Goal: Task Accomplishment & Management: Manage account settings

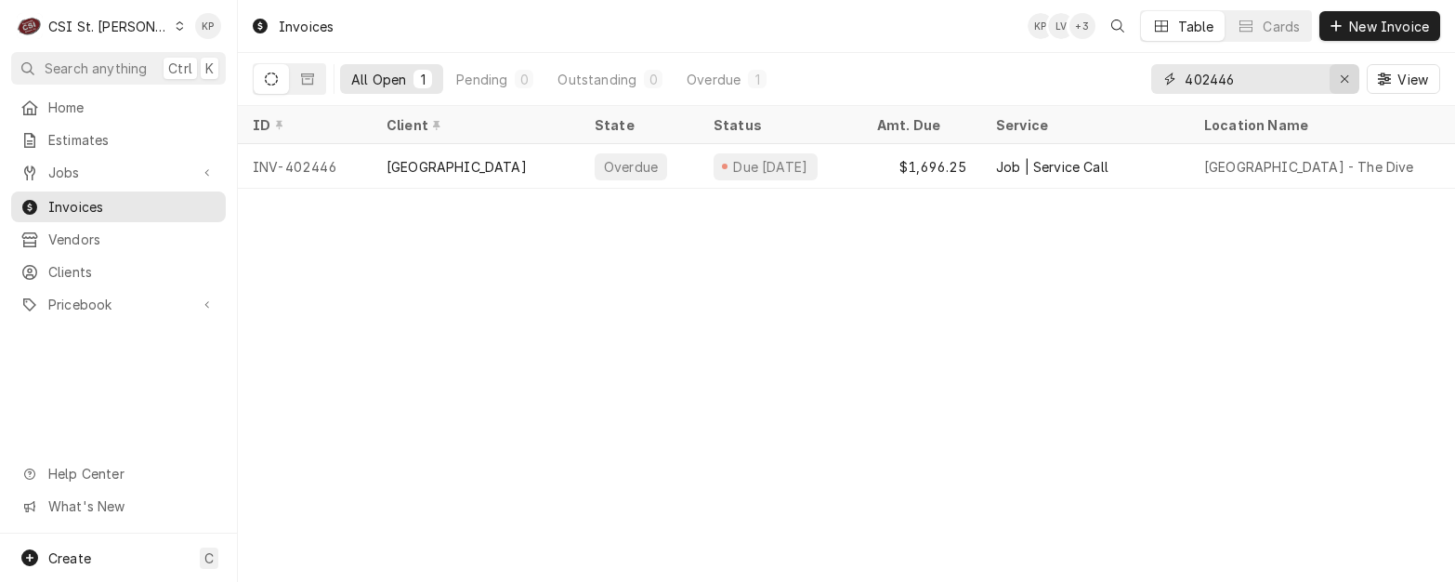
click at [1340, 79] on icon "Erase input" at bounding box center [1345, 78] width 10 height 13
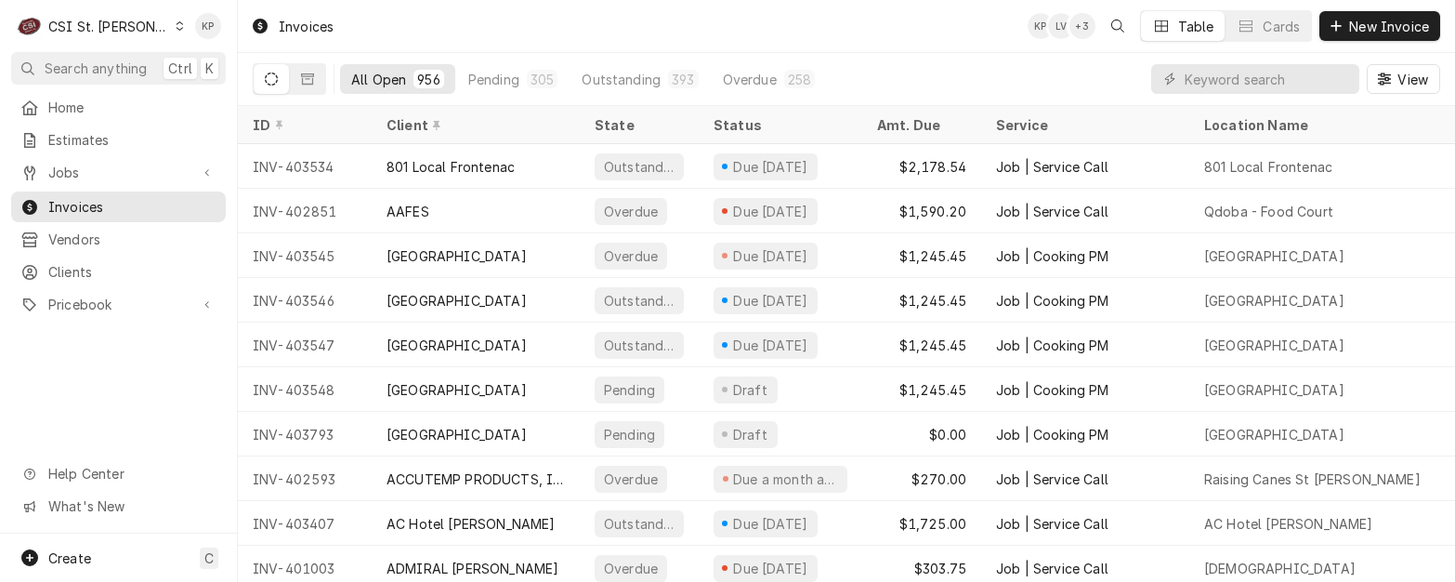
click at [175, 20] on div "Dynamic Content Wrapper" at bounding box center [180, 26] width 10 height 13
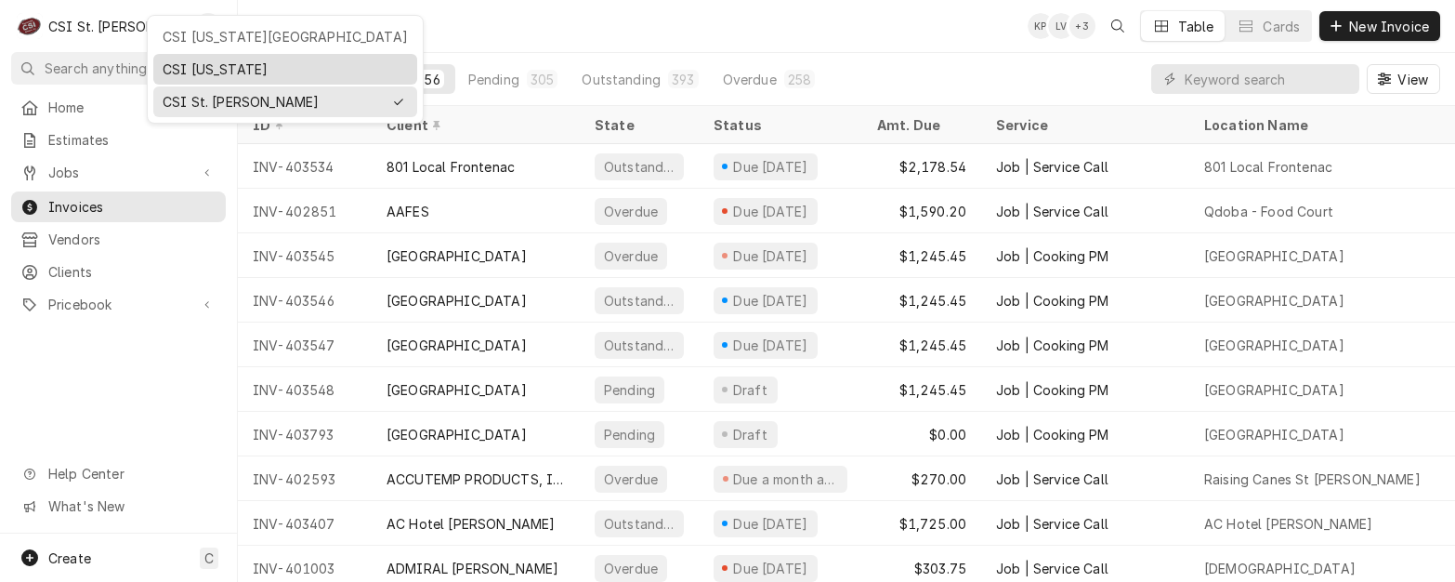
click at [182, 62] on div "CSI [US_STATE]" at bounding box center [285, 69] width 245 height 20
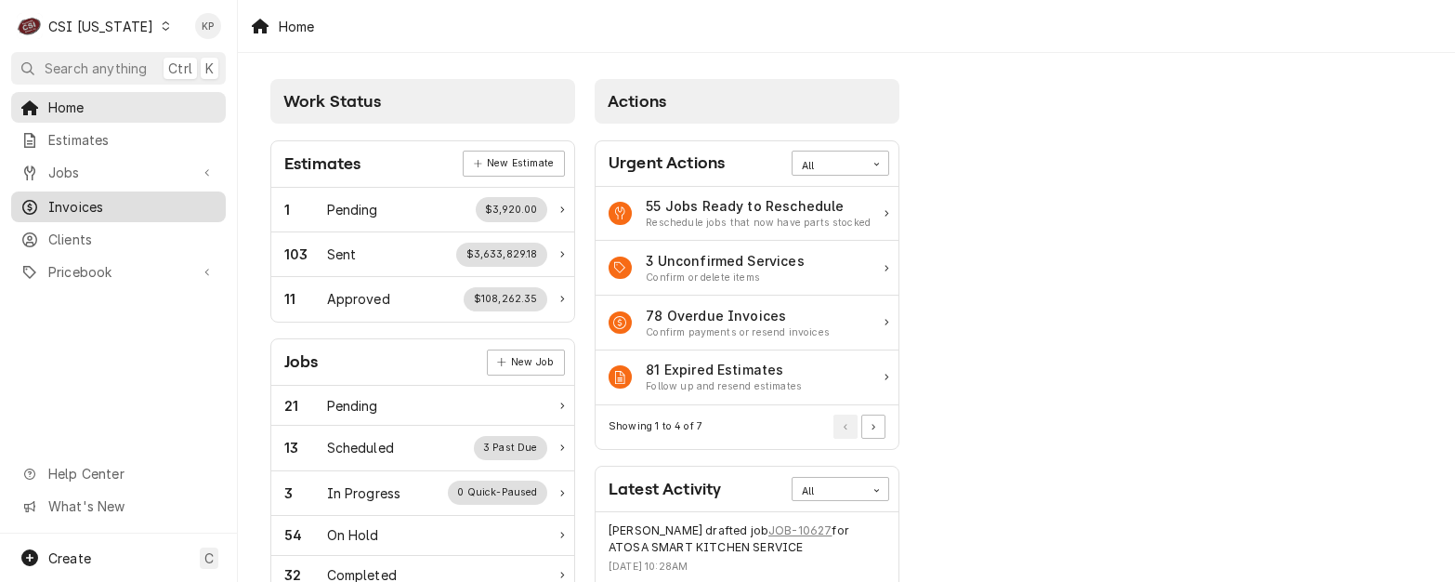
click at [59, 203] on span "Invoices" at bounding box center [132, 207] width 168 height 20
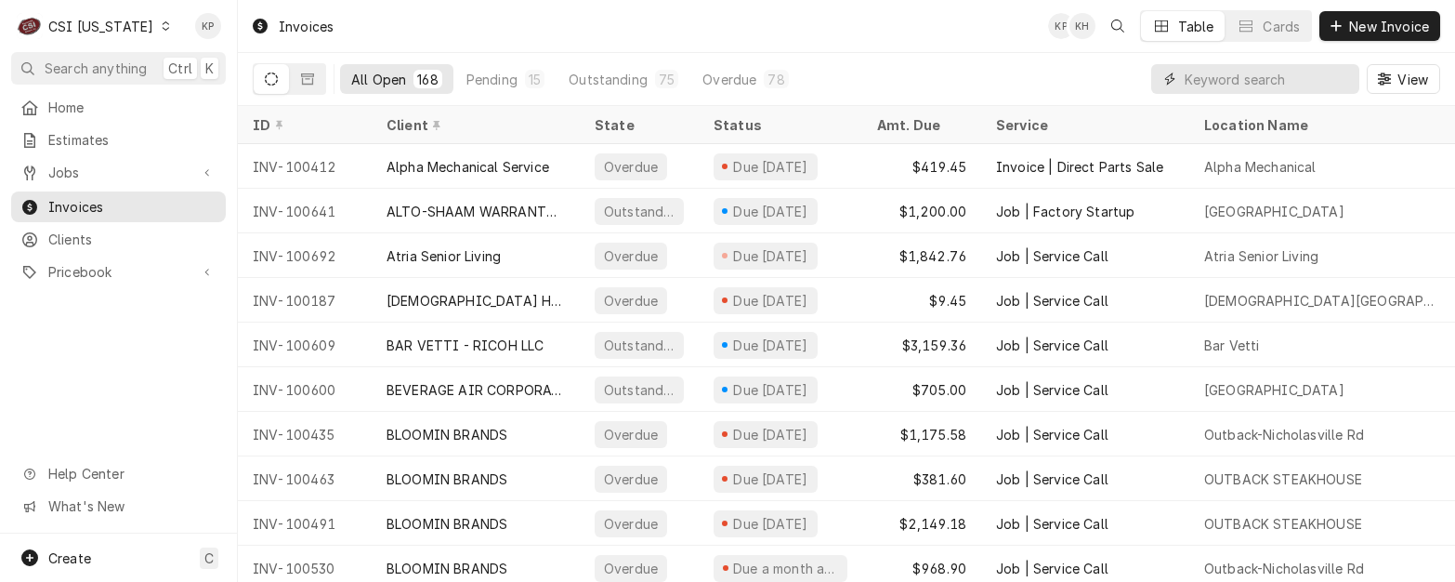
drag, startPoint x: 1203, startPoint y: 74, endPoint x: 1211, endPoint y: 67, distance: 11.2
click at [1207, 74] on input "Dynamic Content Wrapper" at bounding box center [1266, 79] width 165 height 30
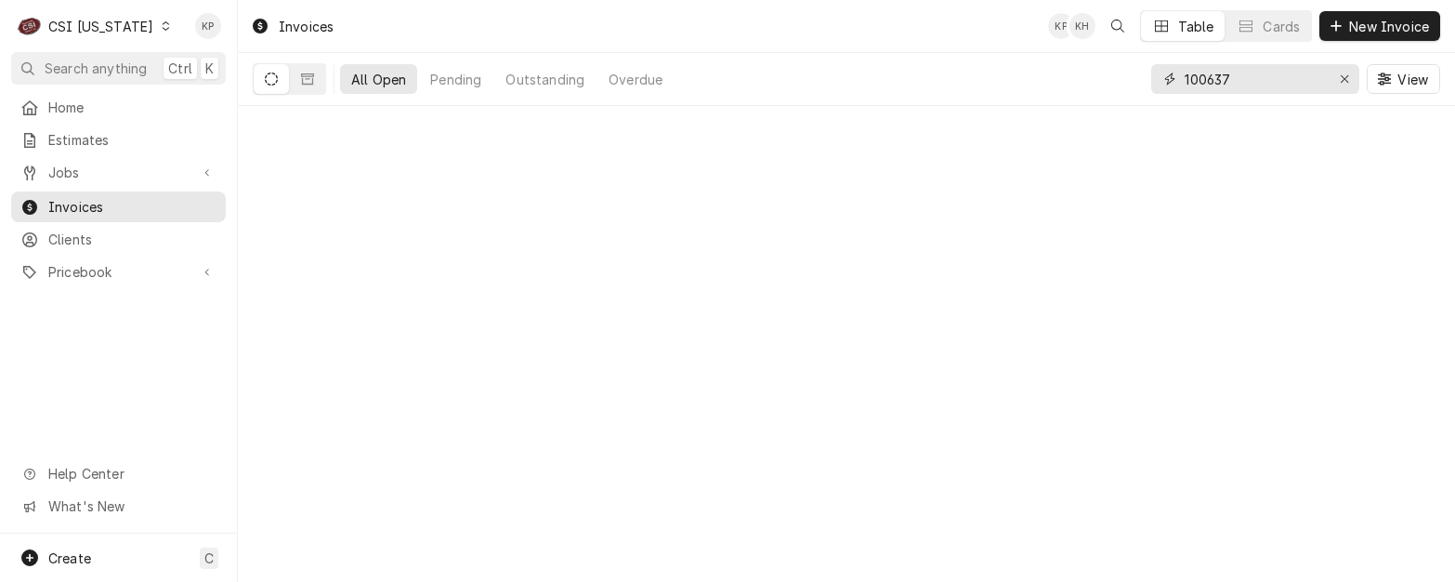
type input "100637"
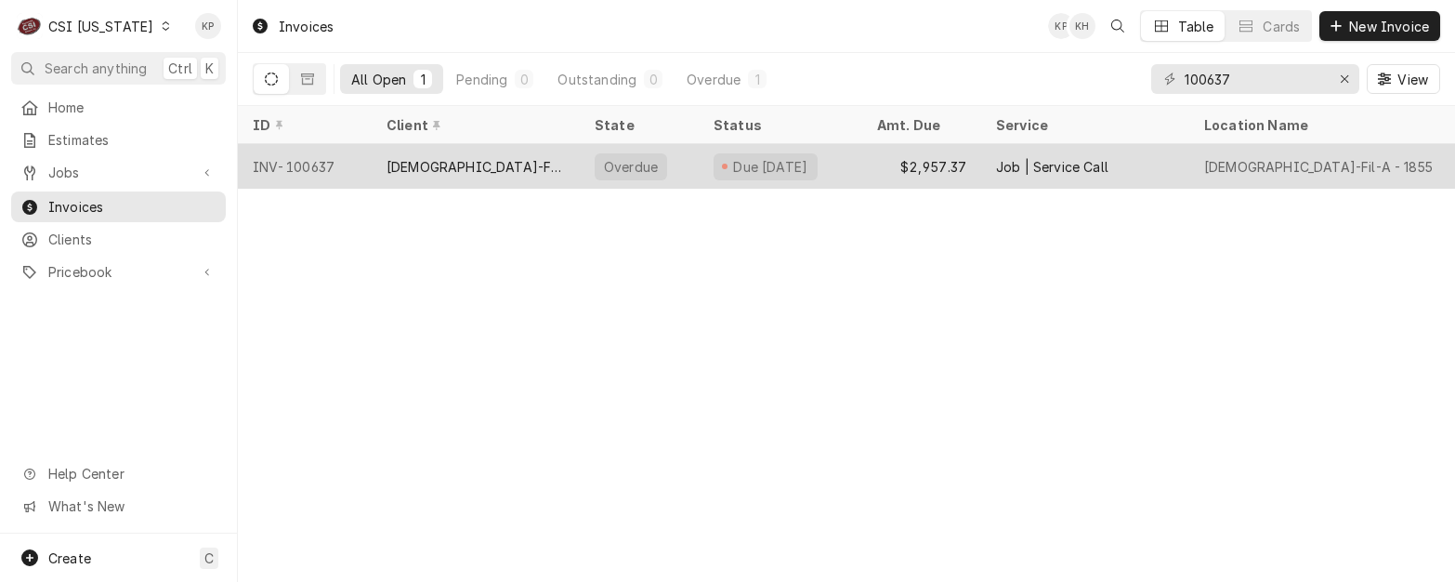
click at [513, 160] on div "CHICK-FIL-A - VETERANS PARKWAY" at bounding box center [475, 167] width 178 height 20
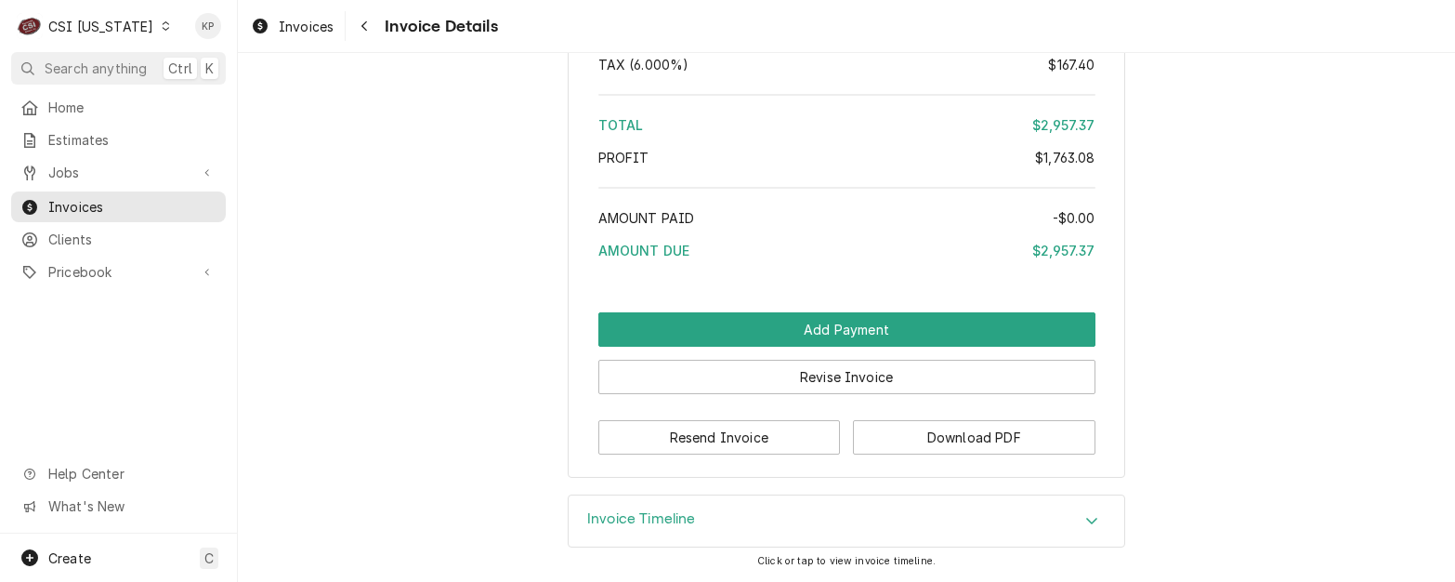
scroll to position [4194, 0]
click at [950, 434] on button "Download PDF" at bounding box center [974, 437] width 242 height 34
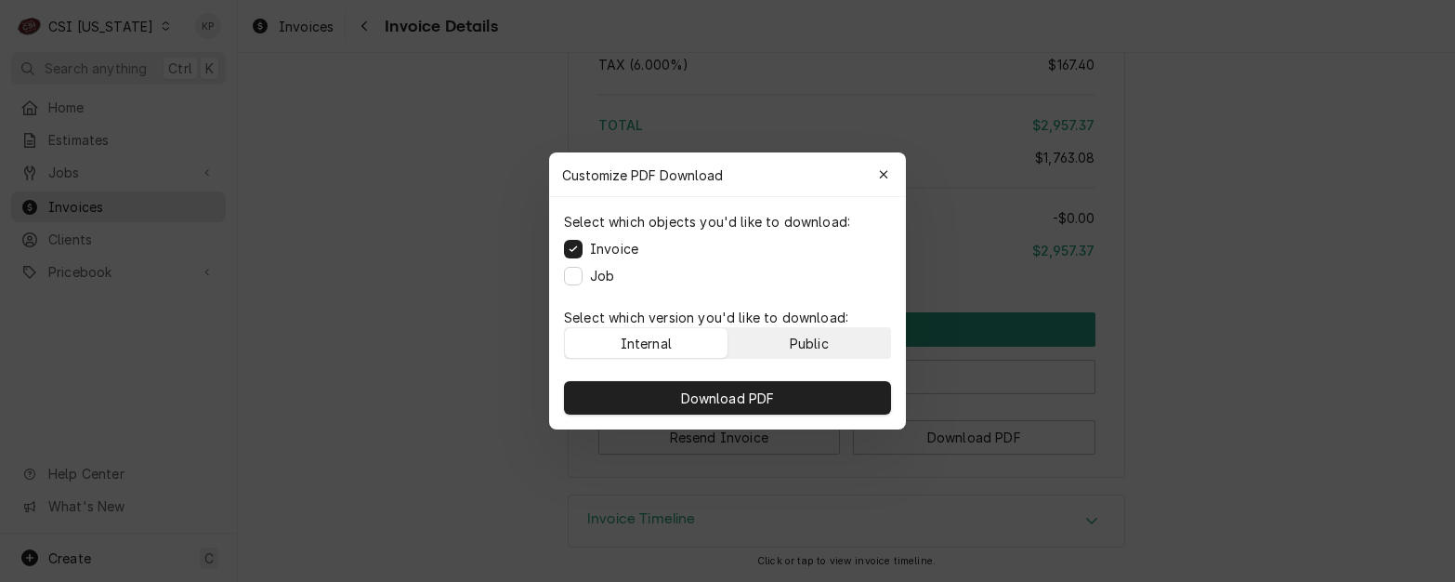
click at [827, 338] on div "Public" at bounding box center [809, 343] width 39 height 20
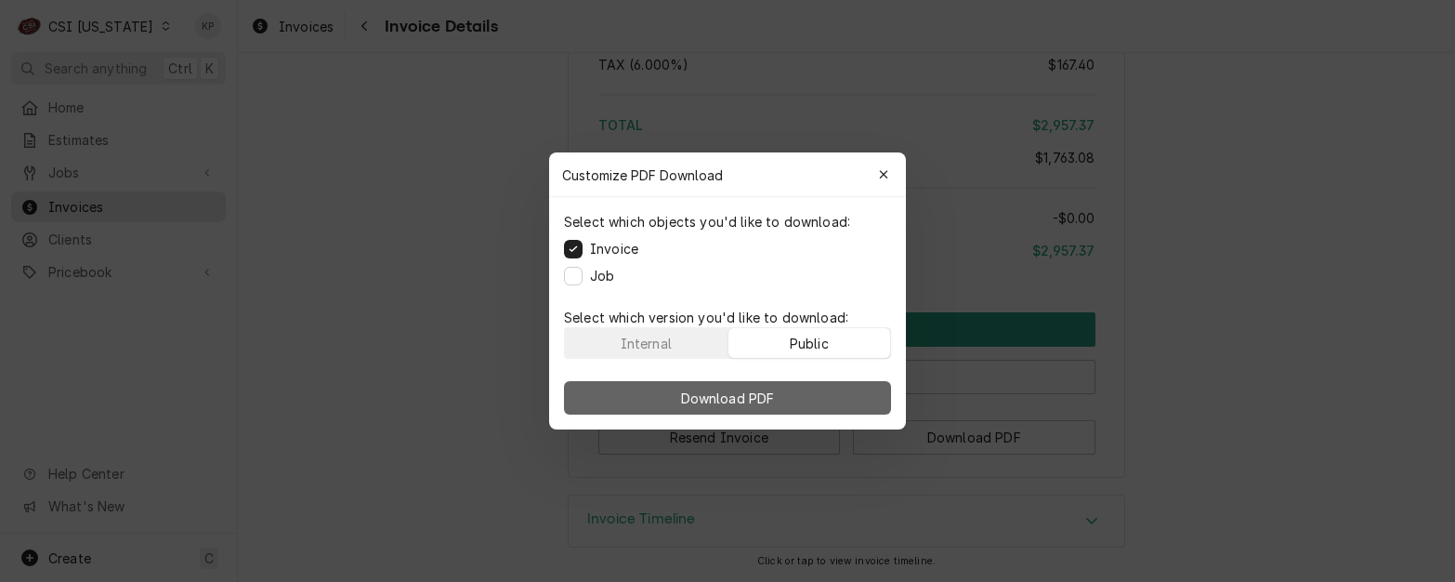
click at [827, 391] on button "Download PDF" at bounding box center [727, 397] width 327 height 33
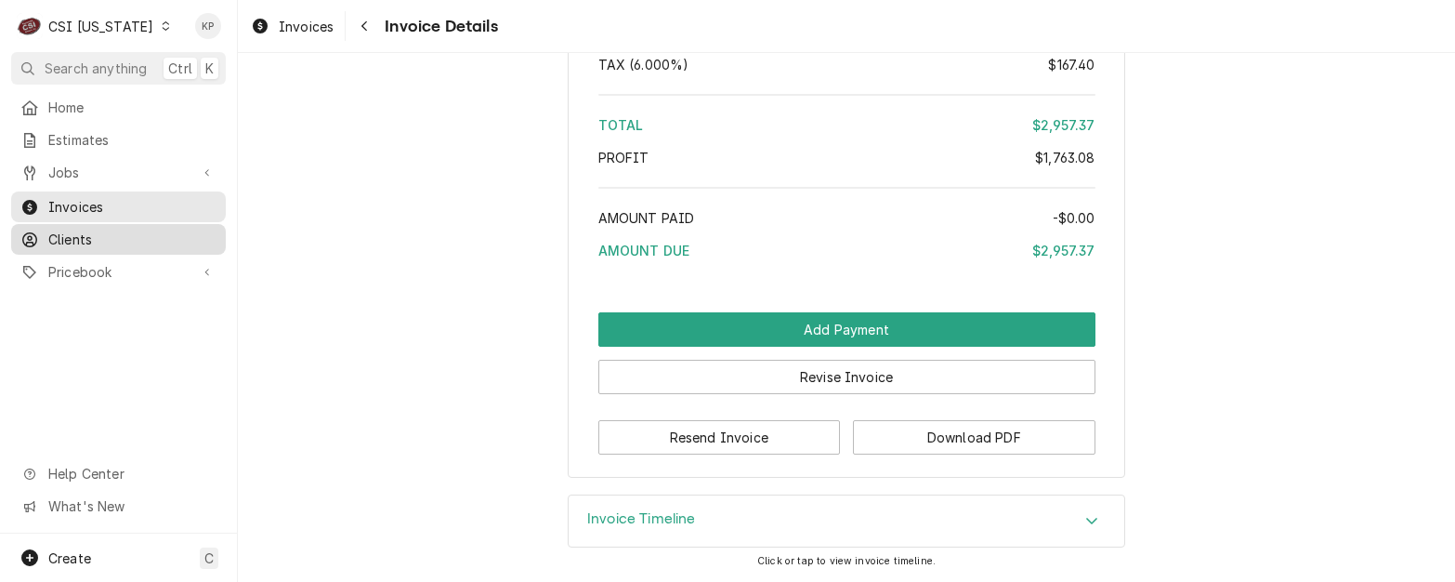
click at [59, 229] on span "Clients" at bounding box center [132, 239] width 168 height 20
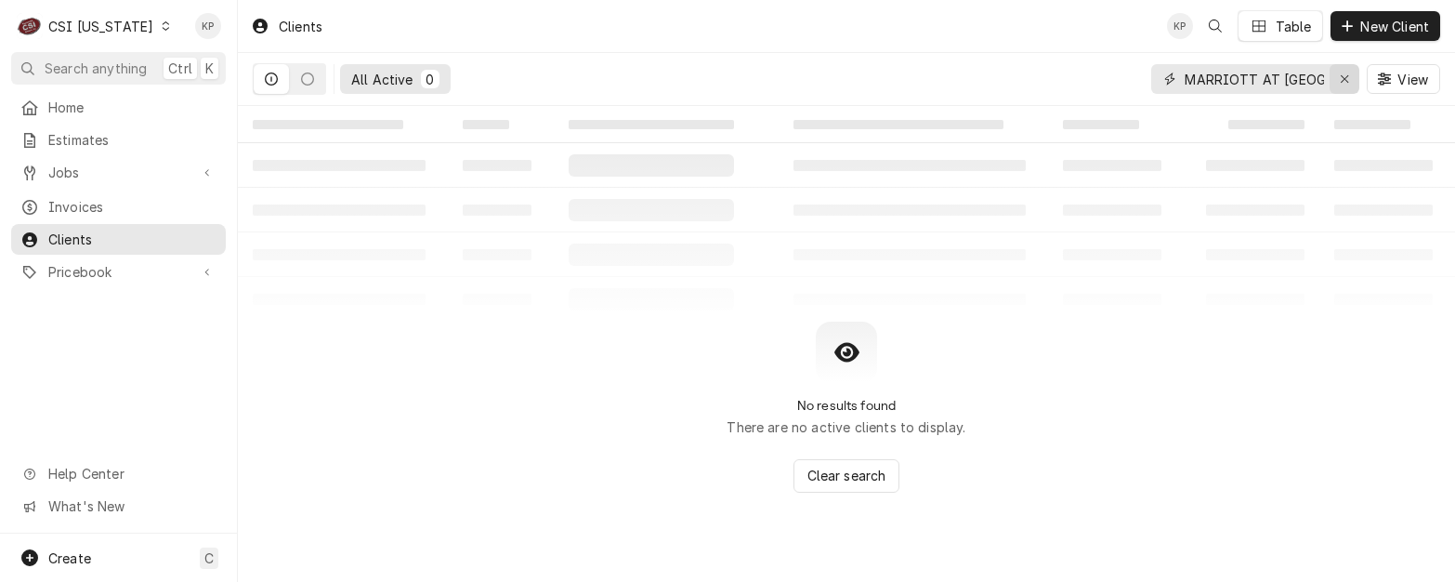
click at [1345, 76] on icon "Erase input" at bounding box center [1345, 78] width 10 height 13
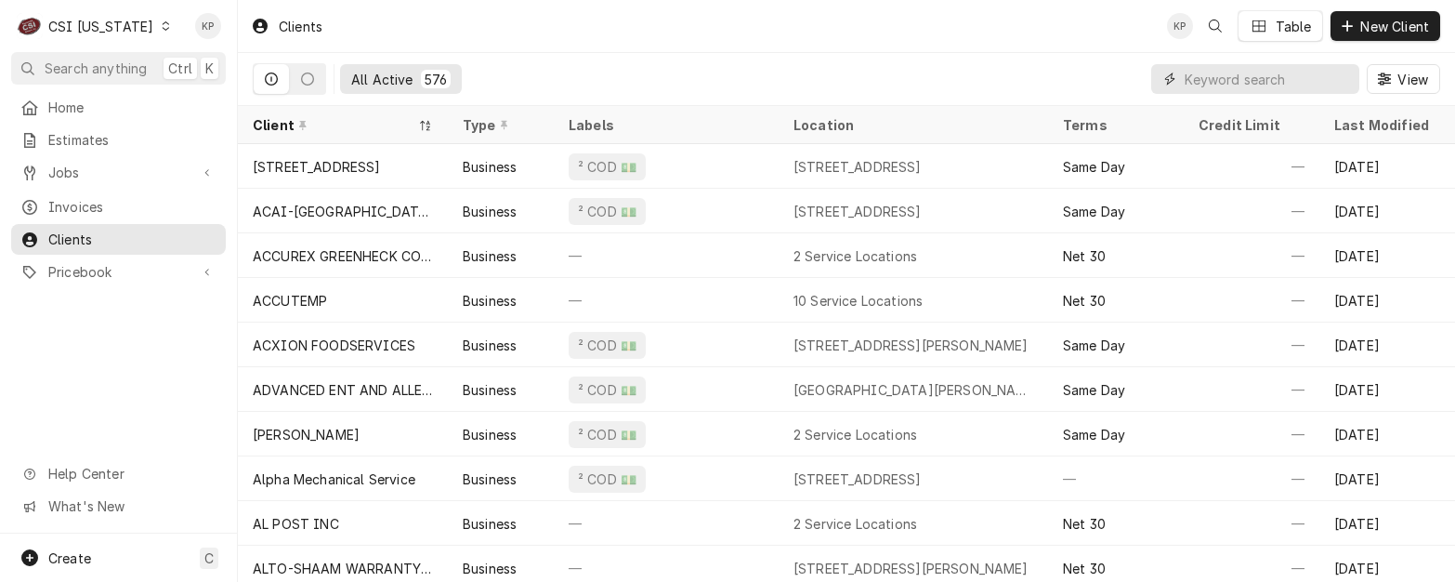
paste input "CHICK-FIL-A - VETERANS PARKWAY"
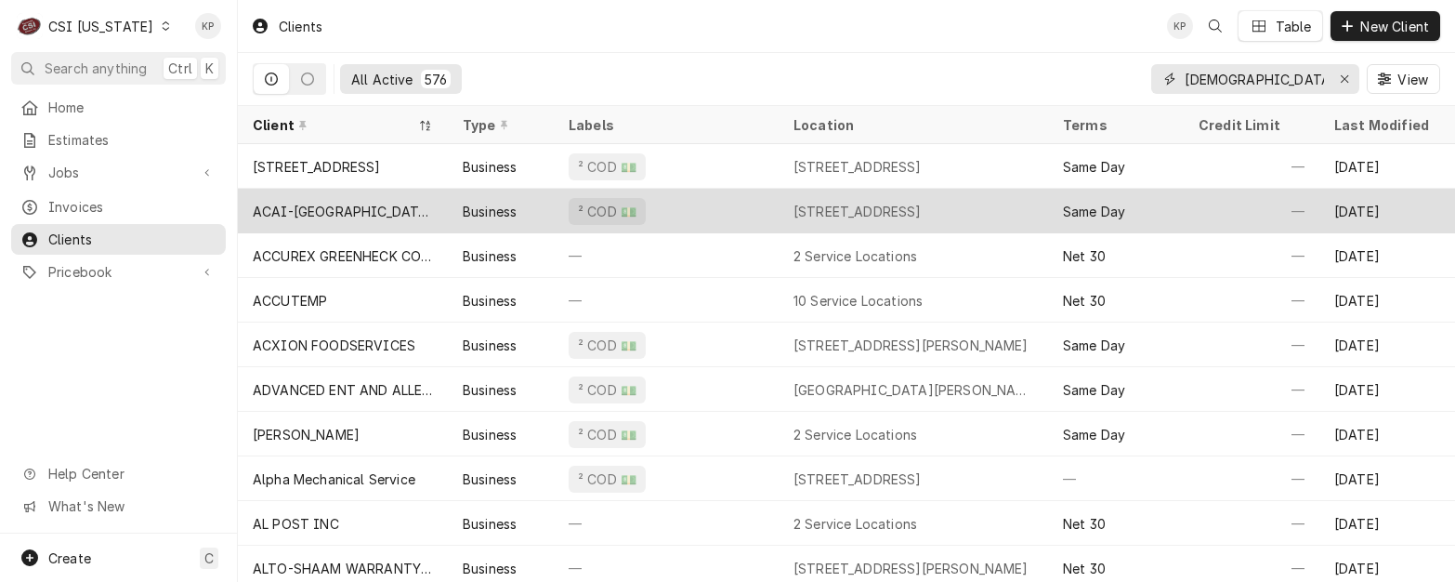
scroll to position [0, 98]
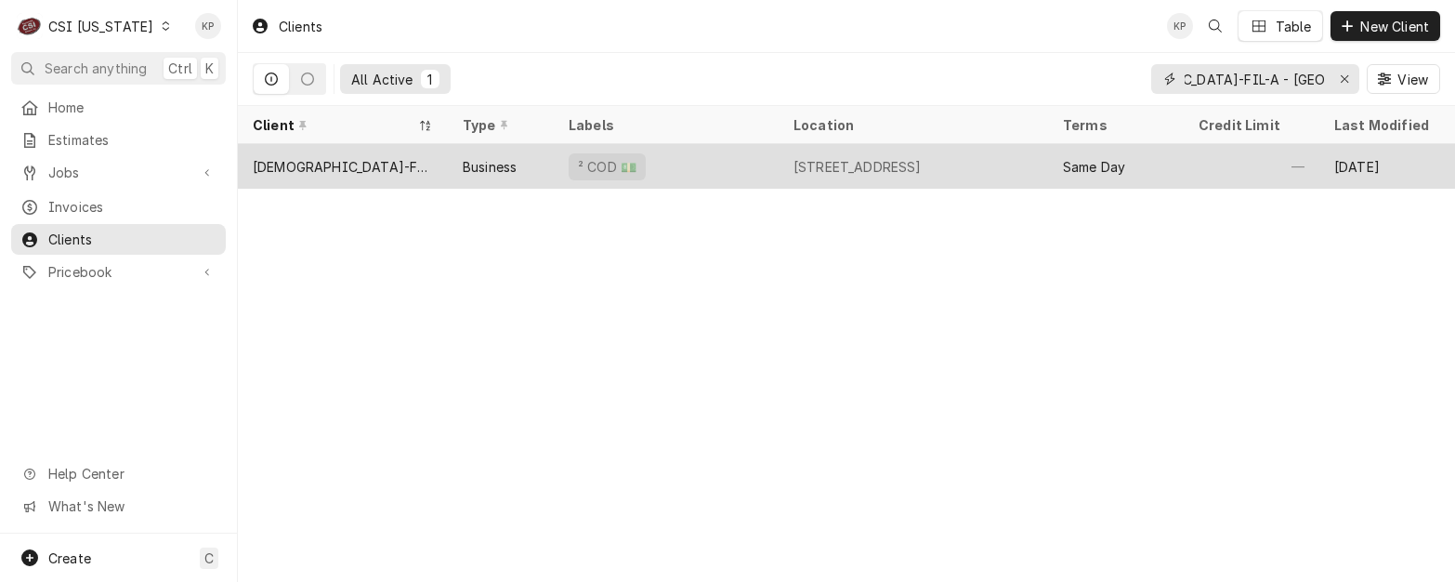
type input "CHICK-FIL-A - VETERANS PARKWAY"
click at [312, 159] on div "CHICK-FIL-A - VETERANS PARKWAY" at bounding box center [343, 167] width 180 height 20
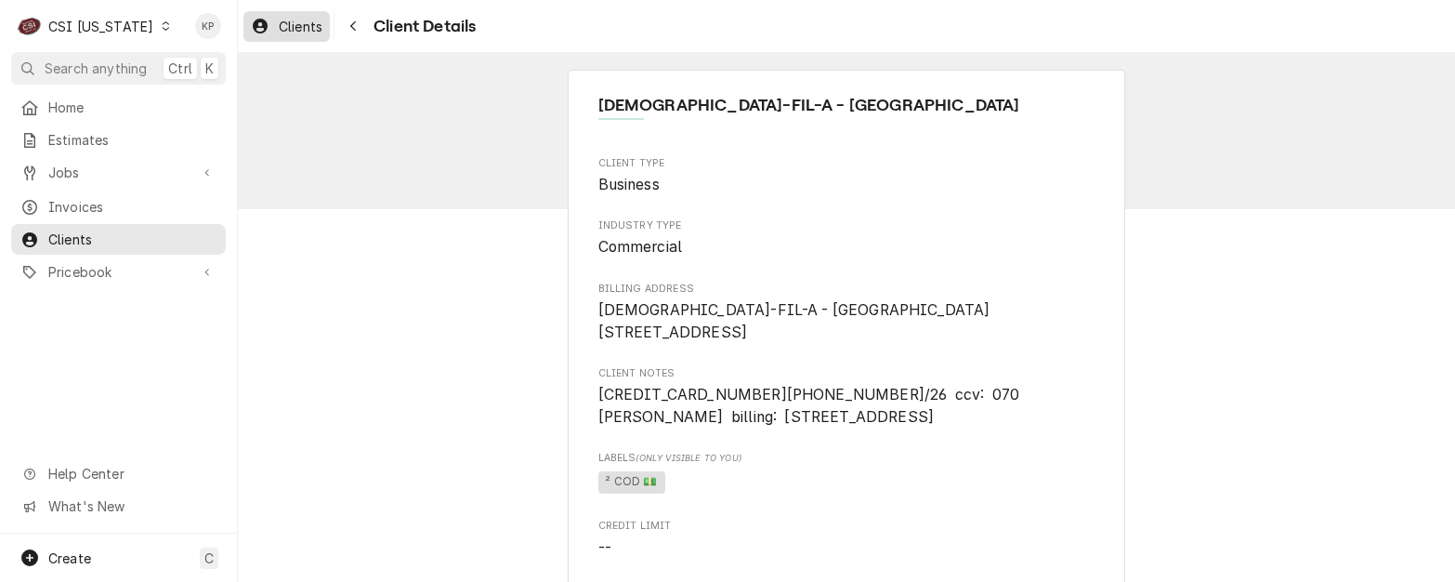
click at [287, 26] on span "Clients" at bounding box center [301, 27] width 44 height 20
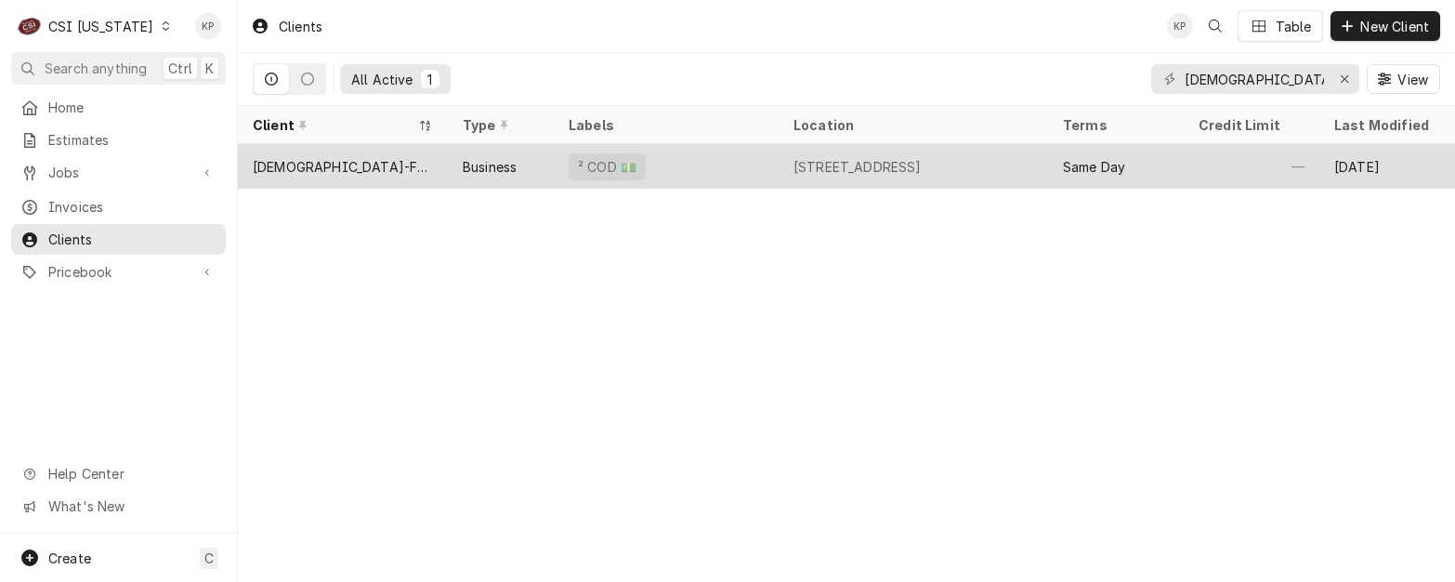
click at [383, 159] on div "[DEMOGRAPHIC_DATA]-FIL-A - [GEOGRAPHIC_DATA]" at bounding box center [343, 167] width 180 height 20
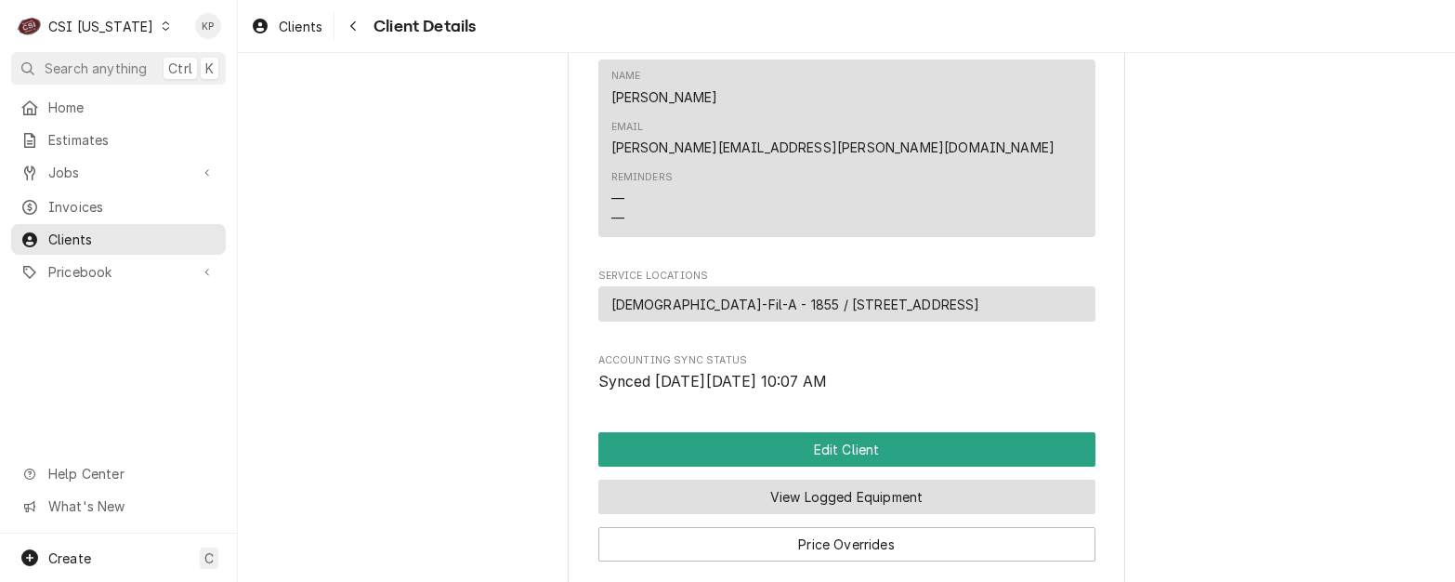
scroll to position [1113, 0]
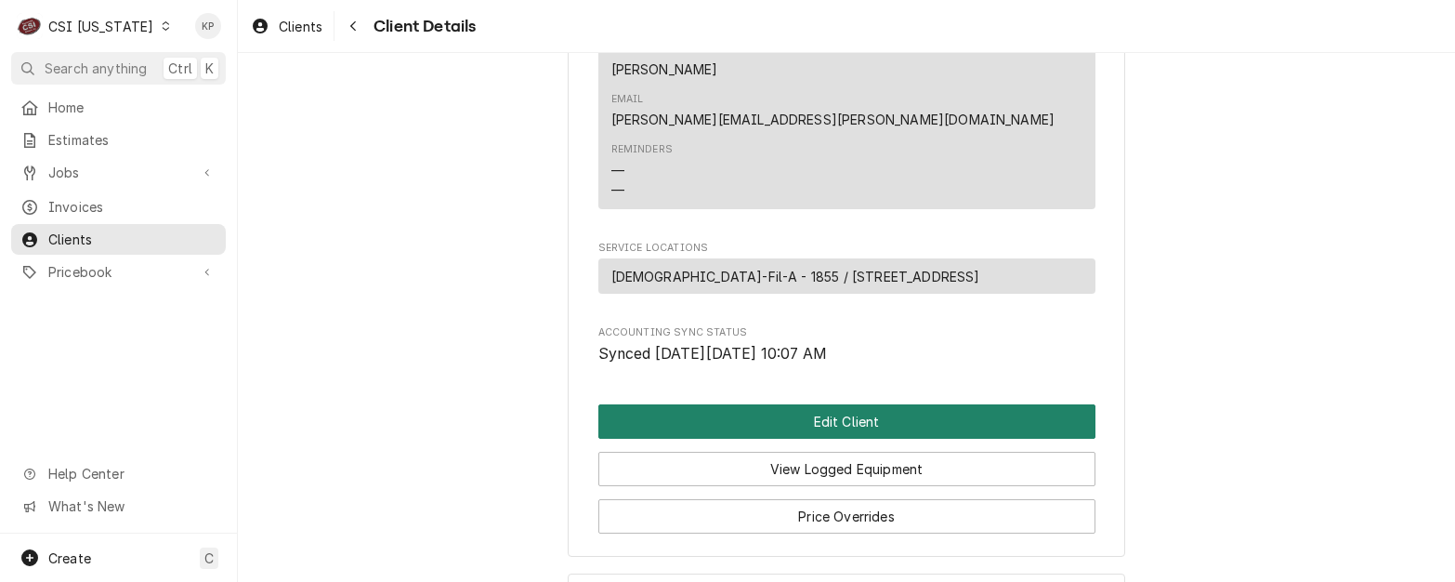
click at [834, 404] on button "Edit Client" at bounding box center [846, 421] width 497 height 34
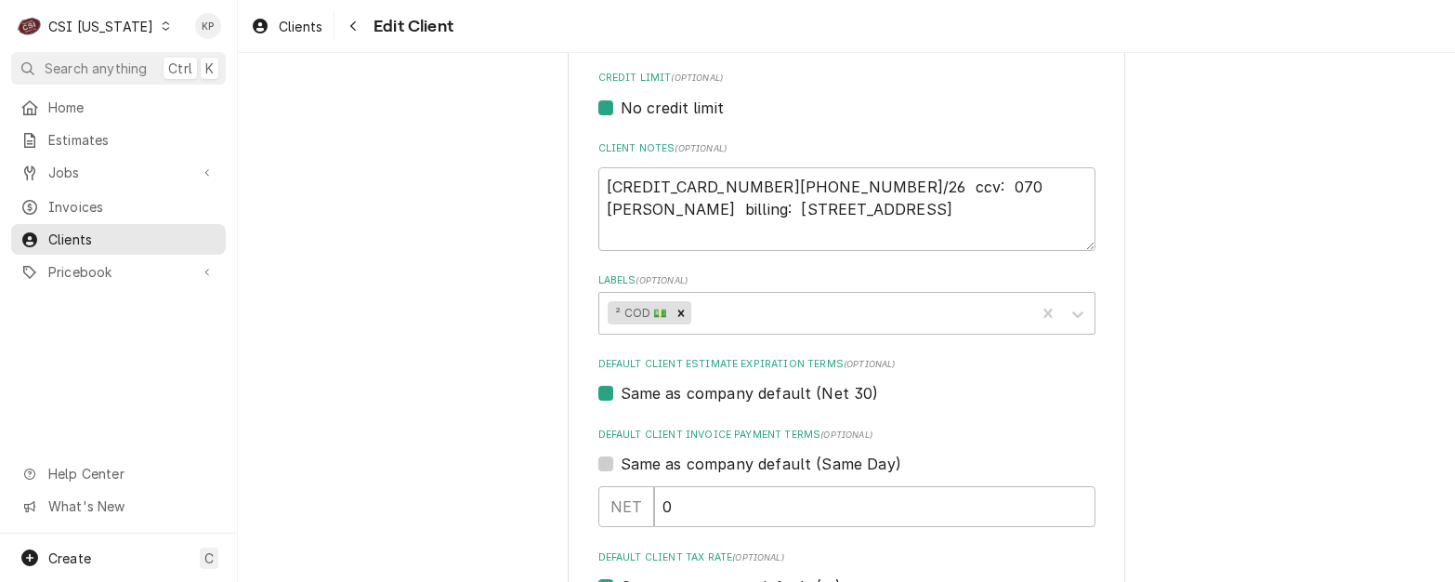
scroll to position [777, 0]
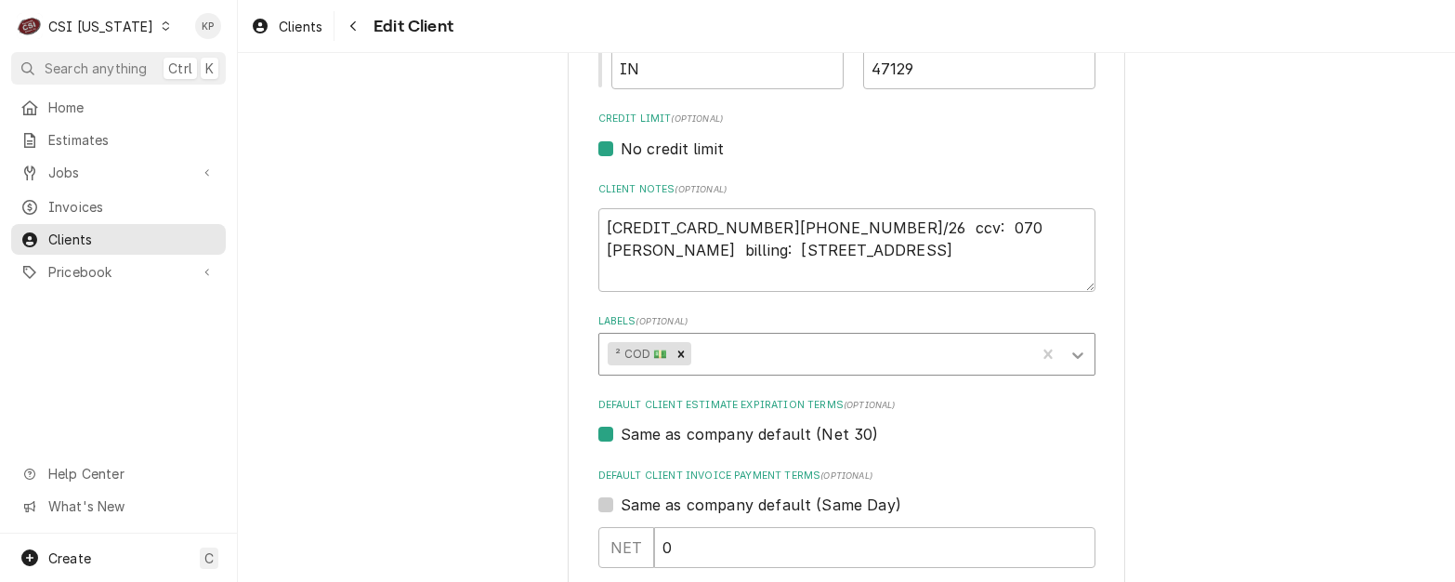
click at [1072, 353] on icon "Labels" at bounding box center [1077, 355] width 11 height 7
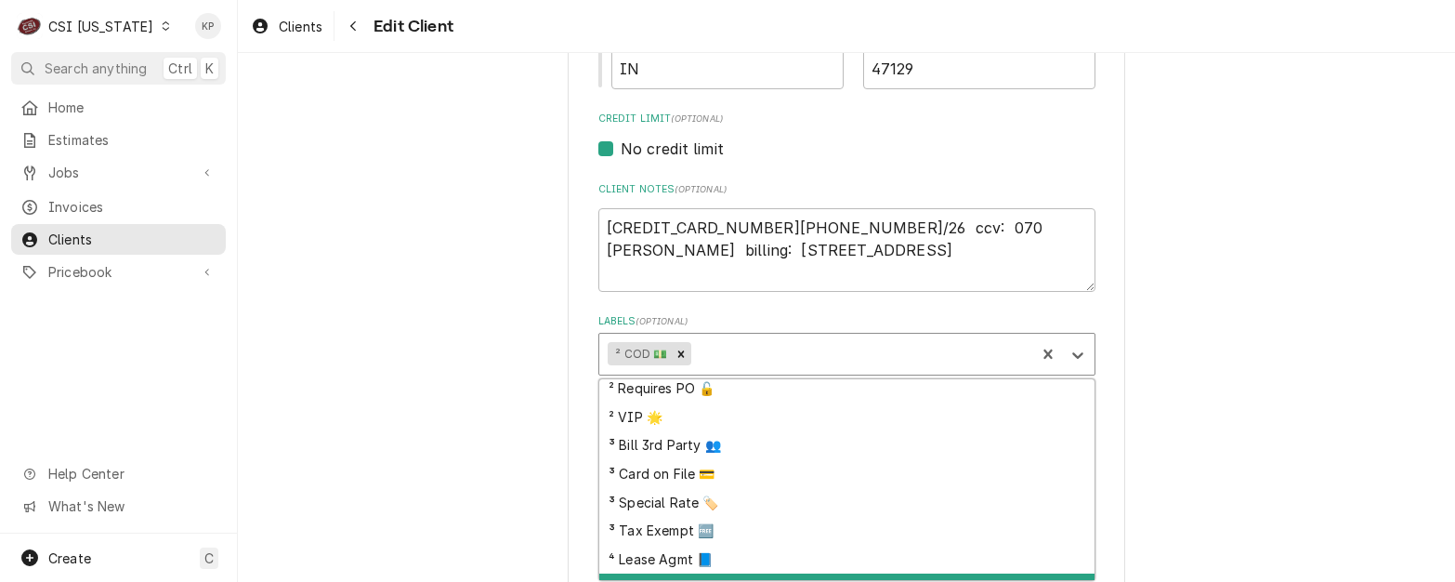
scroll to position [112, 0]
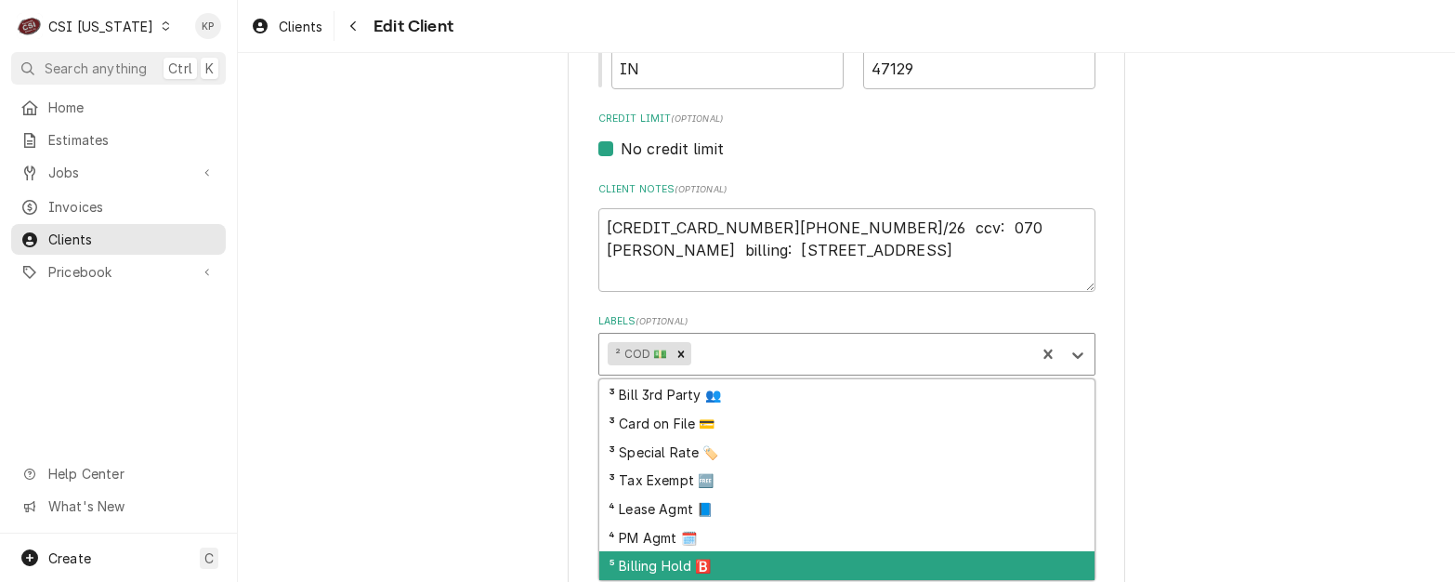
click at [669, 561] on div "⁵ Billing Hold 🅱️" at bounding box center [846, 565] width 495 height 29
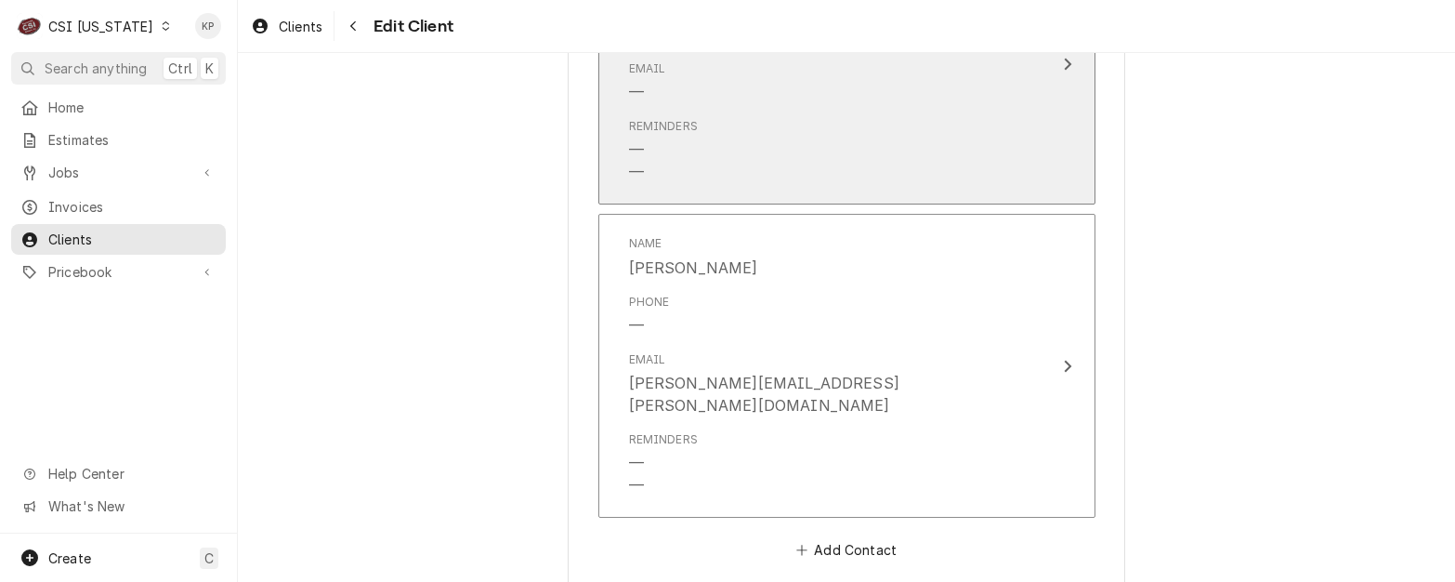
scroll to position [2077, 0]
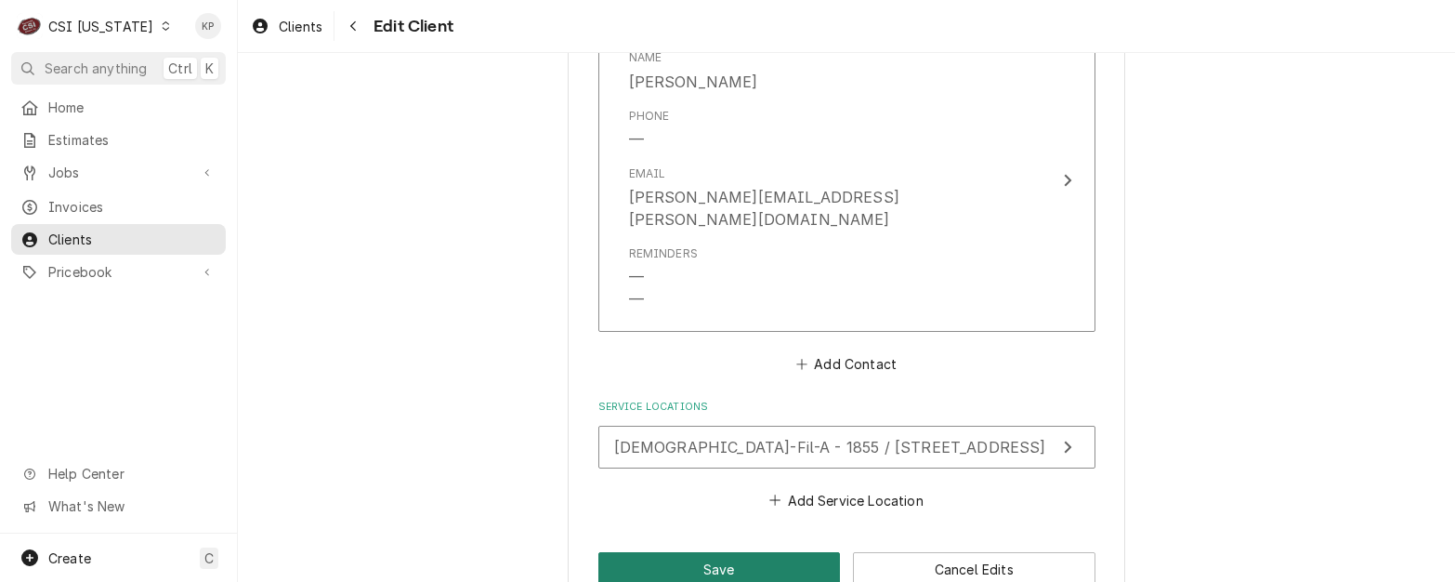
click at [722, 552] on button "Save" at bounding box center [719, 569] width 242 height 34
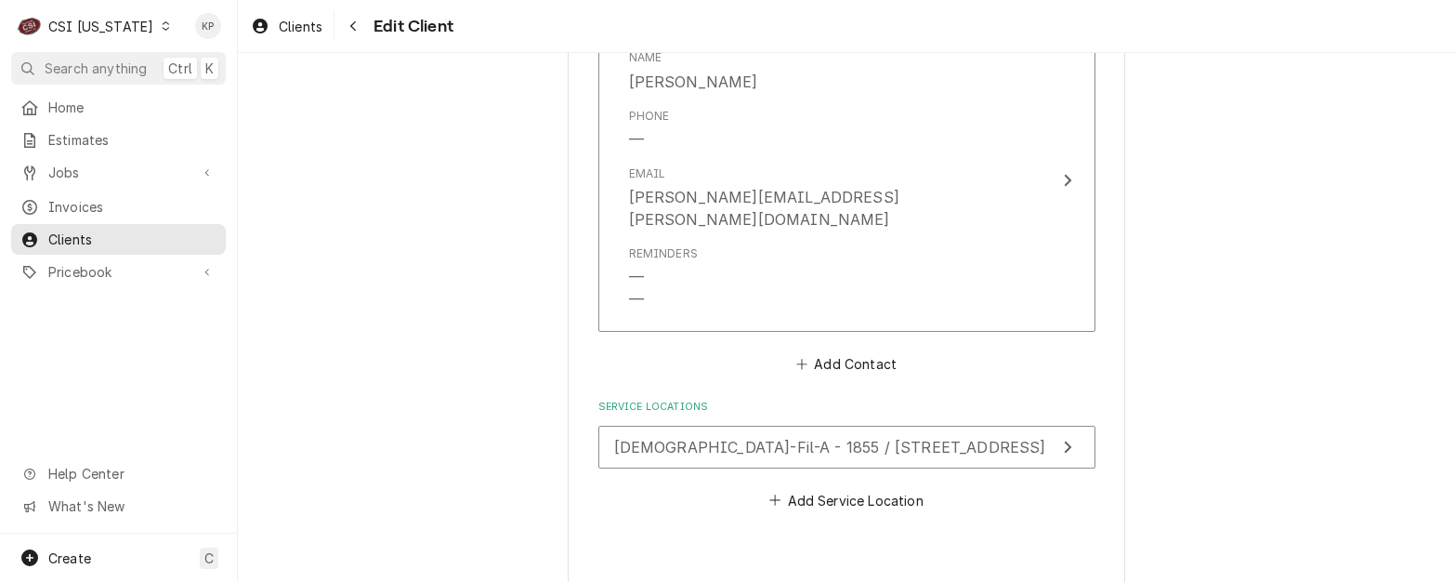
type textarea "x"
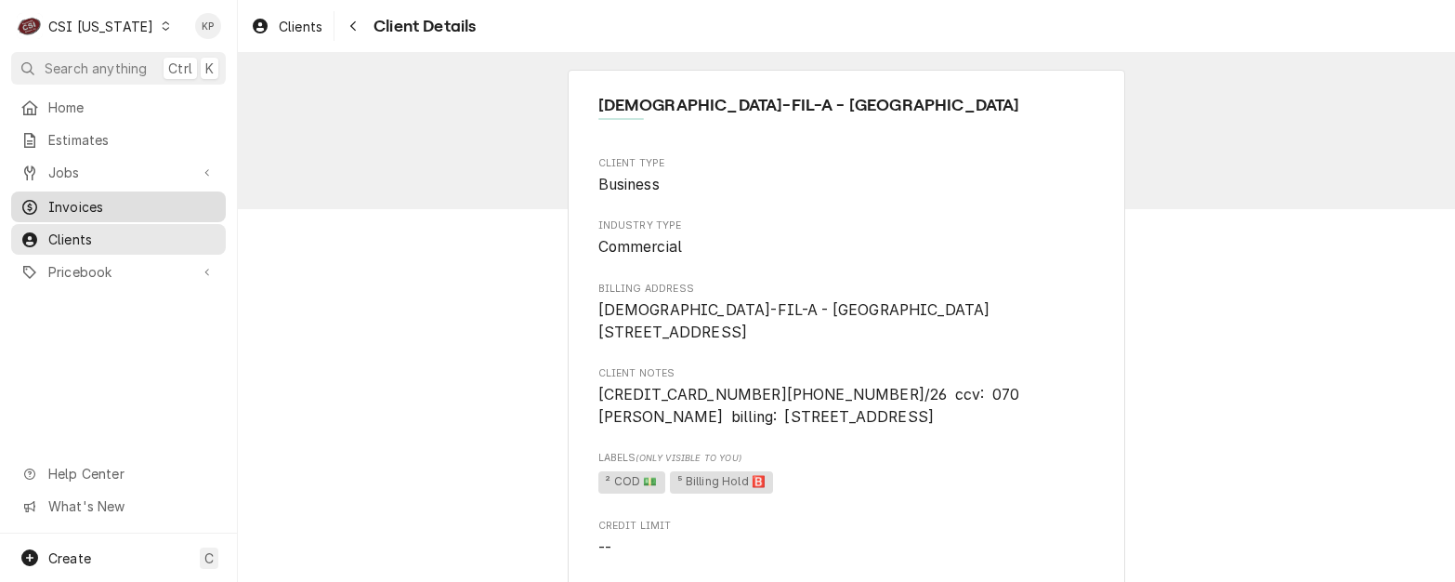
click at [76, 200] on span "Invoices" at bounding box center [132, 207] width 168 height 20
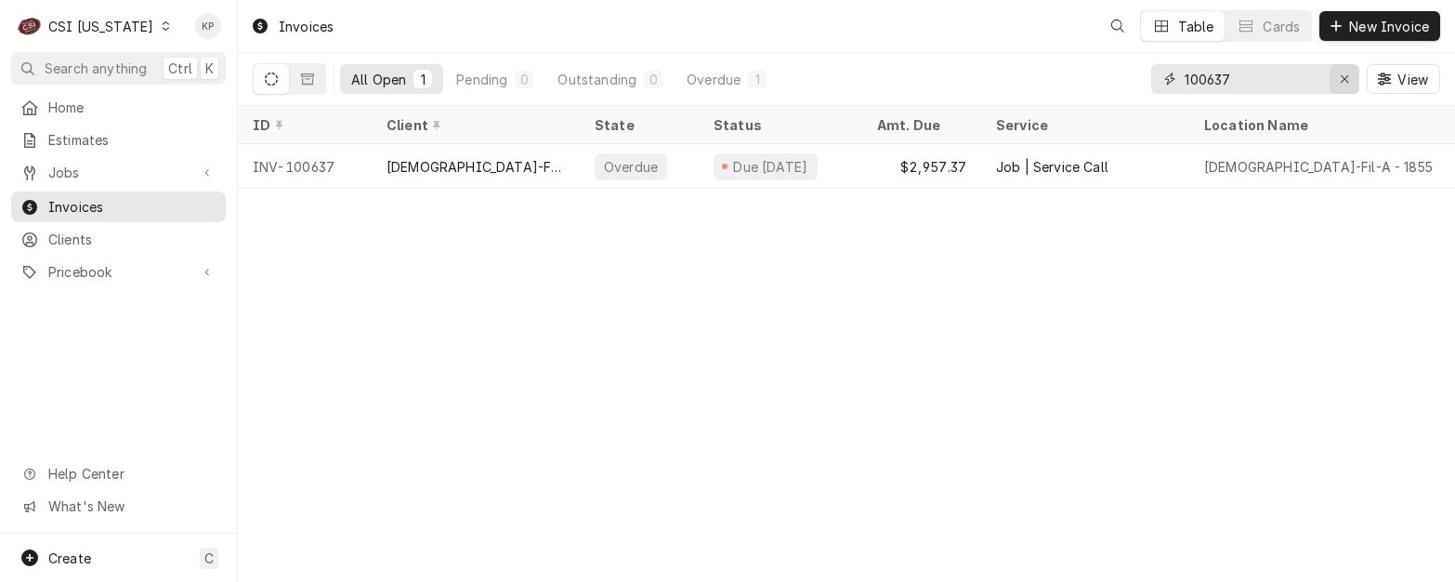
click at [1344, 72] on icon "Erase input" at bounding box center [1345, 78] width 10 height 13
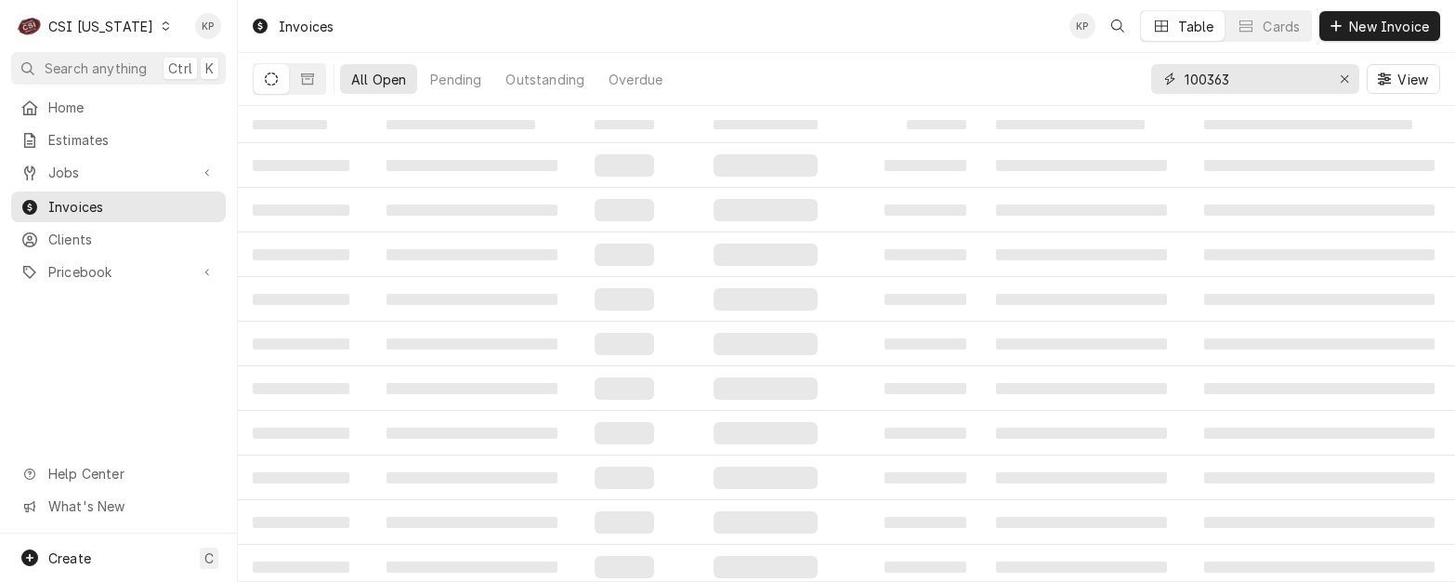
type input "100363"
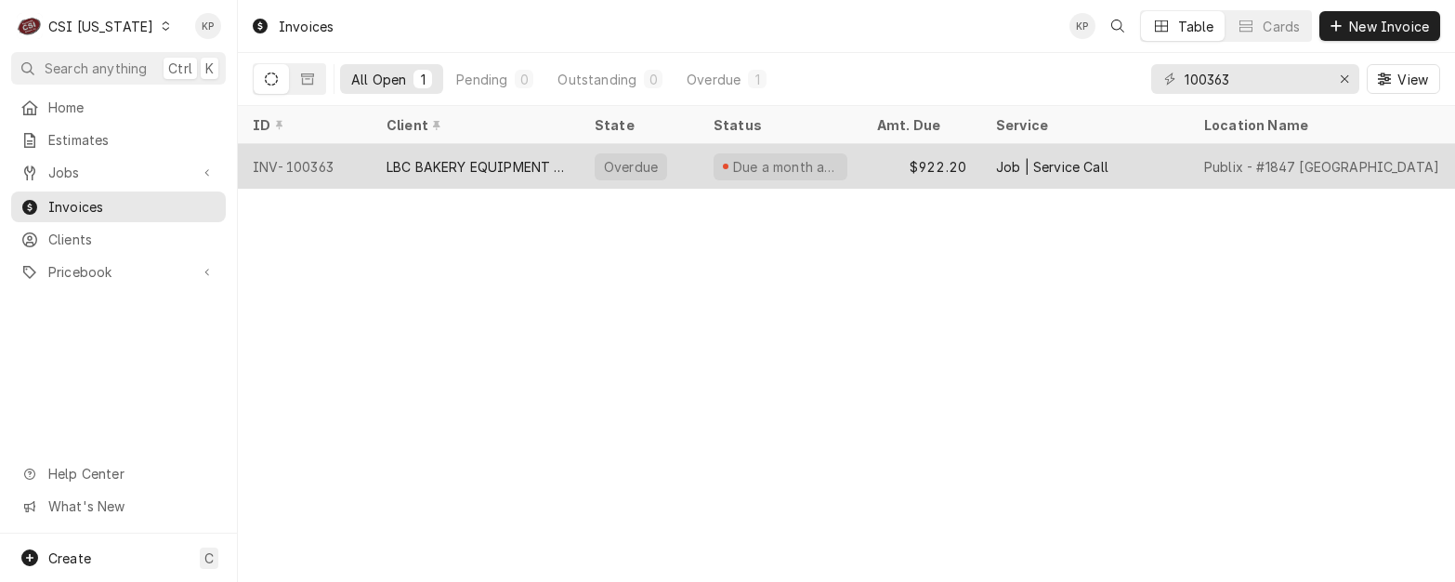
click at [312, 159] on div "INV-100363" at bounding box center [305, 166] width 134 height 45
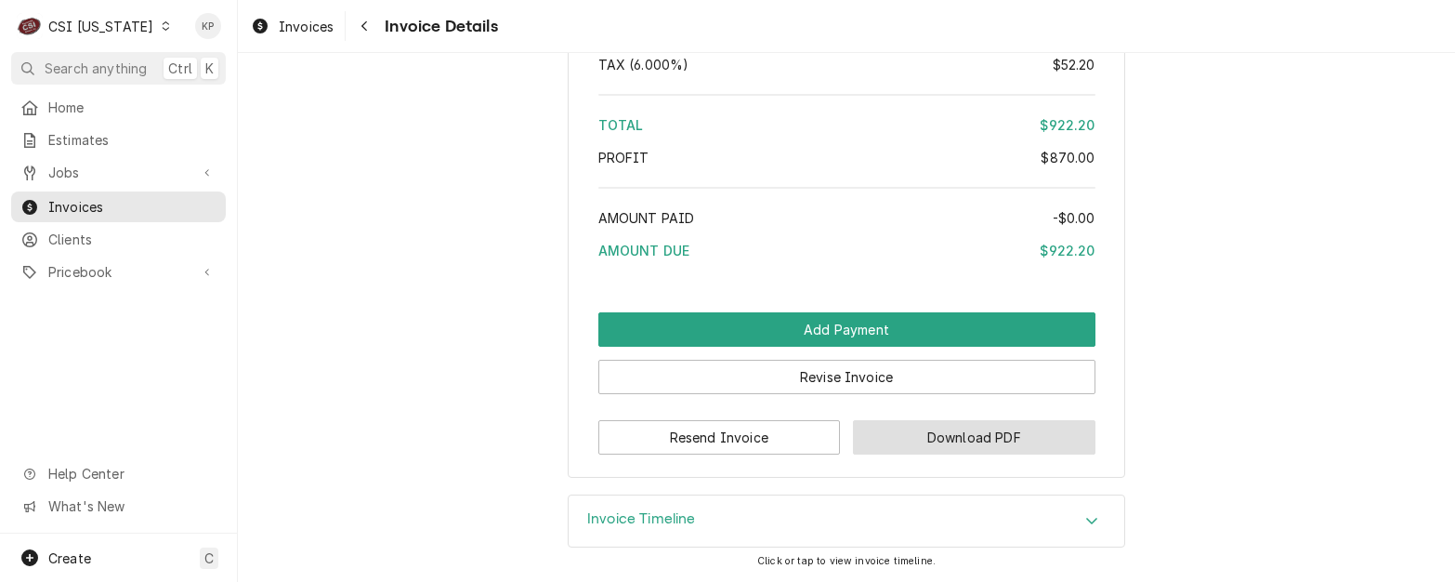
scroll to position [3369, 0]
click at [903, 435] on button "Download PDF" at bounding box center [974, 437] width 242 height 34
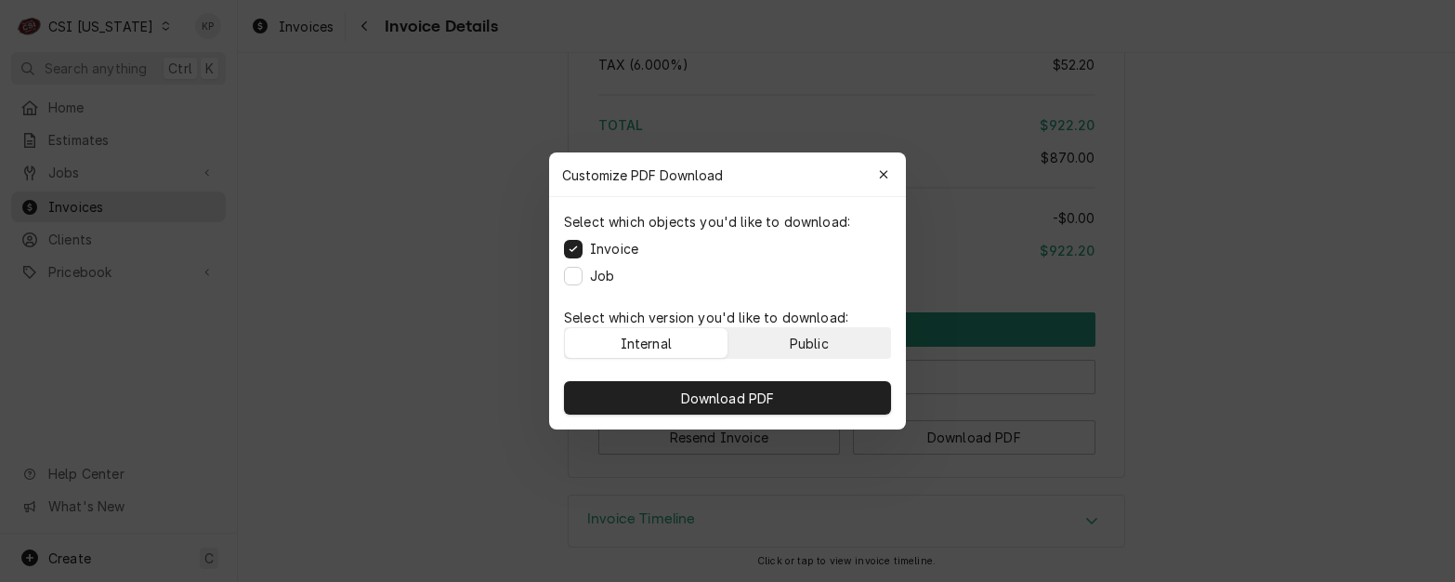
click at [817, 344] on div "Public" at bounding box center [809, 343] width 39 height 20
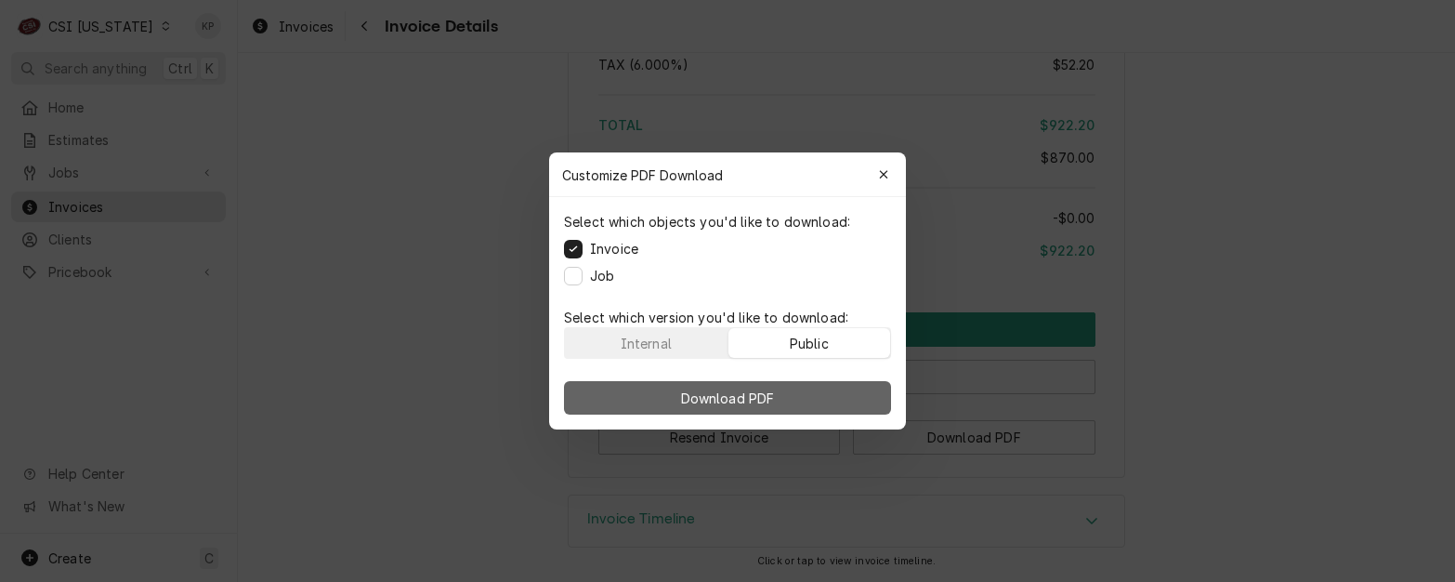
click at [814, 400] on button "Download PDF" at bounding box center [727, 397] width 327 height 33
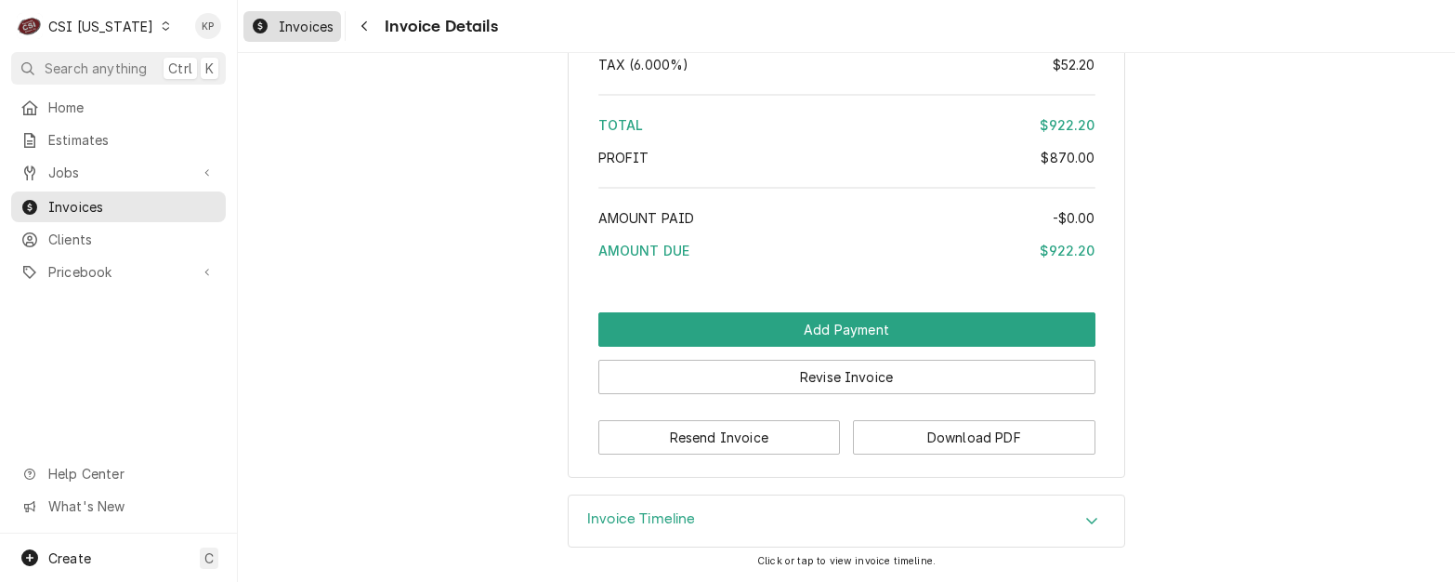
click at [335, 23] on div "Invoices" at bounding box center [292, 26] width 90 height 23
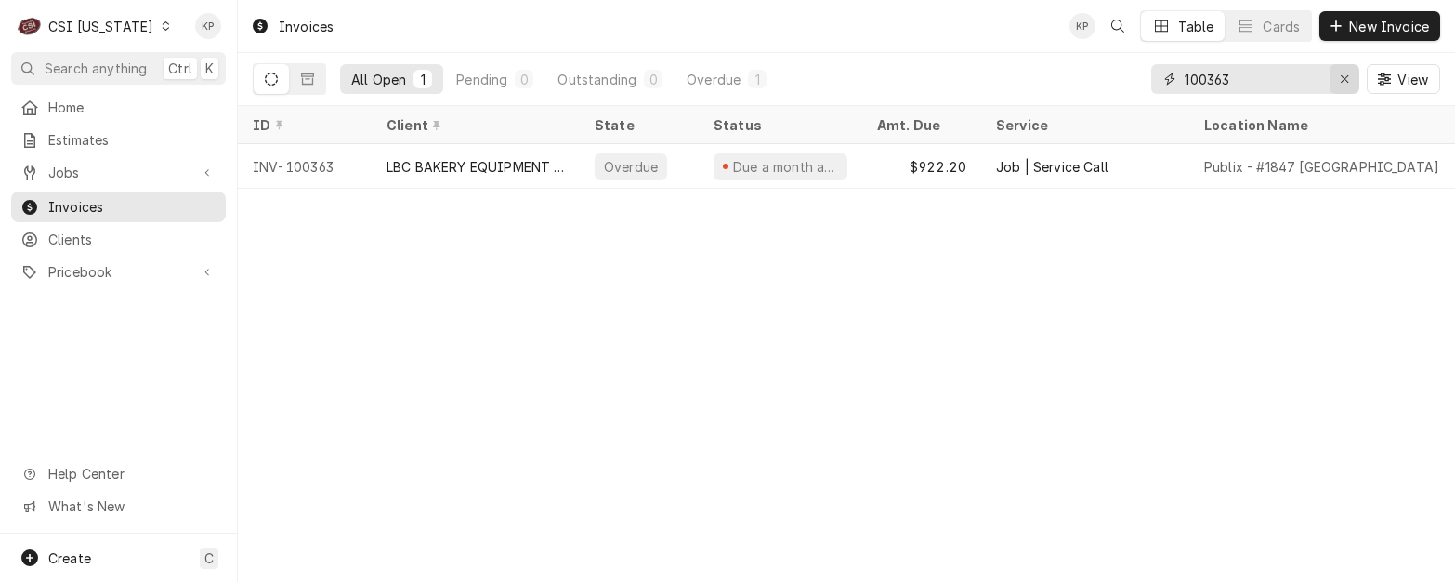
click at [1340, 76] on icon "Erase input" at bounding box center [1343, 78] width 7 height 7
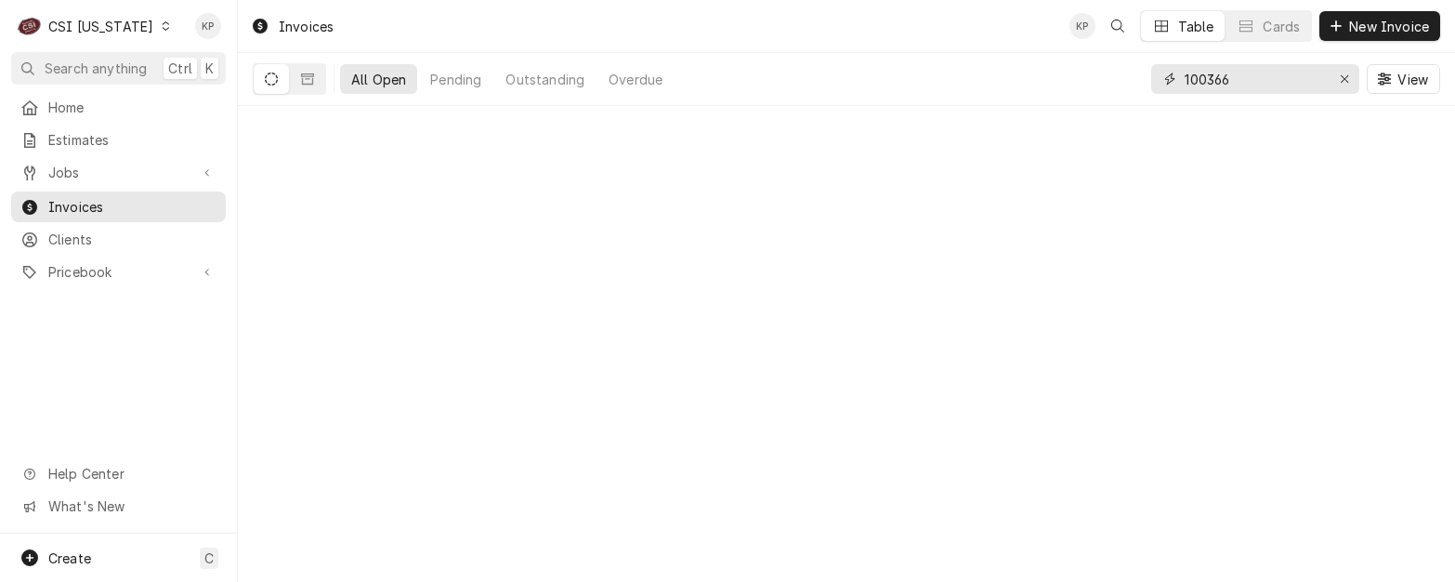
type input "100366"
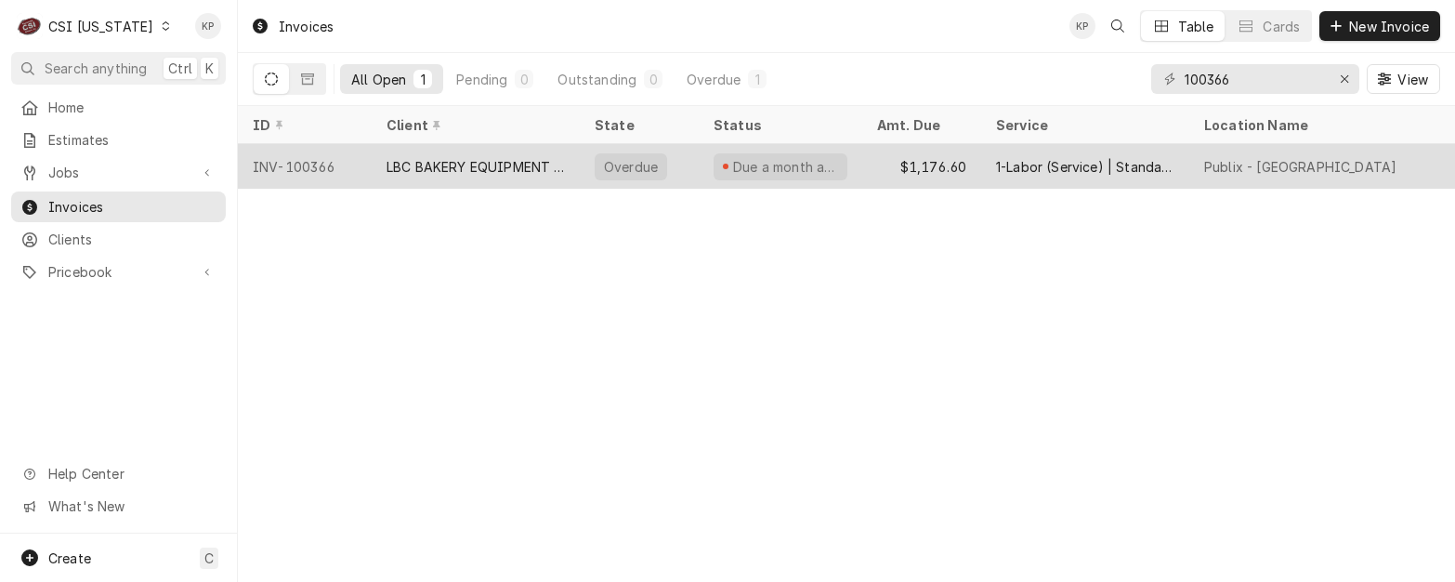
click at [332, 163] on div "INV-100366" at bounding box center [305, 166] width 134 height 45
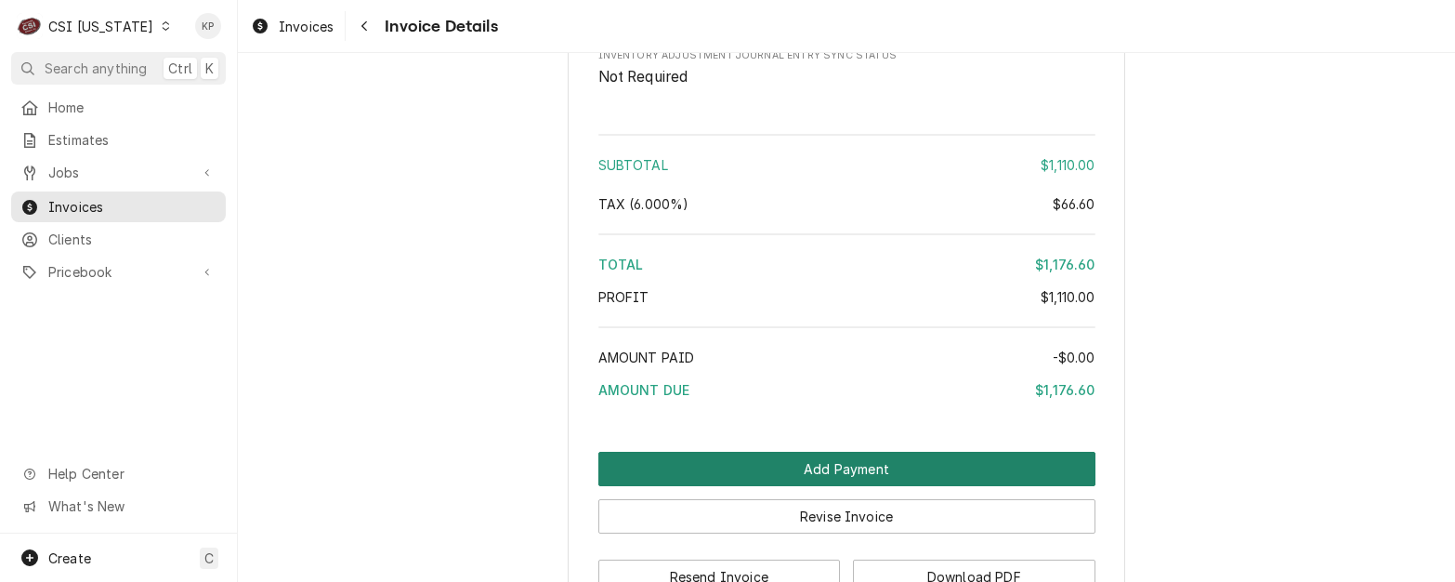
scroll to position [3767, 0]
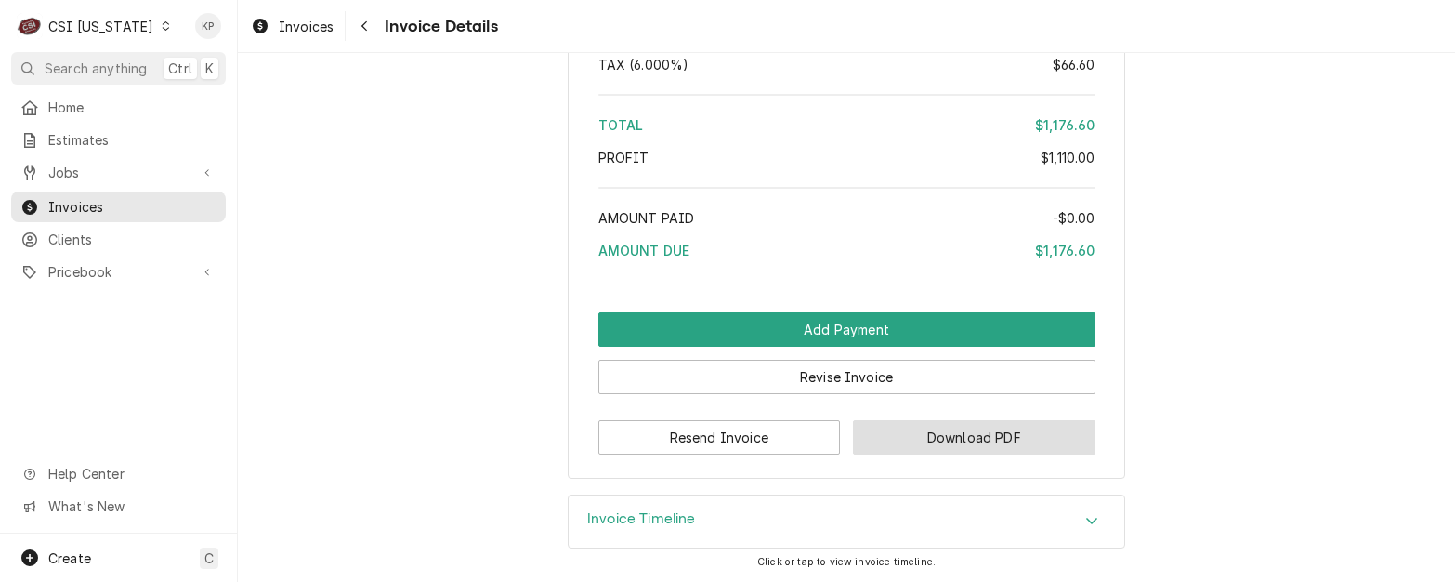
click at [861, 438] on button "Download PDF" at bounding box center [974, 437] width 242 height 34
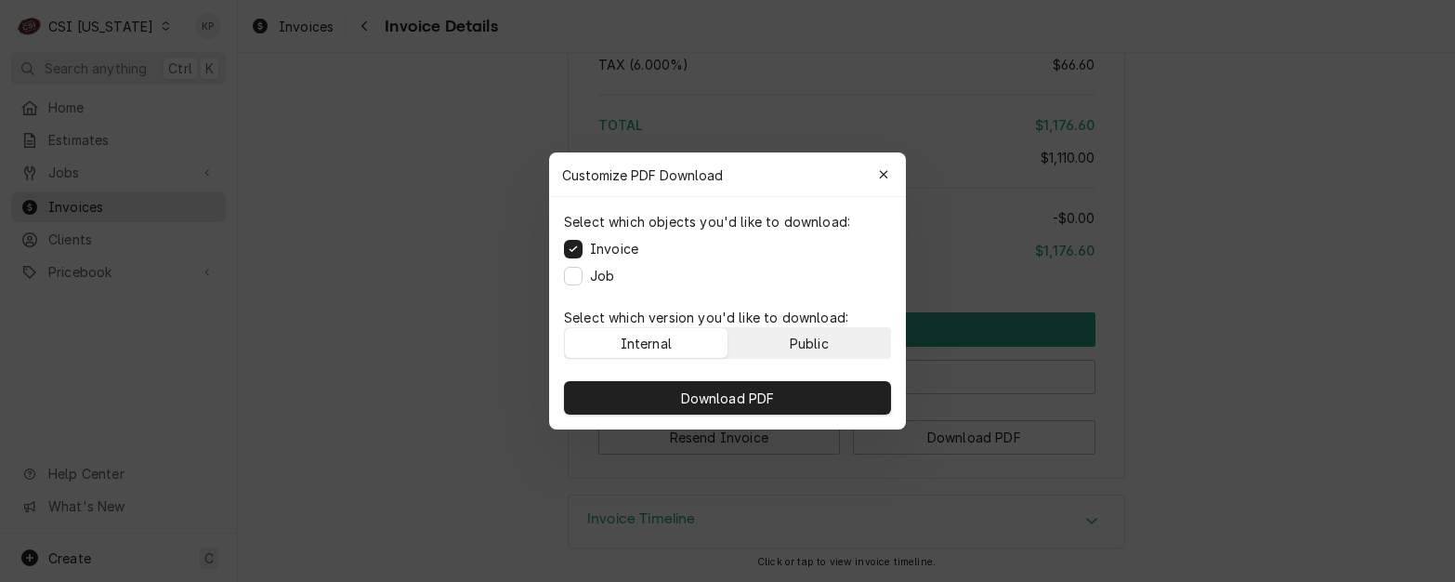
click at [783, 342] on button "Public" at bounding box center [809, 343] width 163 height 30
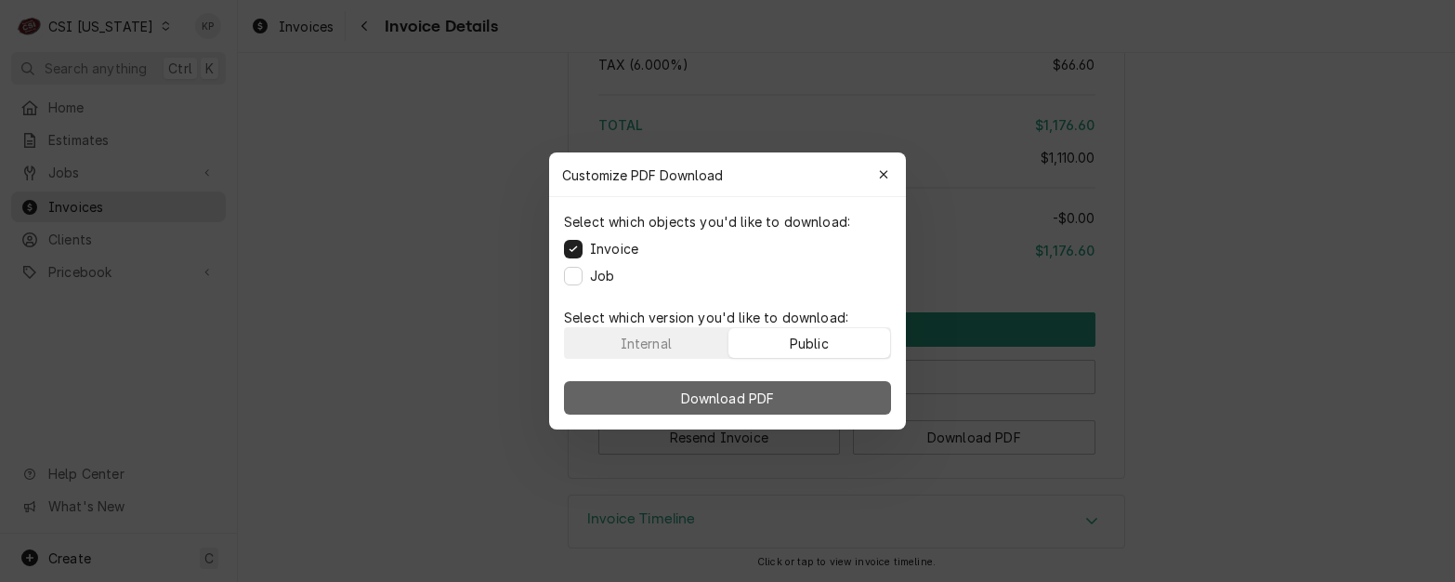
click at [782, 389] on button "Download PDF" at bounding box center [727, 397] width 327 height 33
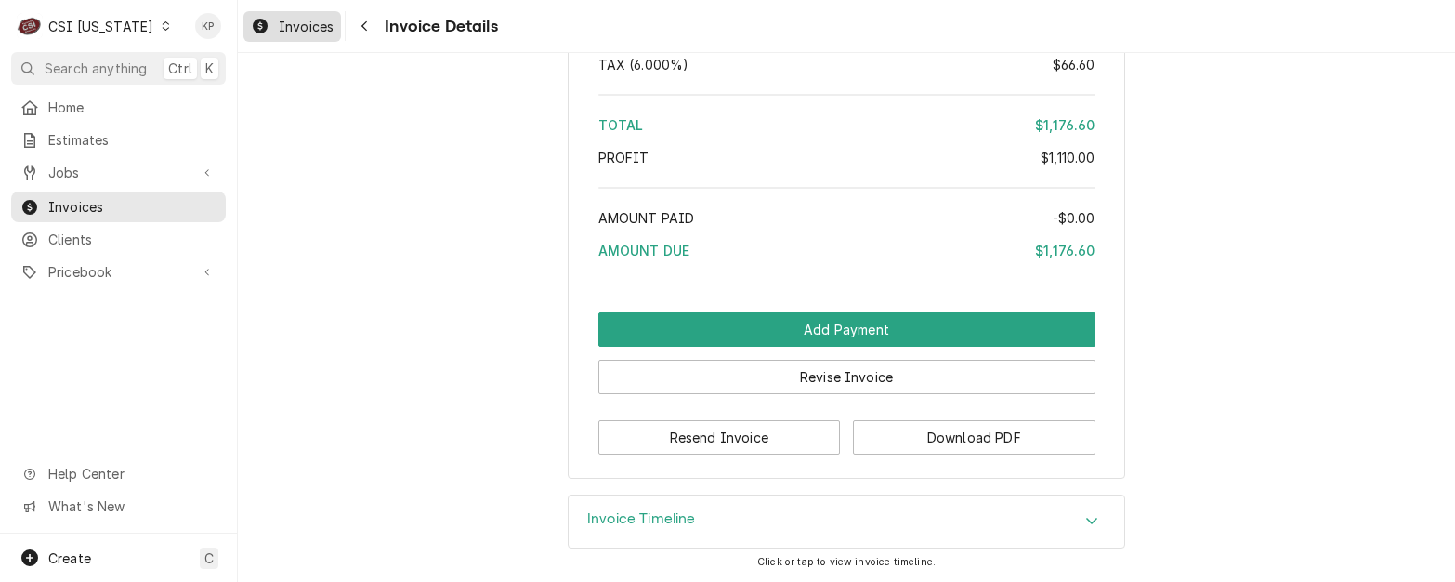
click at [287, 19] on span "Invoices" at bounding box center [306, 27] width 55 height 20
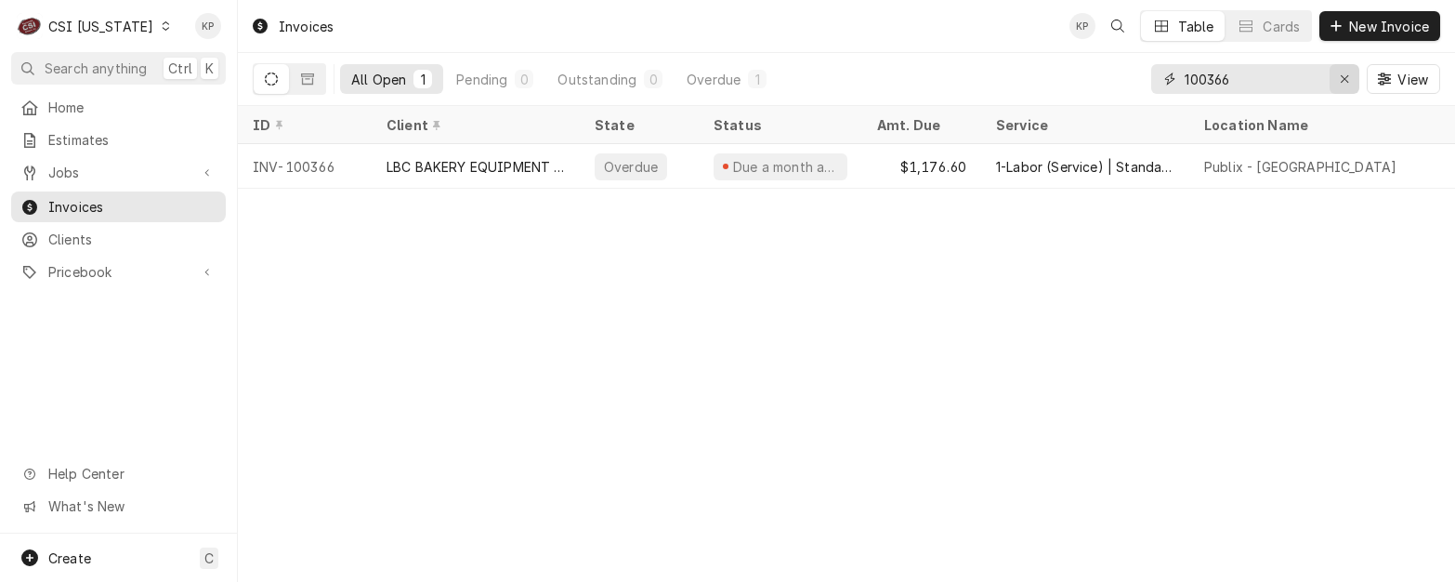
click at [1345, 80] on icon "Erase input" at bounding box center [1345, 78] width 10 height 13
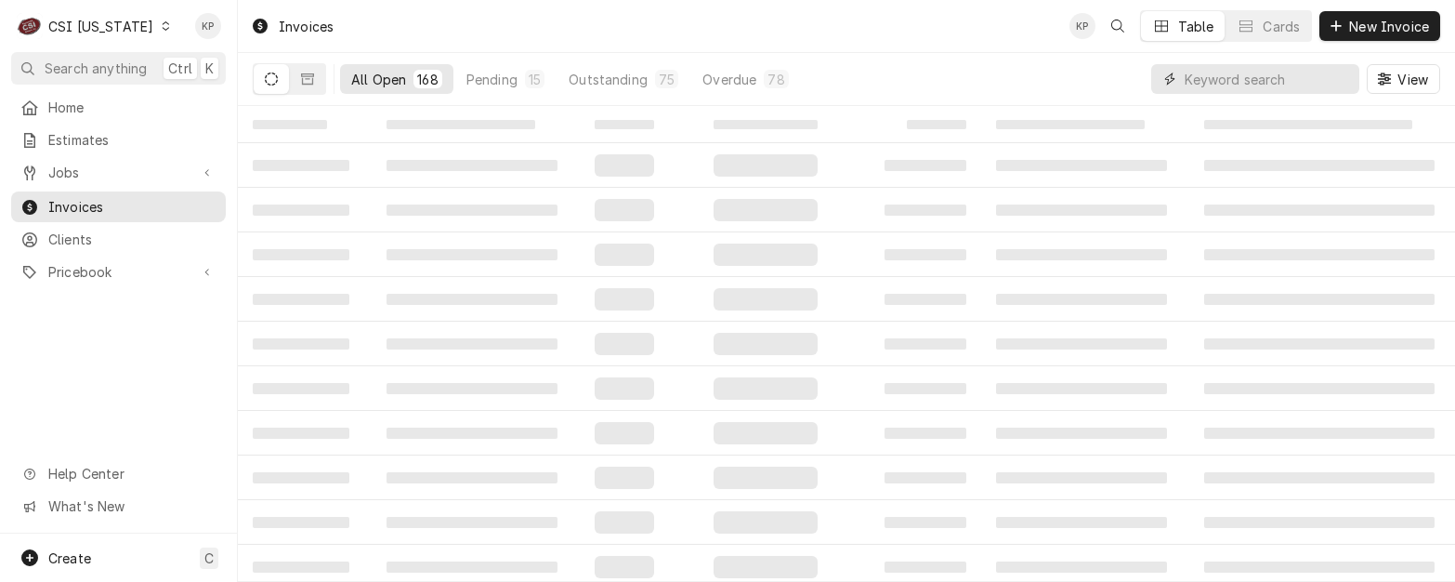
click at [1236, 80] on input "Dynamic Content Wrapper" at bounding box center [1266, 79] width 165 height 30
type input "100663"
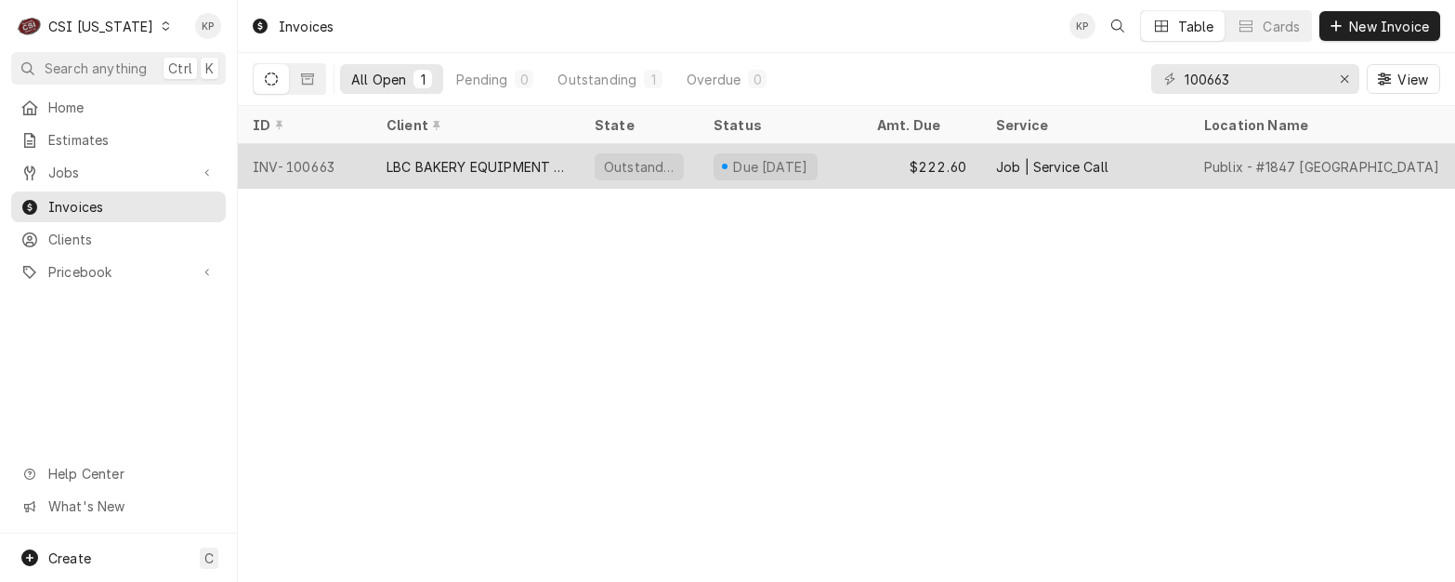
click at [295, 161] on div "INV-100663" at bounding box center [305, 166] width 134 height 45
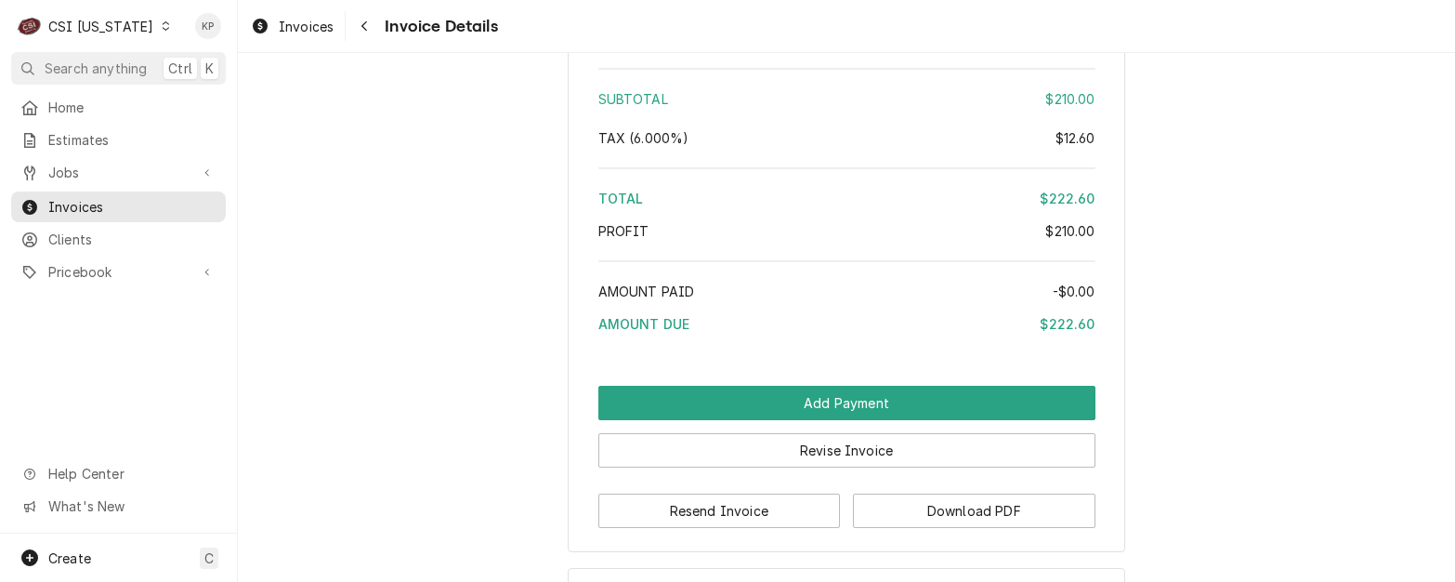
scroll to position [3408, 0]
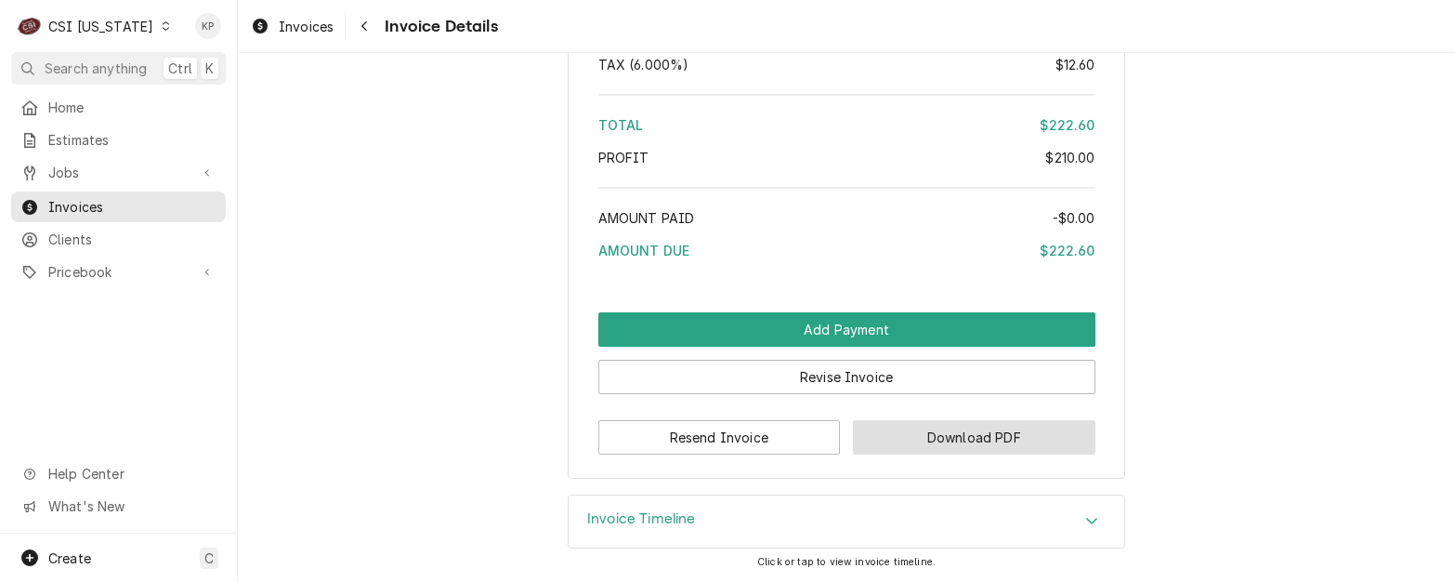
click at [863, 435] on button "Download PDF" at bounding box center [974, 437] width 242 height 34
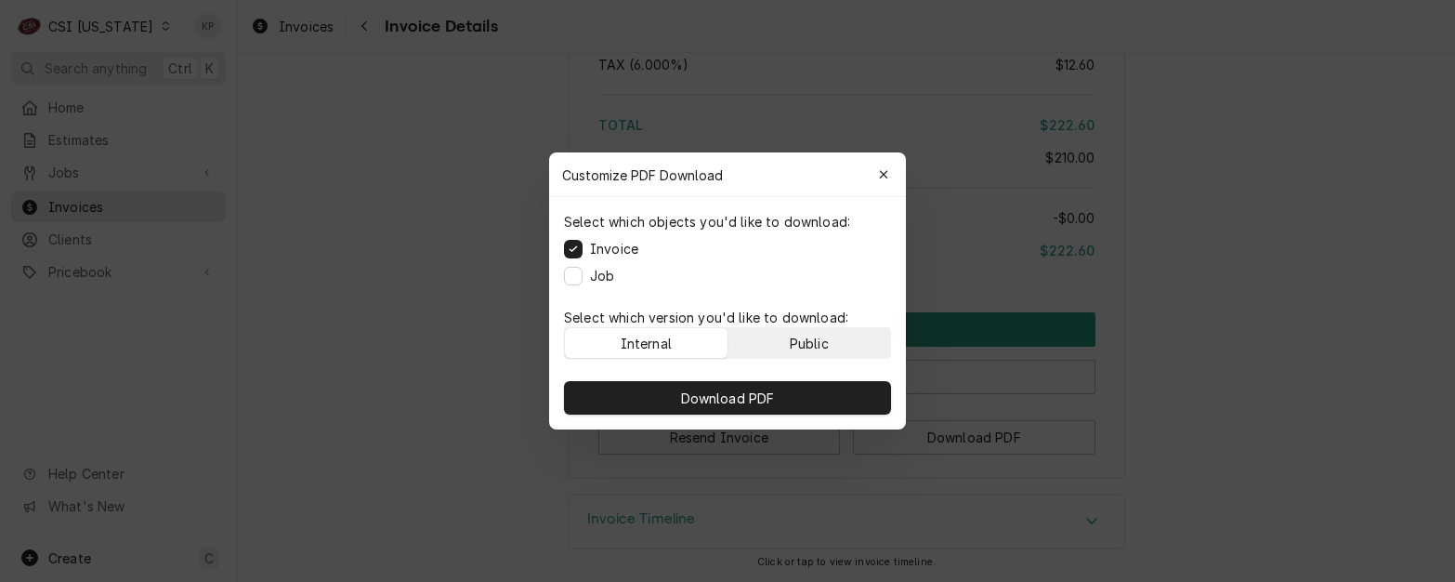
click at [768, 350] on button "Public" at bounding box center [809, 343] width 163 height 30
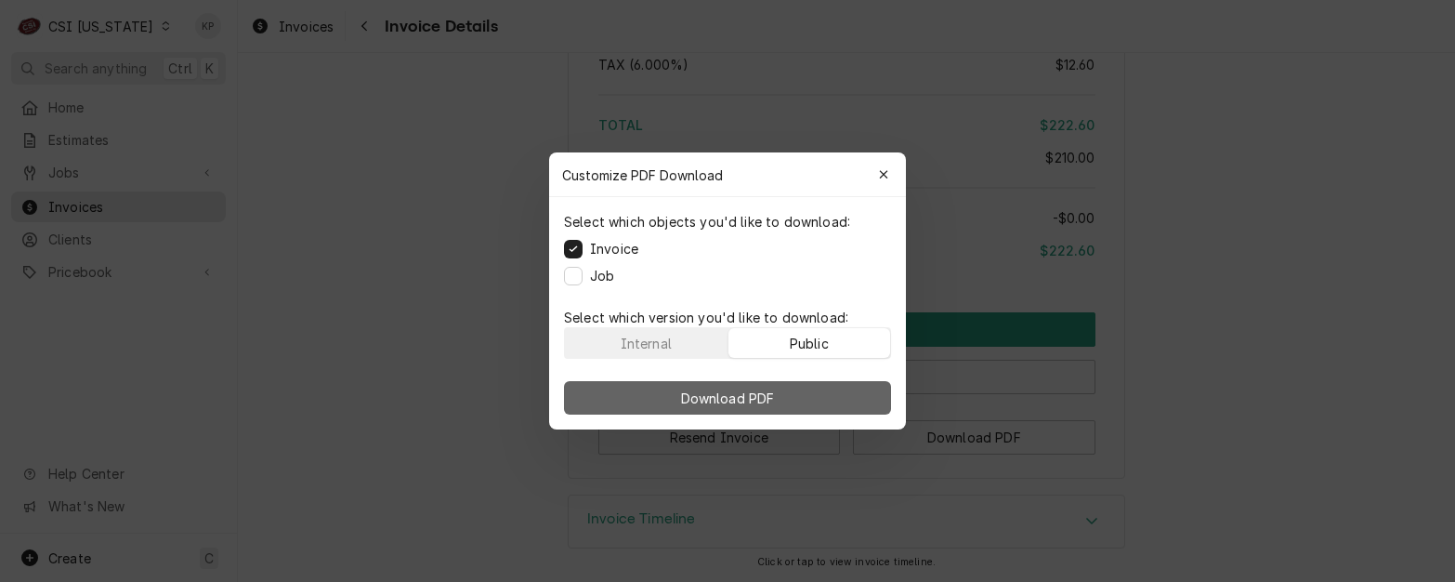
click at [771, 399] on span "Download PDF" at bounding box center [727, 398] width 101 height 20
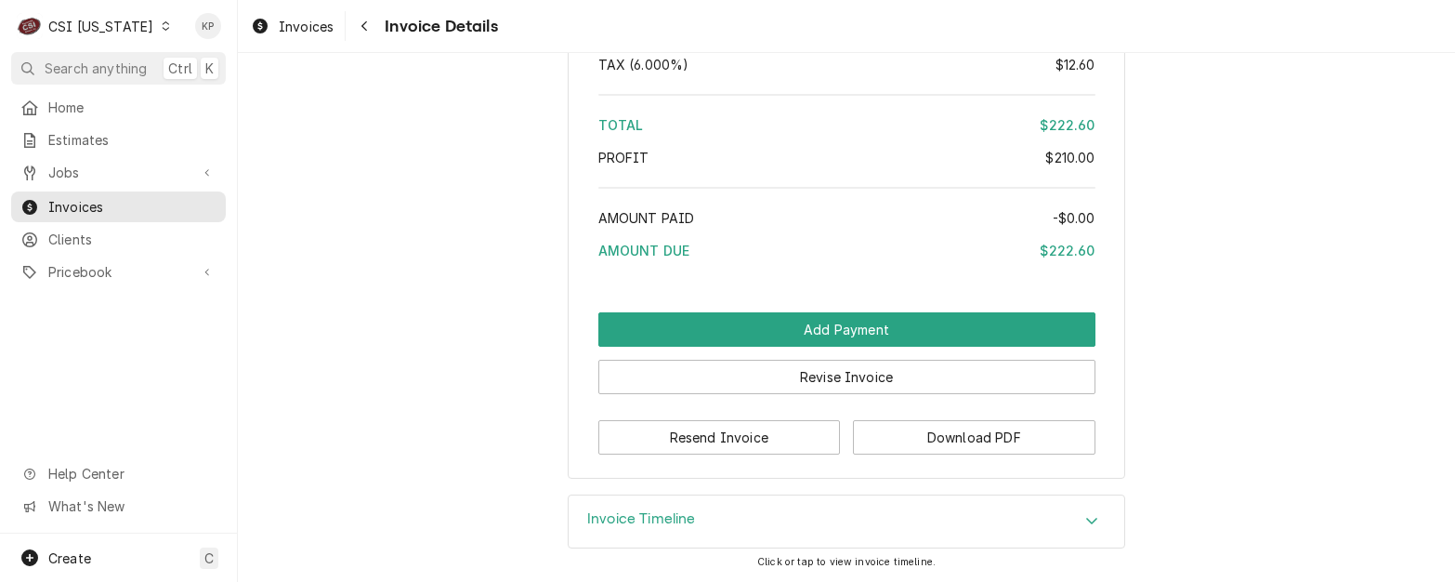
drag, startPoint x: 318, startPoint y: 20, endPoint x: 516, endPoint y: 21, distance: 198.8
click at [318, 20] on span "Invoices" at bounding box center [306, 27] width 55 height 20
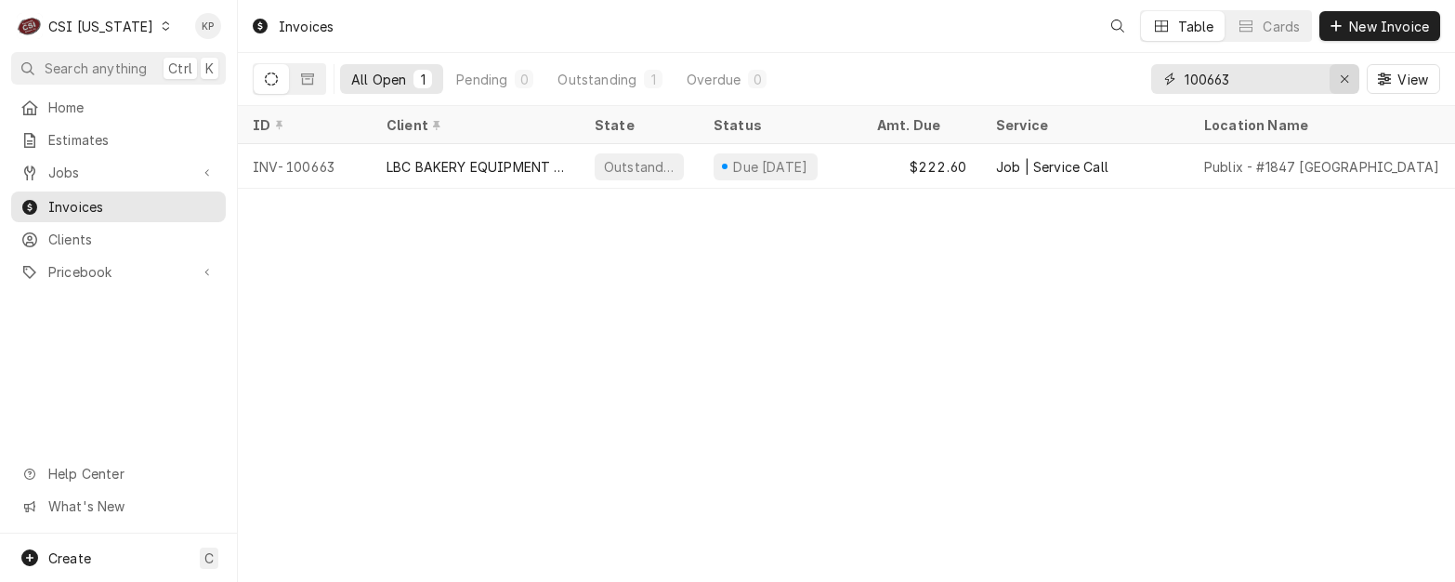
click at [1345, 78] on icon "Erase input" at bounding box center [1345, 78] width 10 height 13
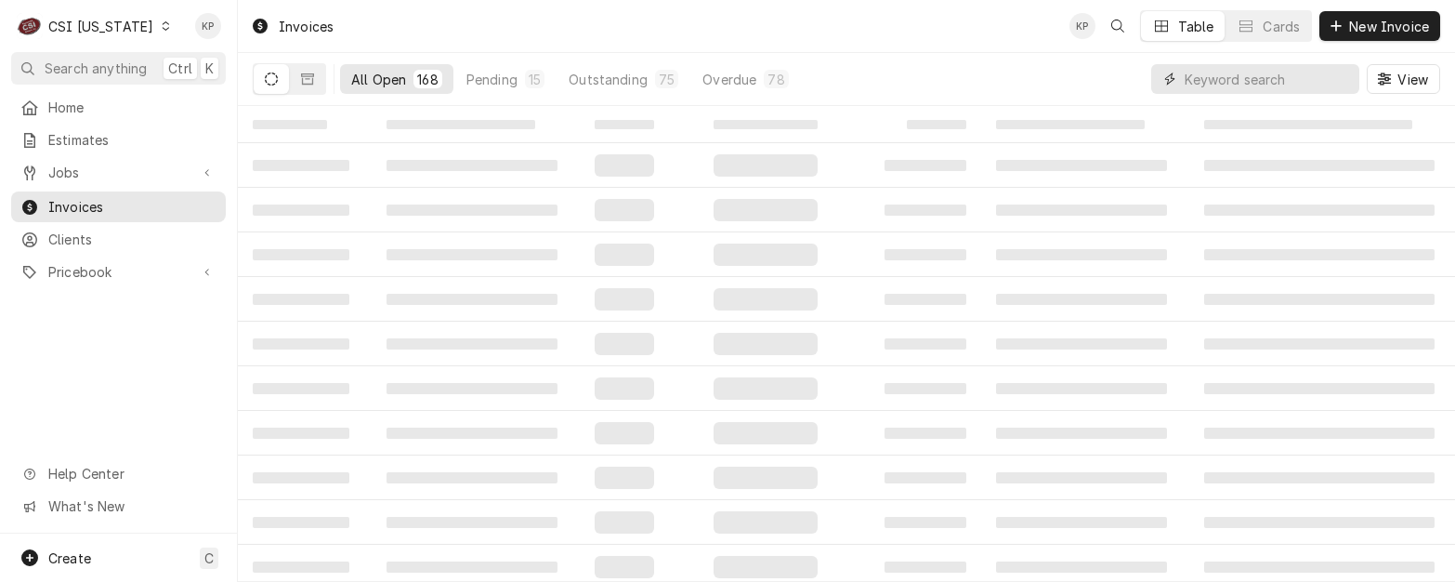
click at [1247, 85] on input "Dynamic Content Wrapper" at bounding box center [1266, 79] width 165 height 30
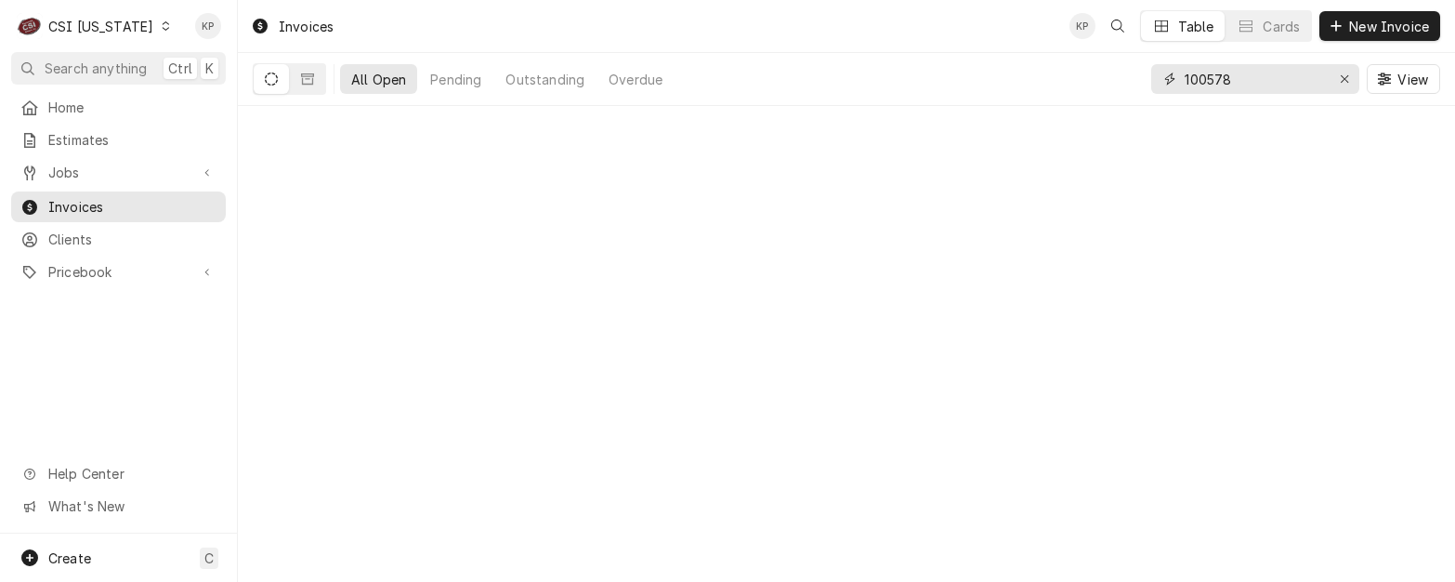
type input "100578"
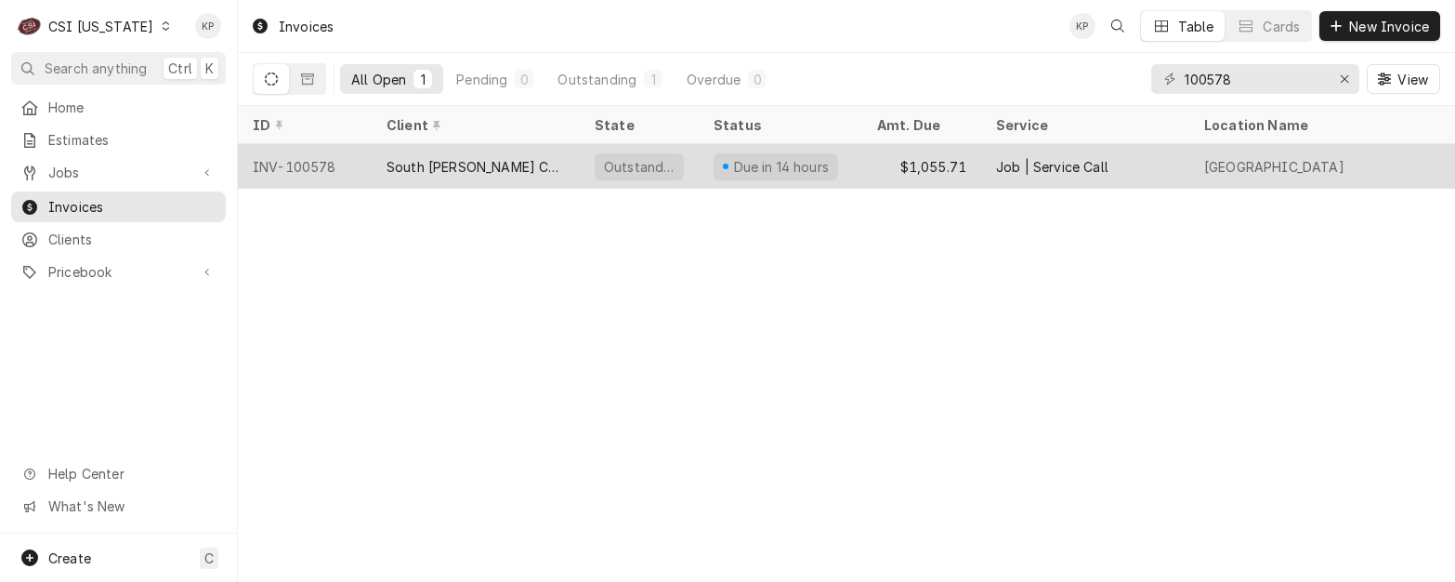
click at [294, 165] on div "INV-100578" at bounding box center [305, 166] width 134 height 45
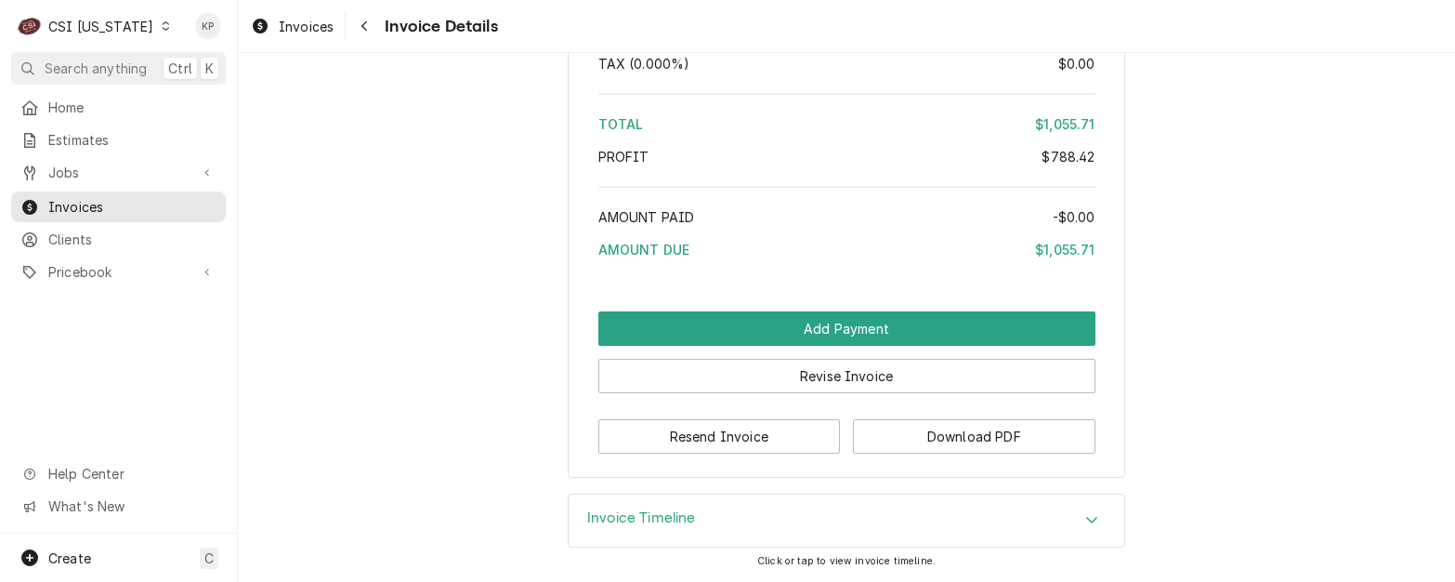
scroll to position [4190, 0]
click at [880, 434] on button "Download PDF" at bounding box center [974, 436] width 242 height 34
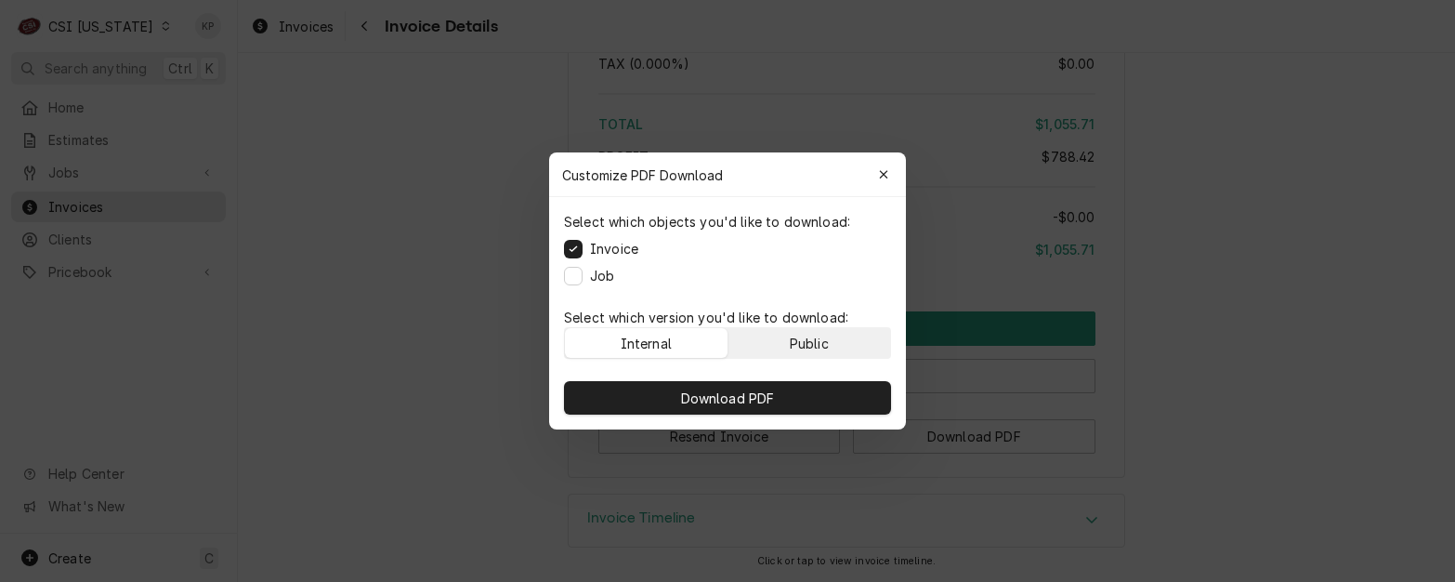
click at [827, 350] on div "Public" at bounding box center [809, 343] width 39 height 20
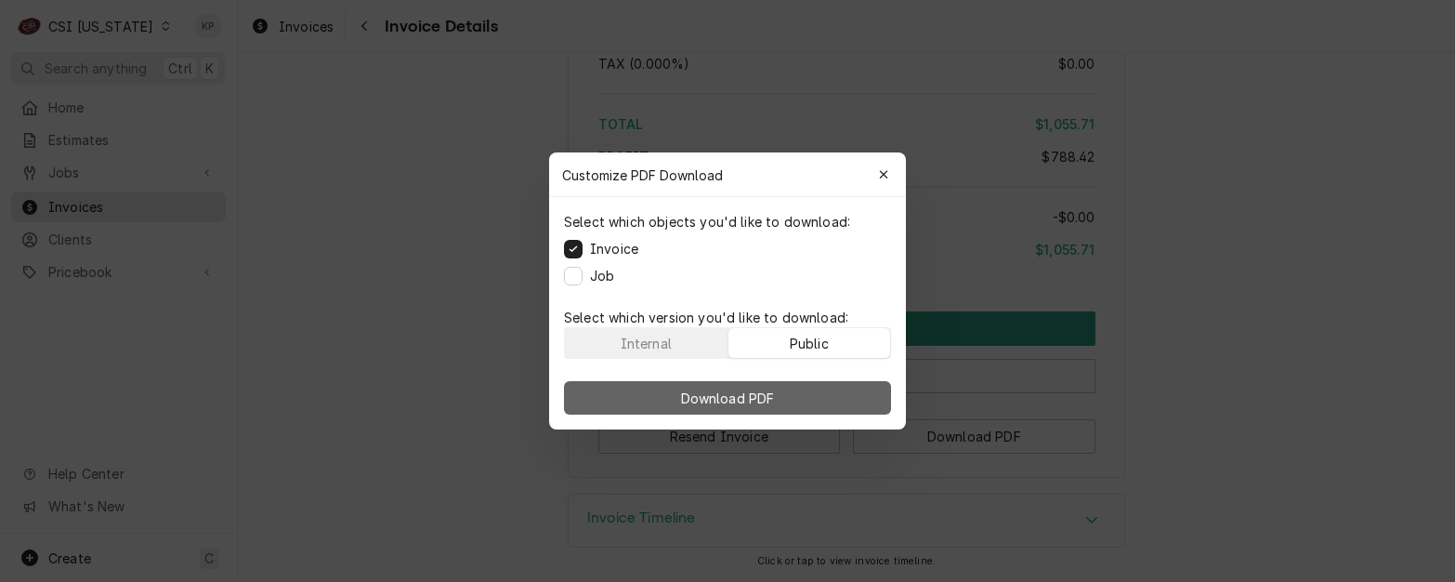
click at [829, 392] on button "Download PDF" at bounding box center [727, 397] width 327 height 33
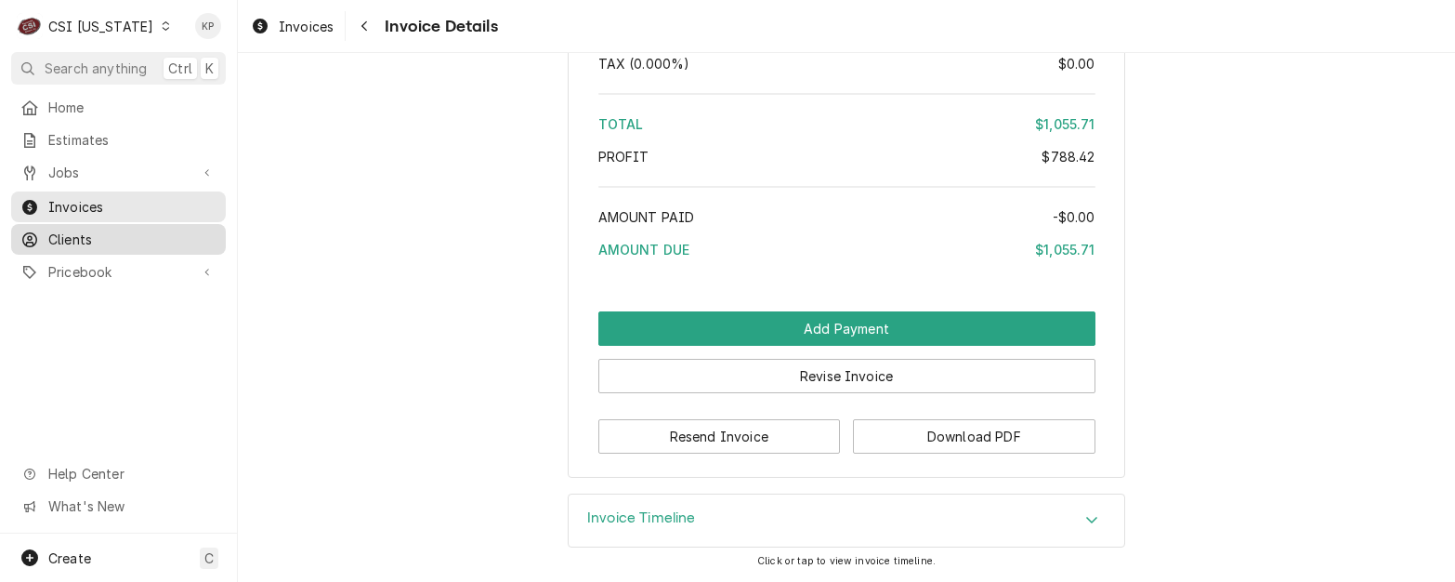
click at [59, 229] on span "Clients" at bounding box center [132, 239] width 168 height 20
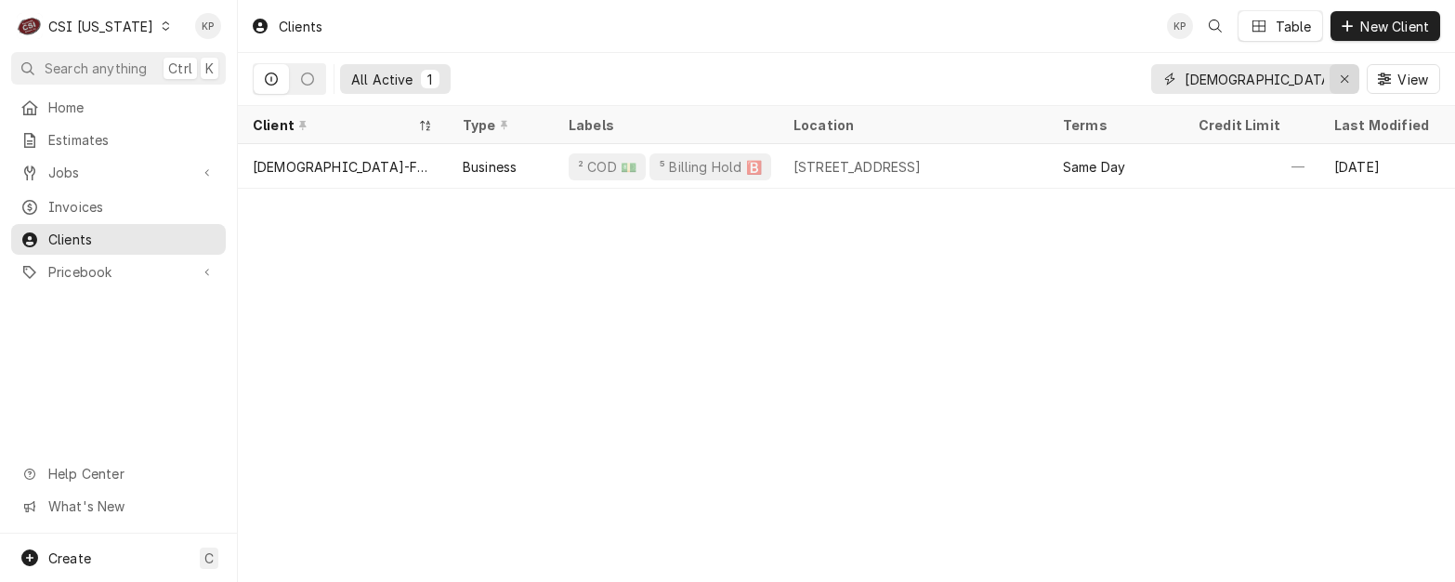
click div "Erase input"
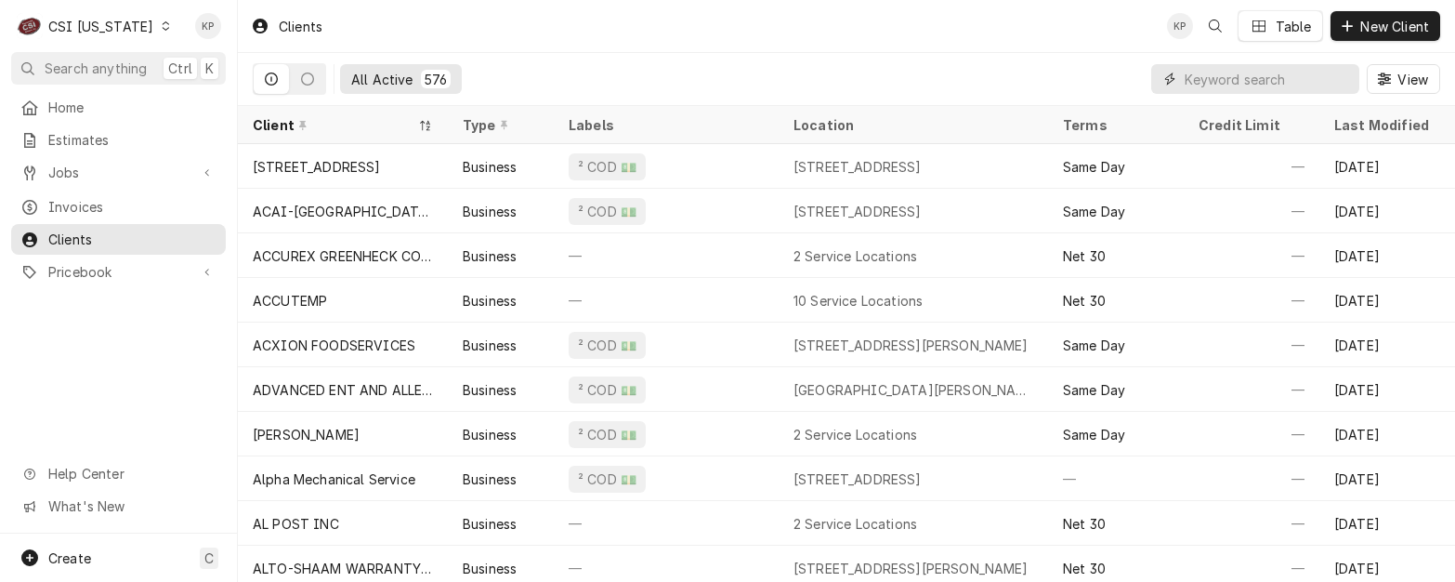
paste input "South Harrison Community School Corporati"
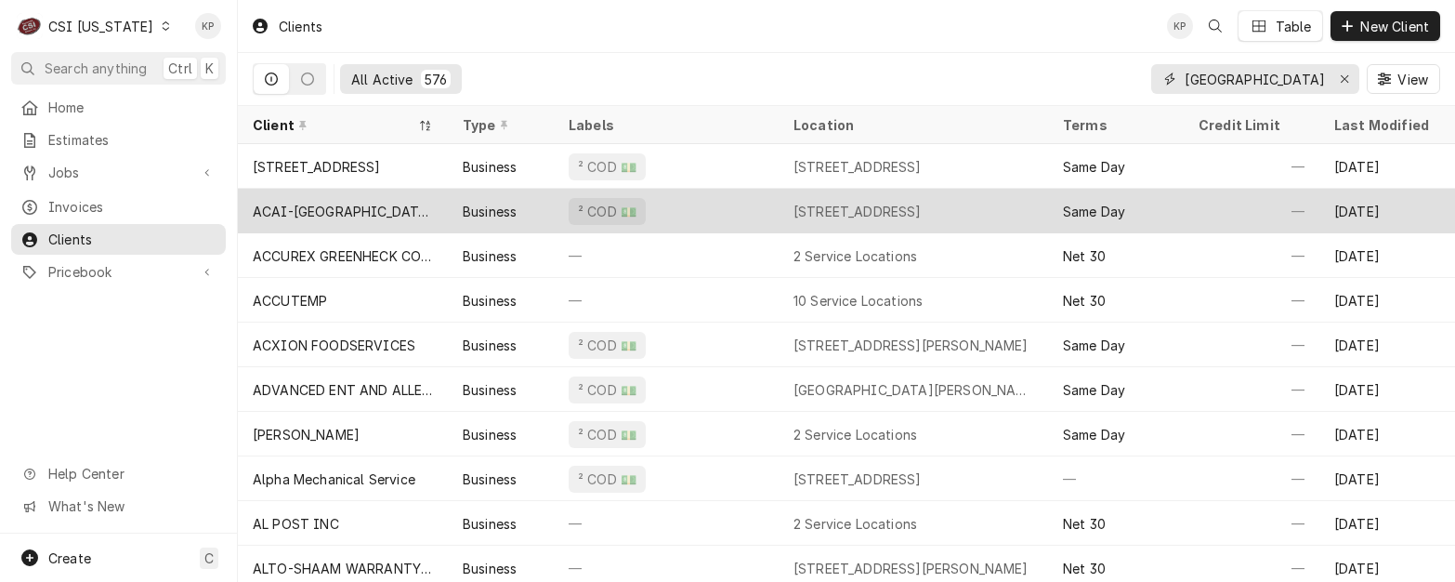
scroll to position [0, 144]
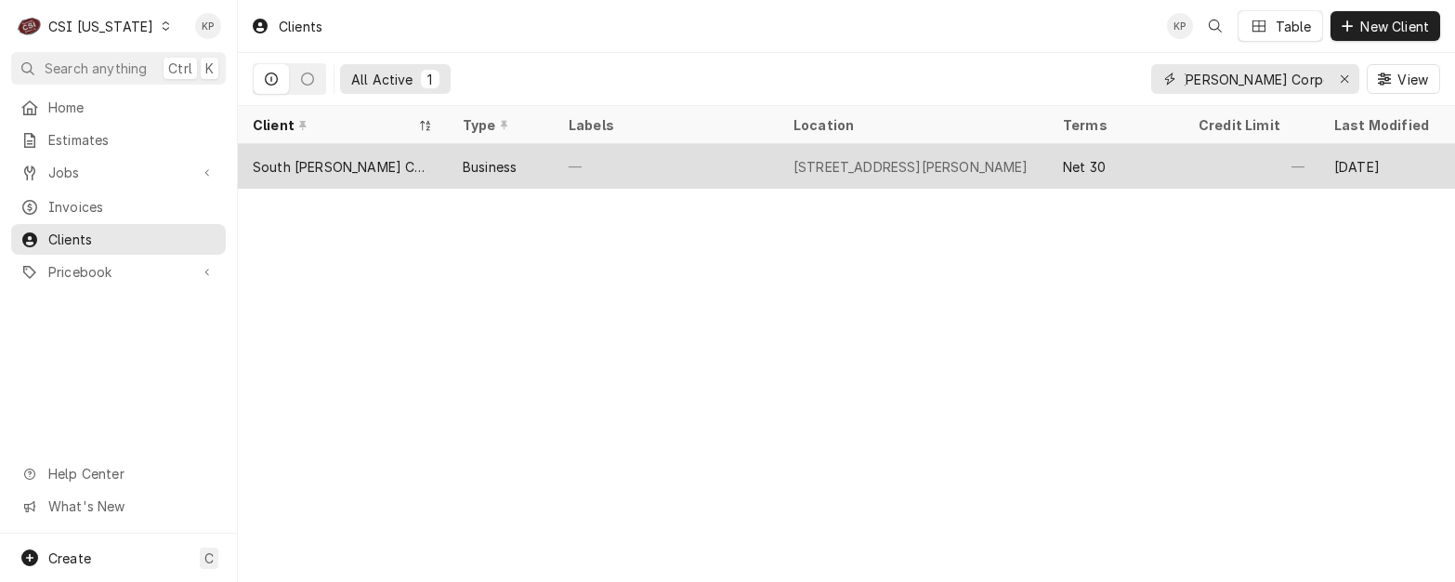
type input "South Harrison Community School Corporati"
click div "South Harrison Community School Corporation"
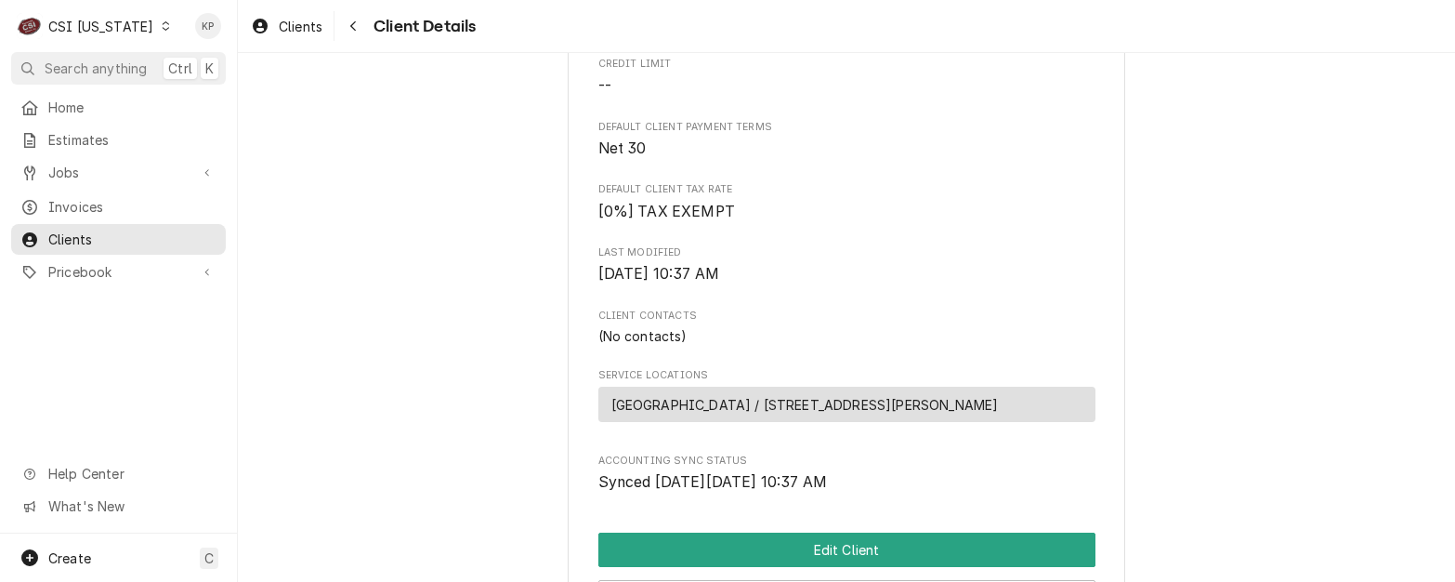
scroll to position [601, 0]
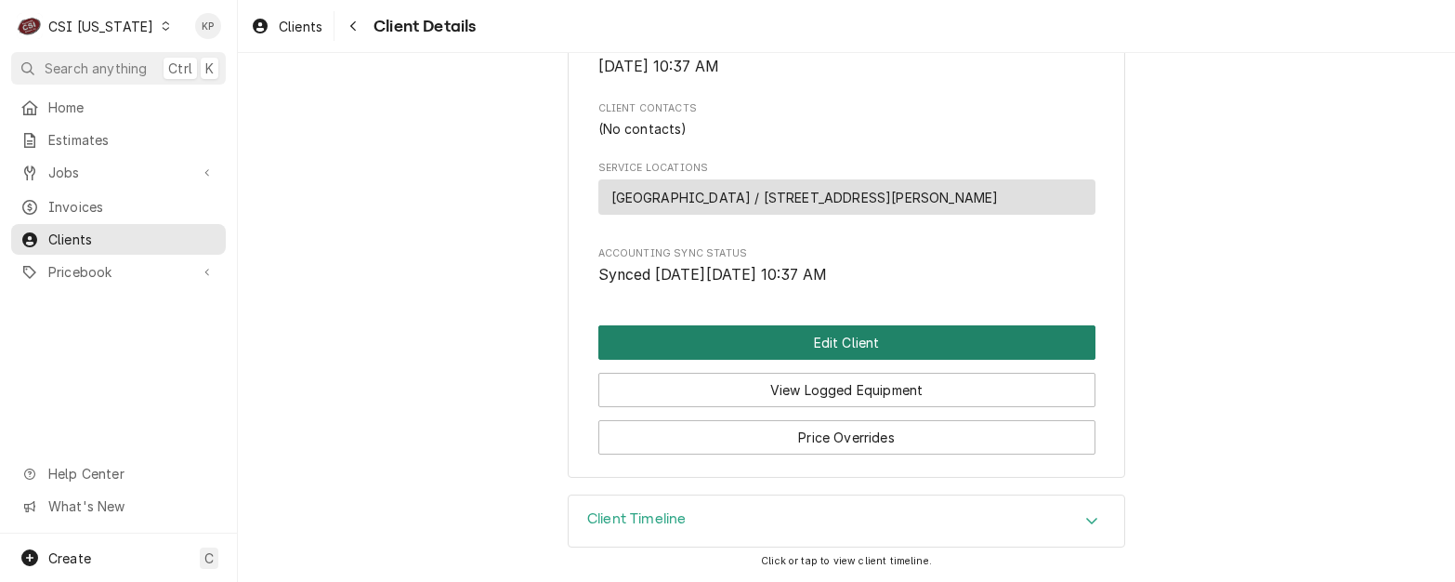
click at [883, 347] on button "Edit Client" at bounding box center [846, 342] width 497 height 34
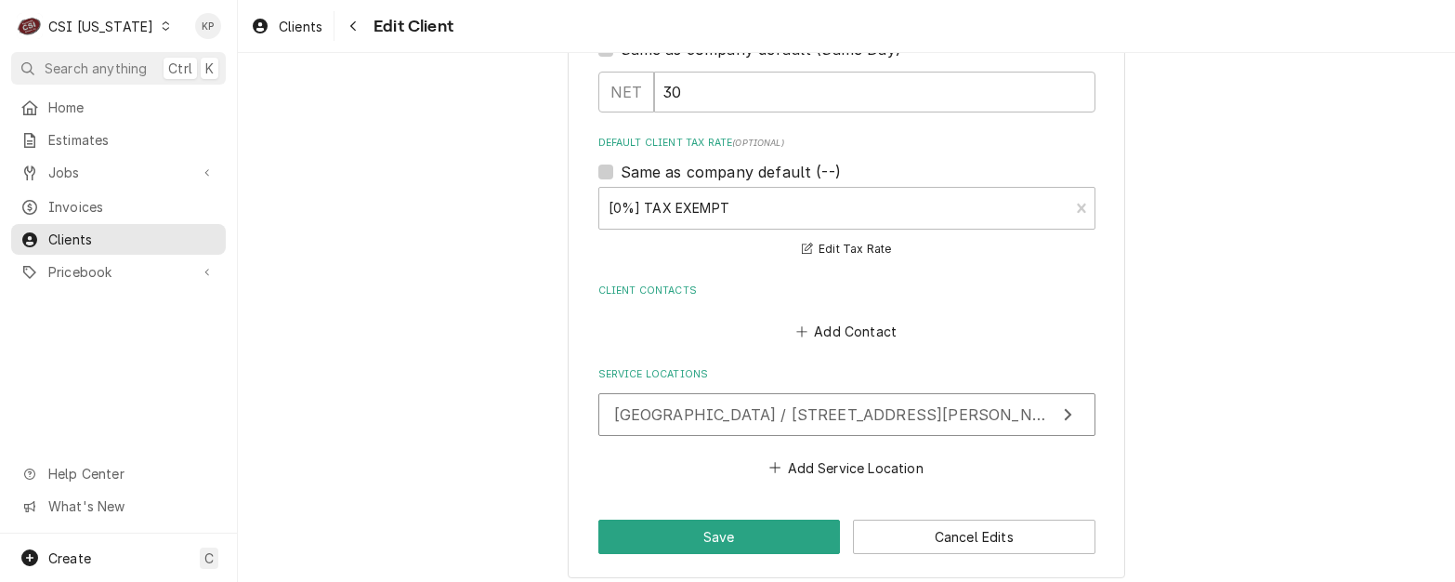
scroll to position [1244, 0]
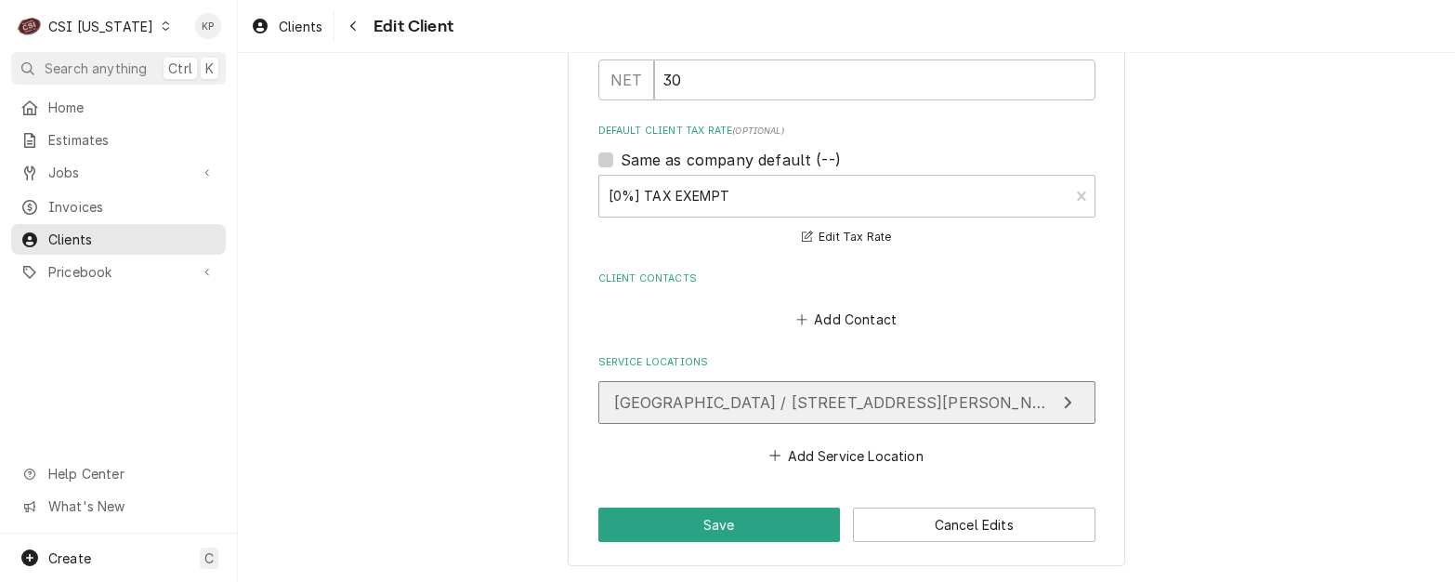
click at [880, 399] on span "[GEOGRAPHIC_DATA] / [STREET_ADDRESS][PERSON_NAME]" at bounding box center [843, 402] width 458 height 19
type textarea "x"
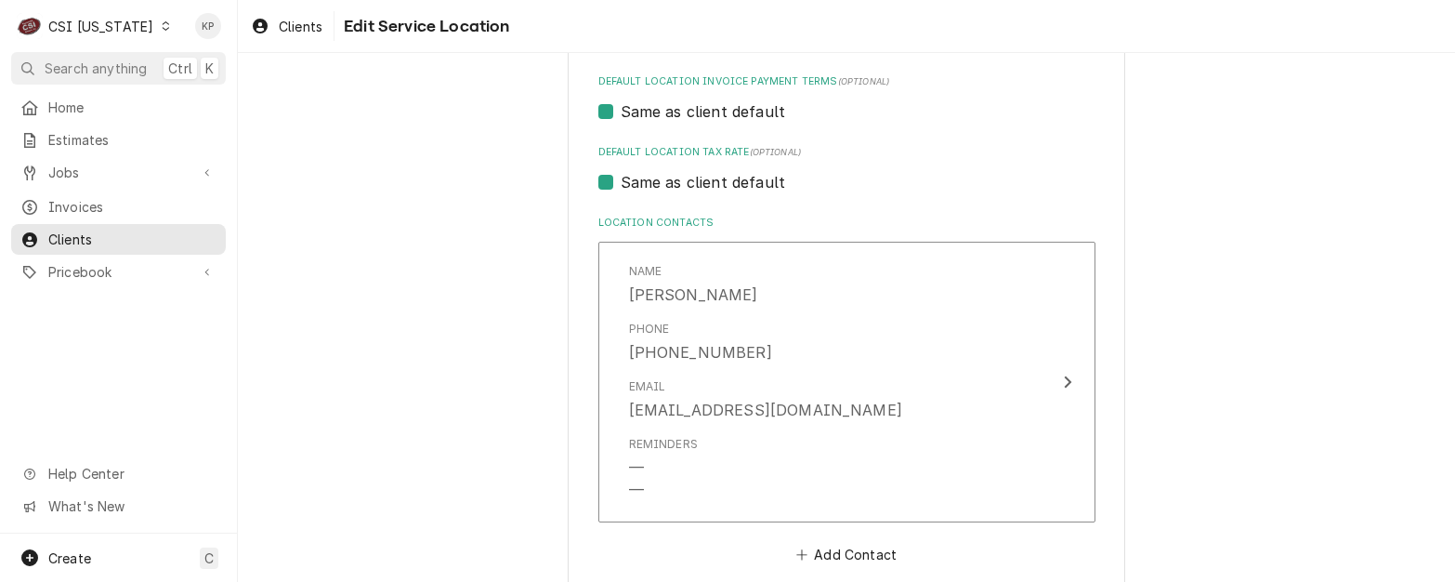
scroll to position [836, 0]
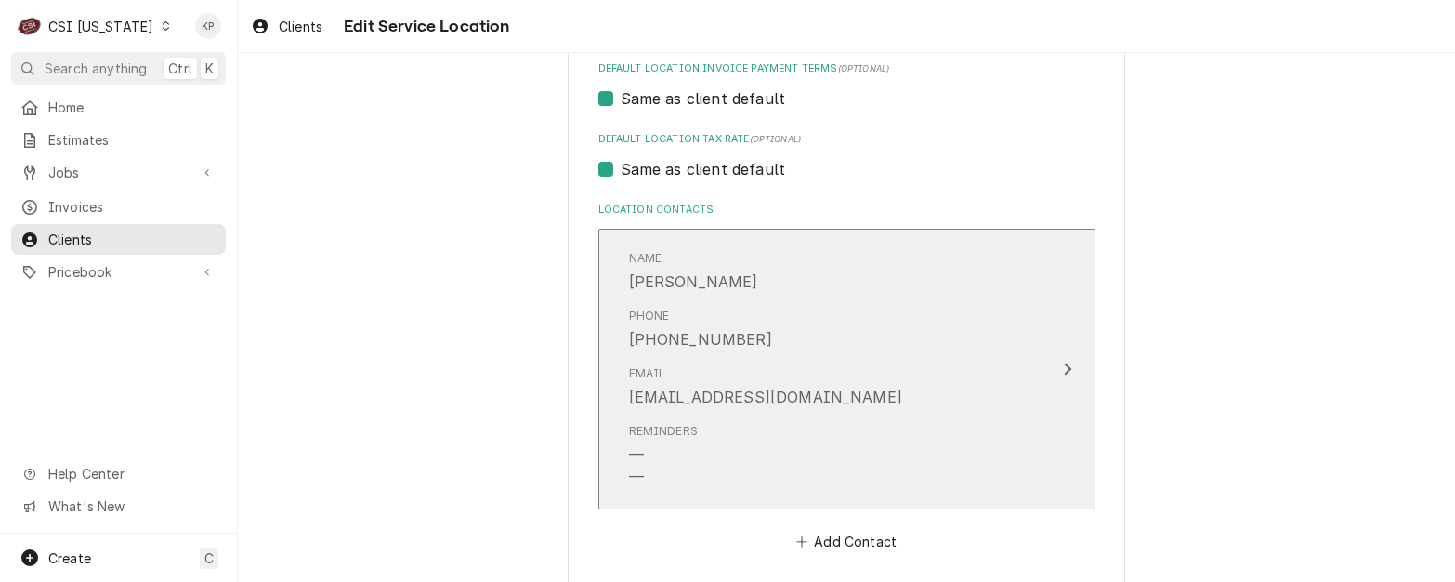
drag, startPoint x: 830, startPoint y: 390, endPoint x: 627, endPoint y: 408, distance: 203.3
click at [629, 408] on div "Email [EMAIL_ADDRESS][DOMAIN_NAME]" at bounding box center [827, 387] width 397 height 58
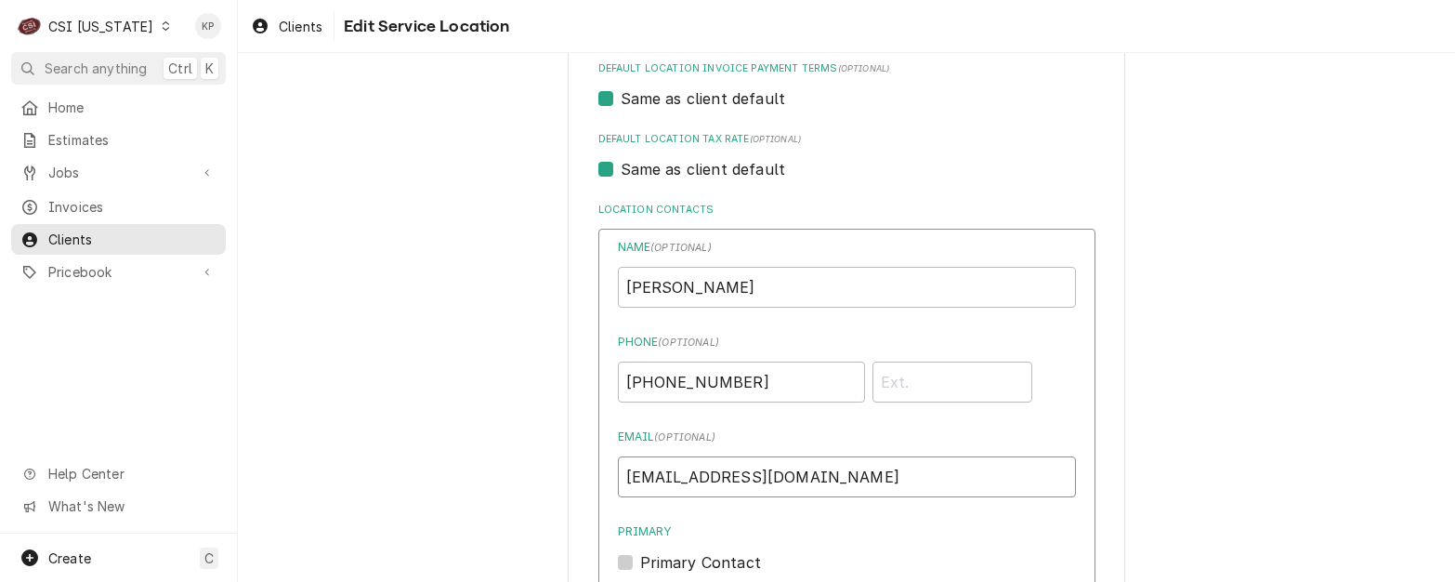
drag, startPoint x: 827, startPoint y: 478, endPoint x: 631, endPoint y: 471, distance: 196.2
click at [556, 480] on div "Use the fields below to edit this service location: Location Name ( optional ) …" at bounding box center [846, 158] width 1217 height 1845
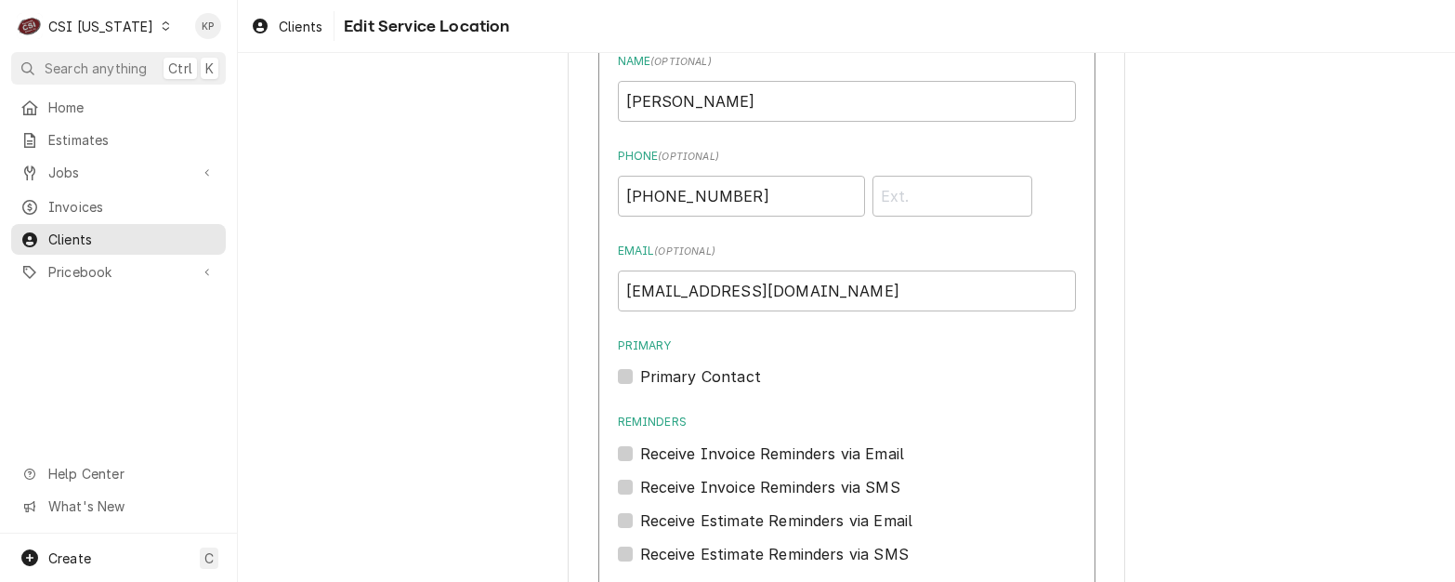
click at [640, 375] on label "Primary Contact" at bounding box center [700, 376] width 121 height 22
click at [640, 375] on input "Primary" at bounding box center [869, 385] width 458 height 41
checkbox input "true"
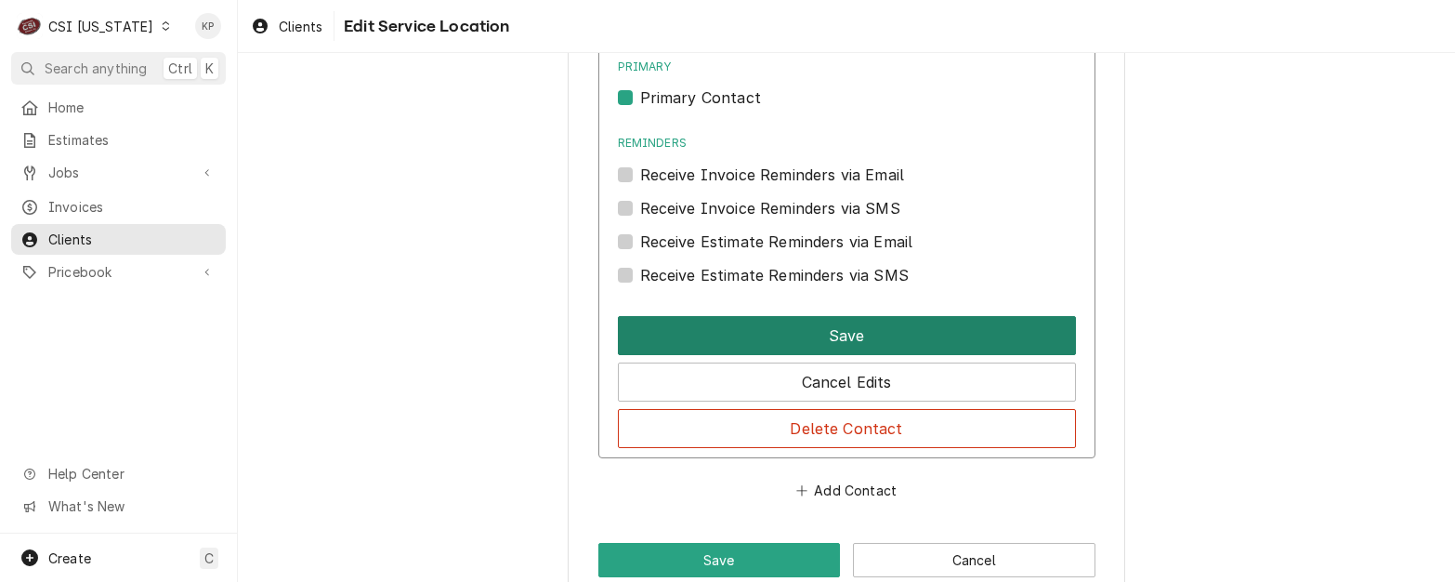
click at [777, 332] on button "Save" at bounding box center [847, 335] width 458 height 39
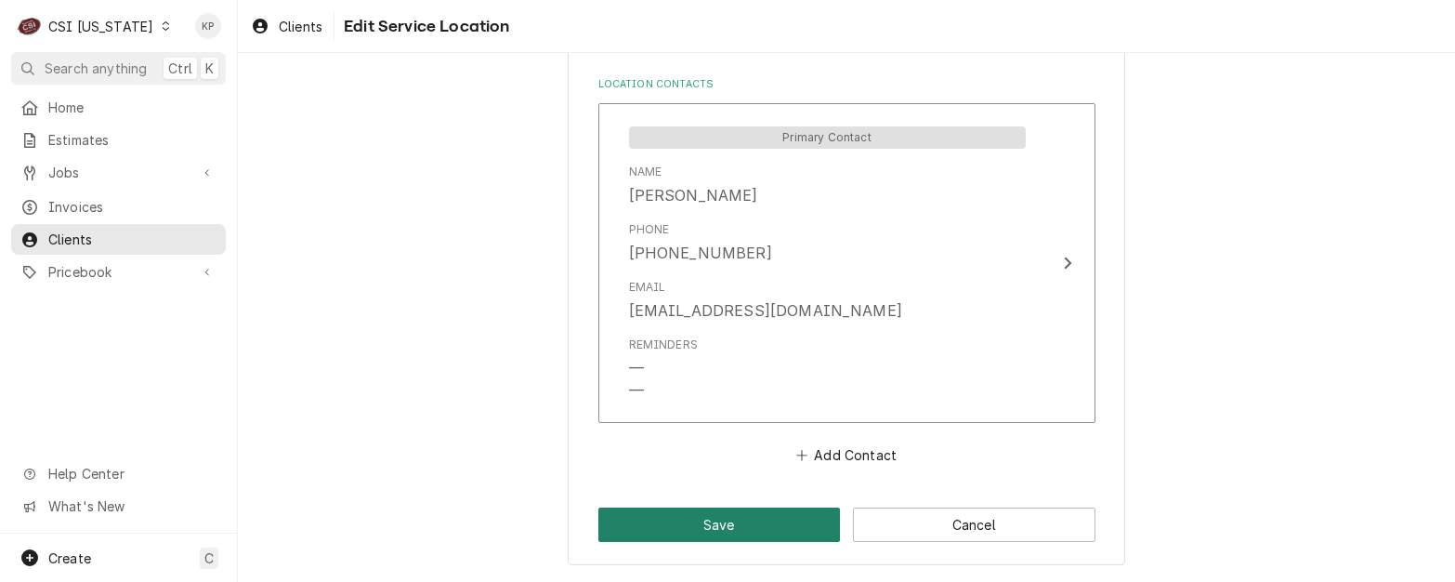
click at [761, 520] on button "Save" at bounding box center [719, 524] width 242 height 34
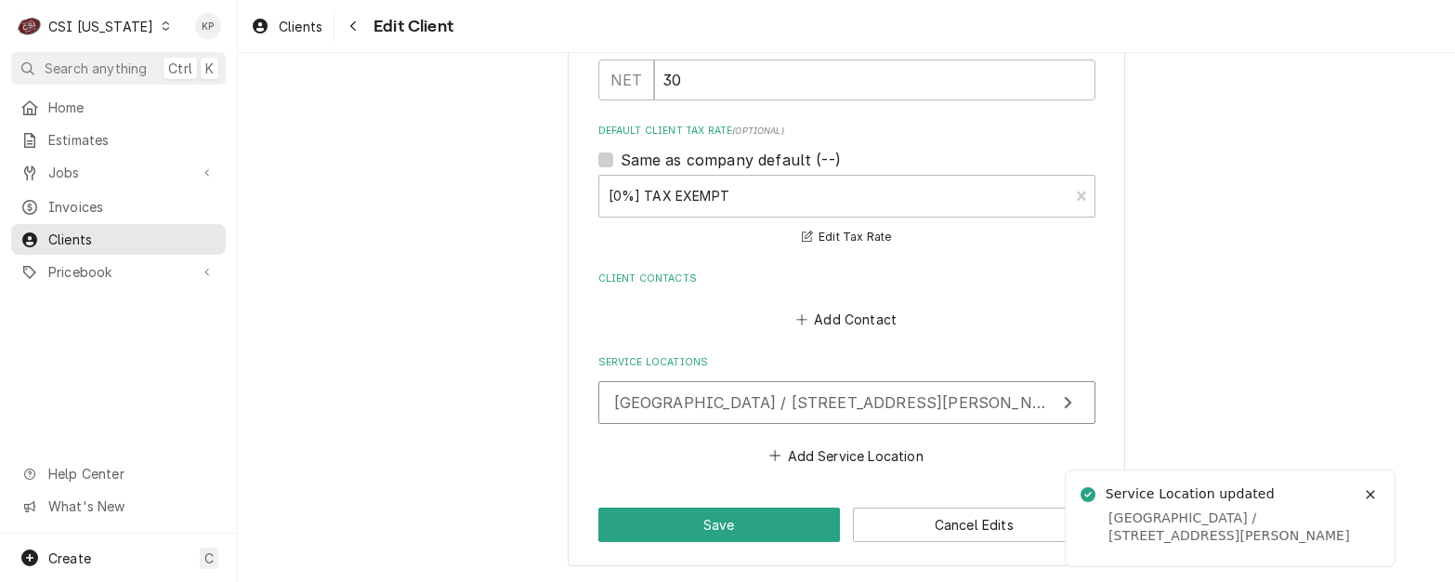
scroll to position [1222, 0]
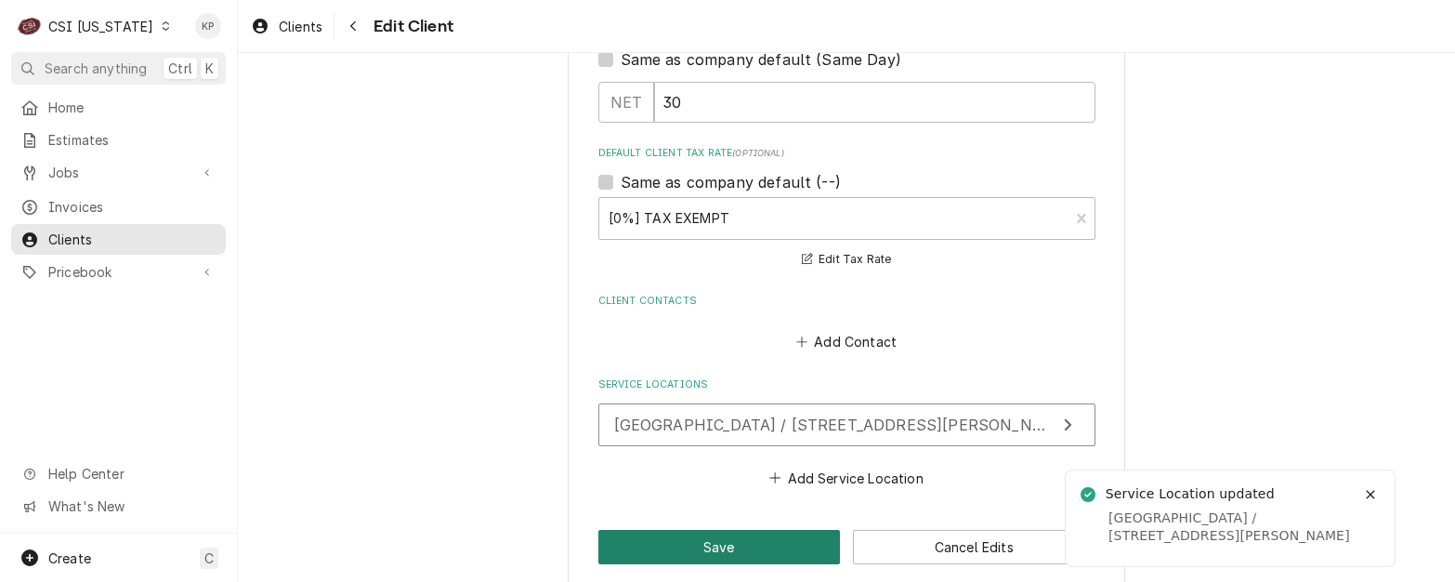
drag, startPoint x: 753, startPoint y: 542, endPoint x: 1088, endPoint y: 354, distance: 383.5
click at [752, 543] on button "Save" at bounding box center [719, 547] width 242 height 34
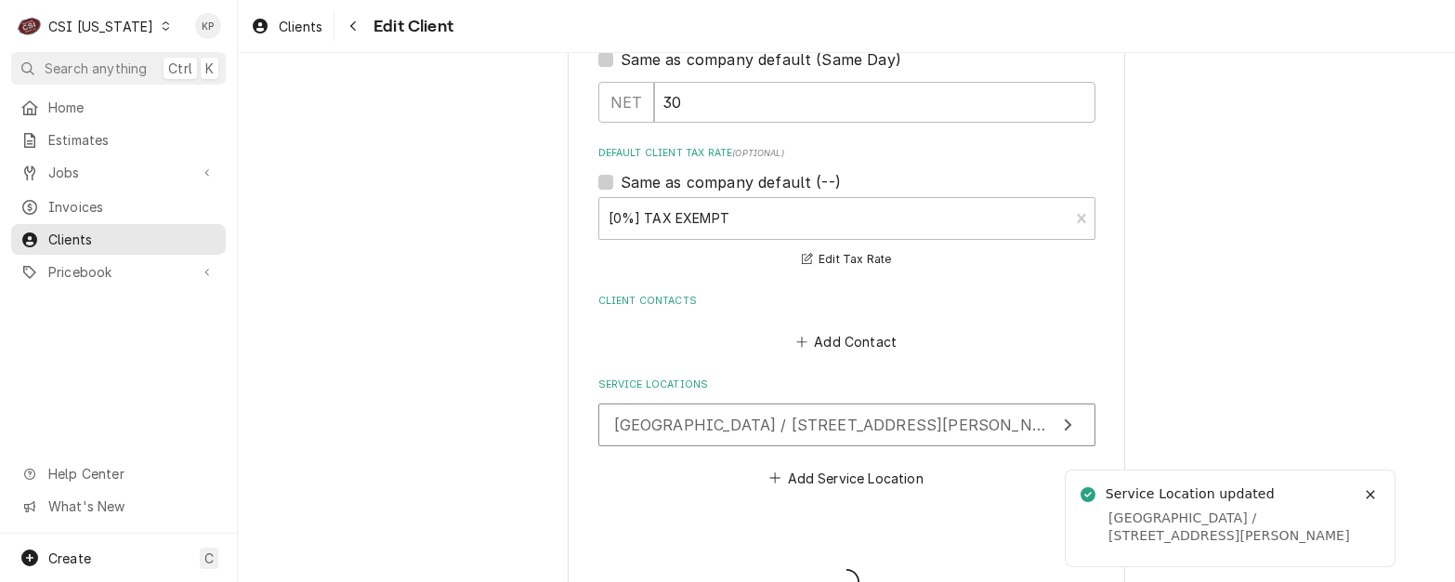
type textarea "x"
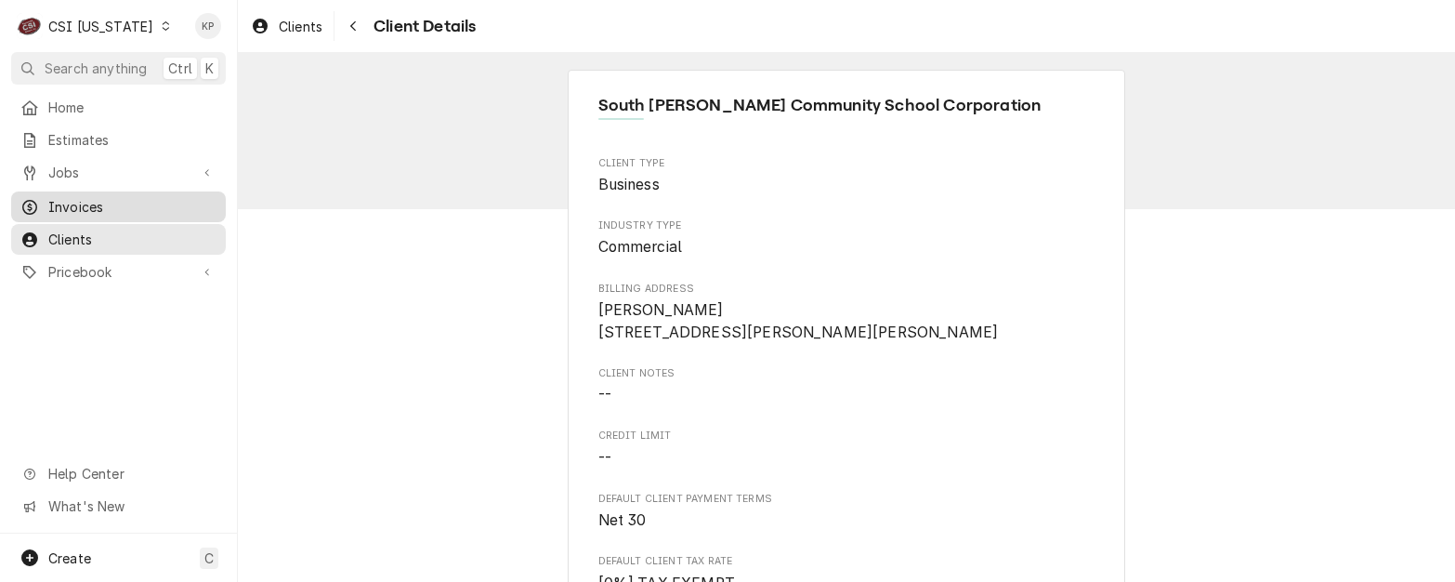
drag, startPoint x: 77, startPoint y: 196, endPoint x: 88, endPoint y: 199, distance: 11.5
click at [77, 197] on span "Invoices" at bounding box center [132, 207] width 168 height 20
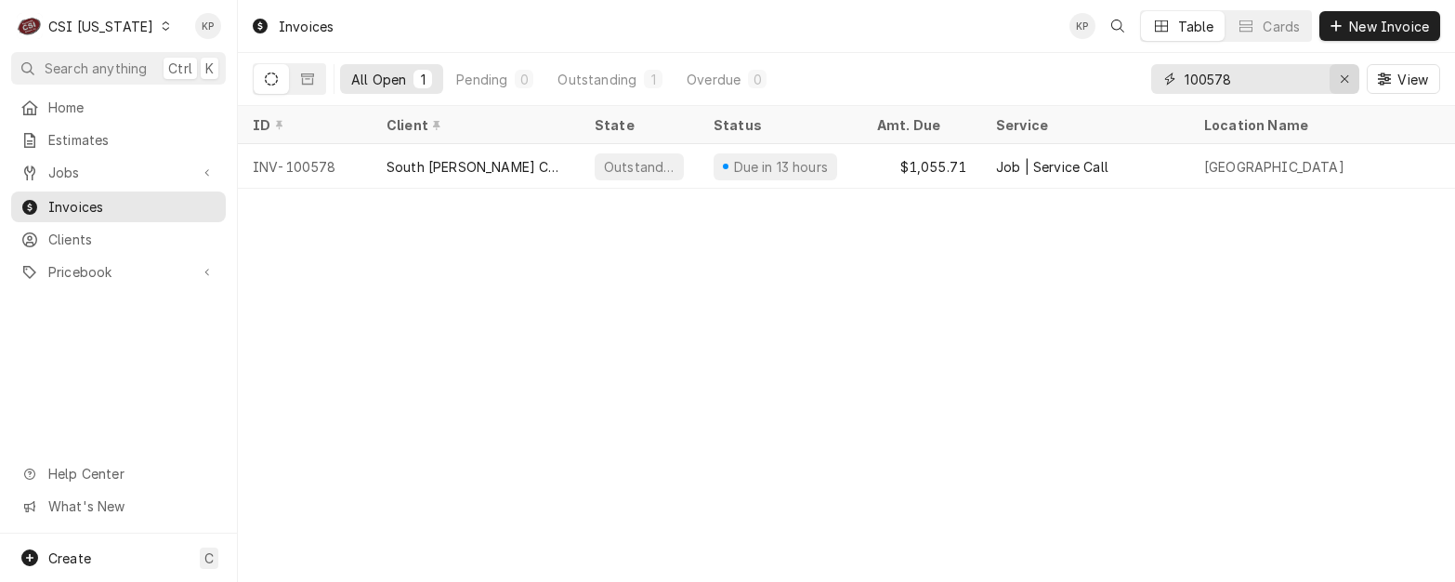
click at [1343, 73] on icon "Erase input" at bounding box center [1345, 78] width 10 height 13
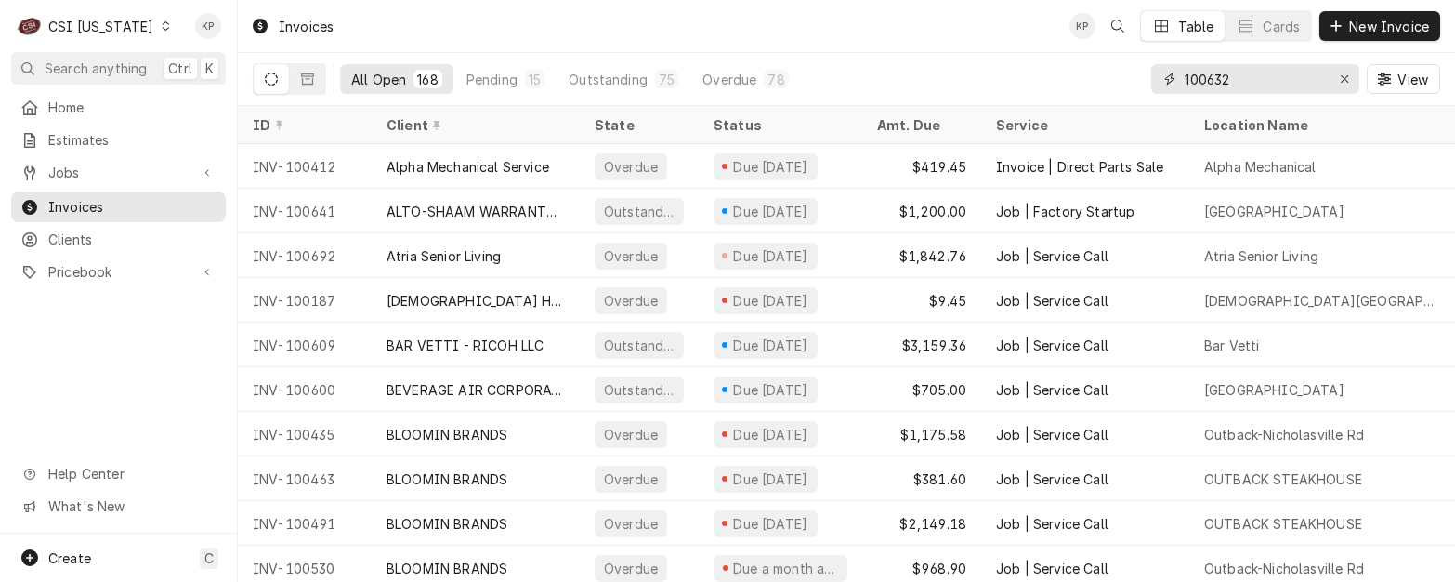
type input "100632"
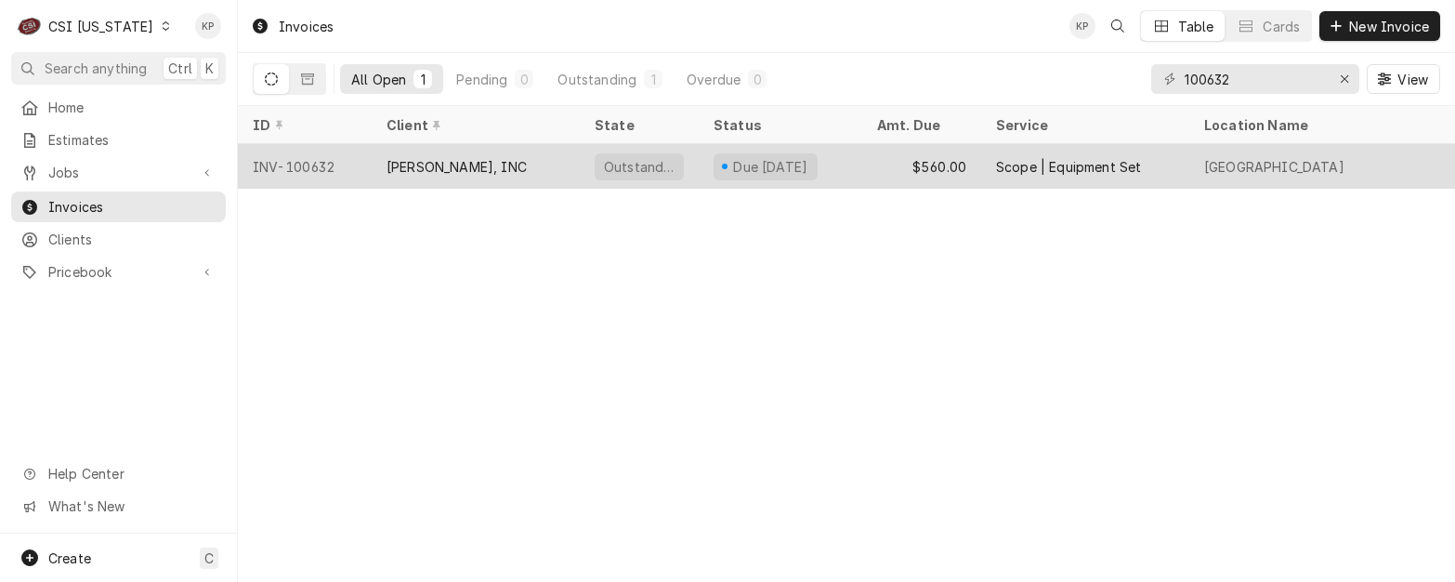
click at [271, 162] on div "INV-100632" at bounding box center [305, 166] width 134 height 45
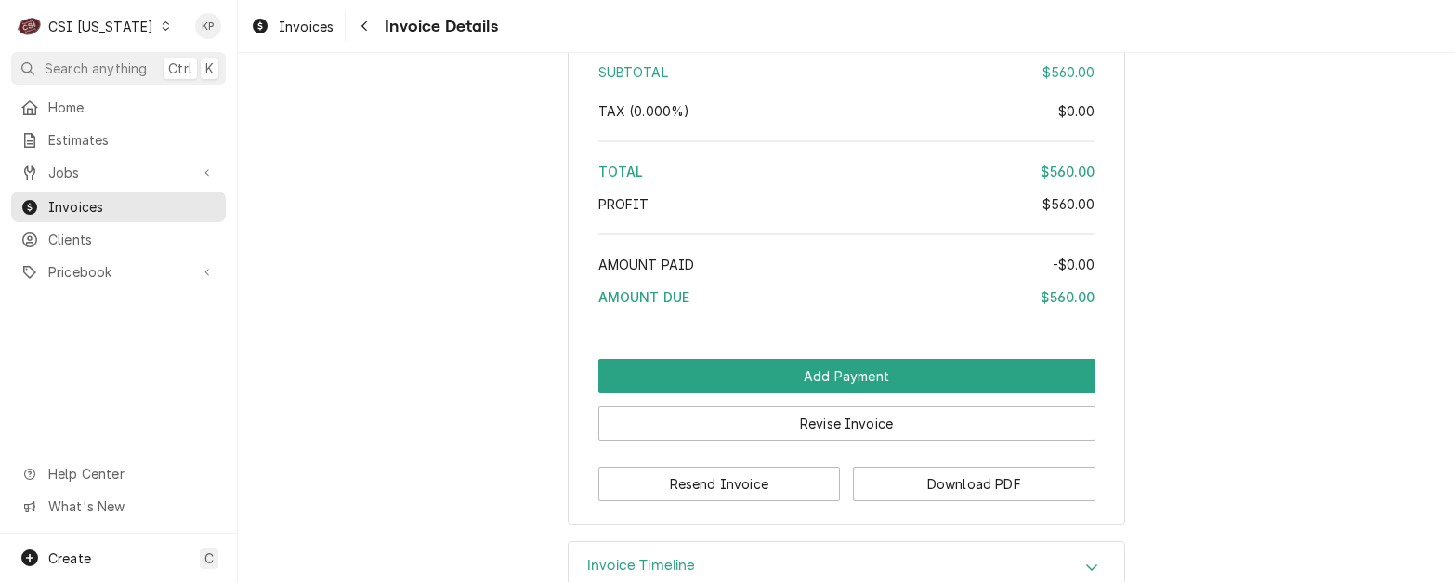
scroll to position [3007, 0]
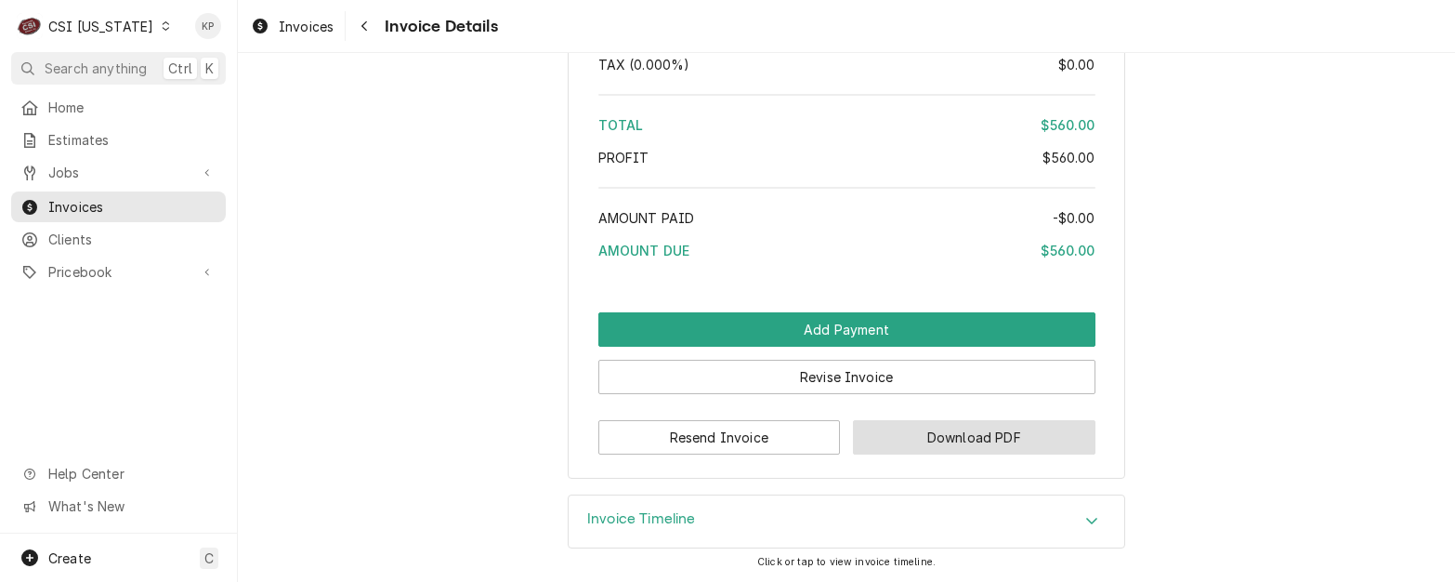
click at [897, 440] on button "Download PDF" at bounding box center [974, 437] width 242 height 34
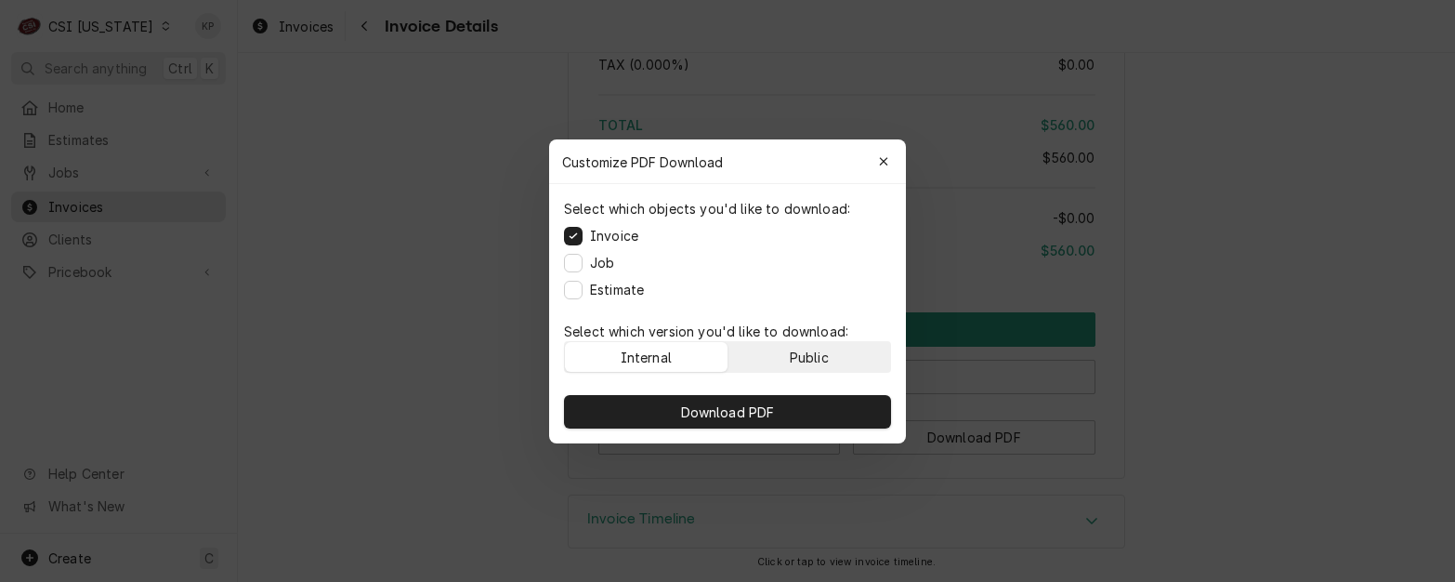
click at [830, 350] on button "Public" at bounding box center [809, 357] width 163 height 30
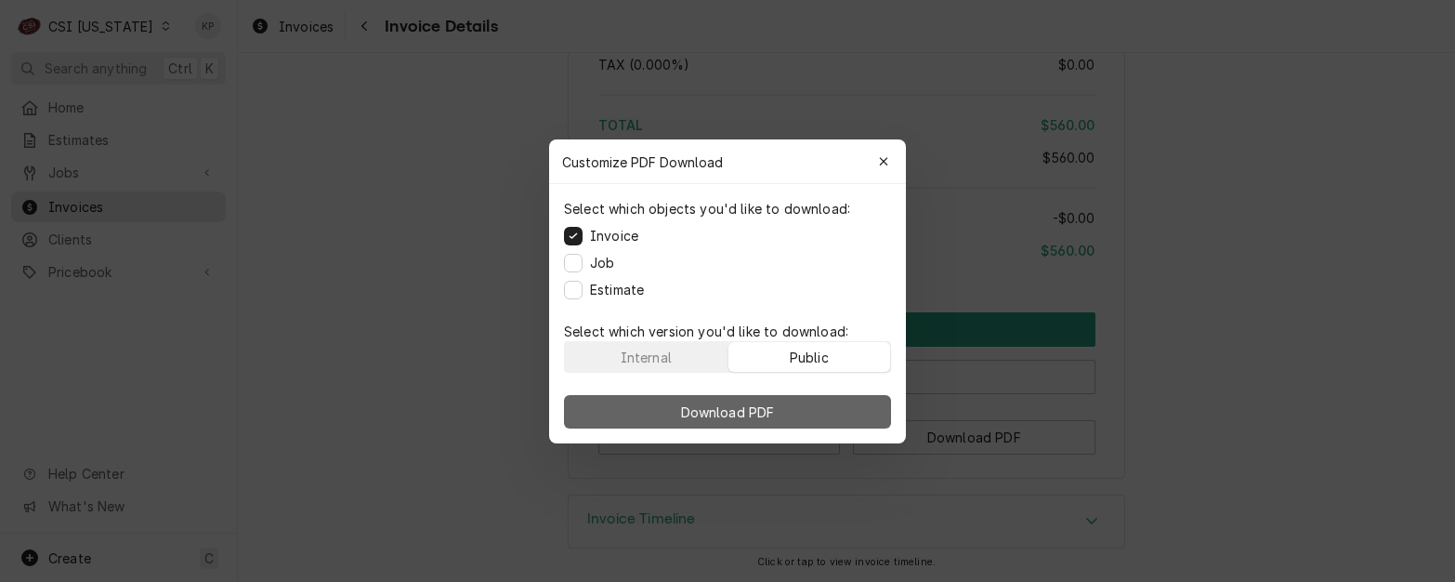
click at [823, 413] on button "Download PDF" at bounding box center [727, 411] width 327 height 33
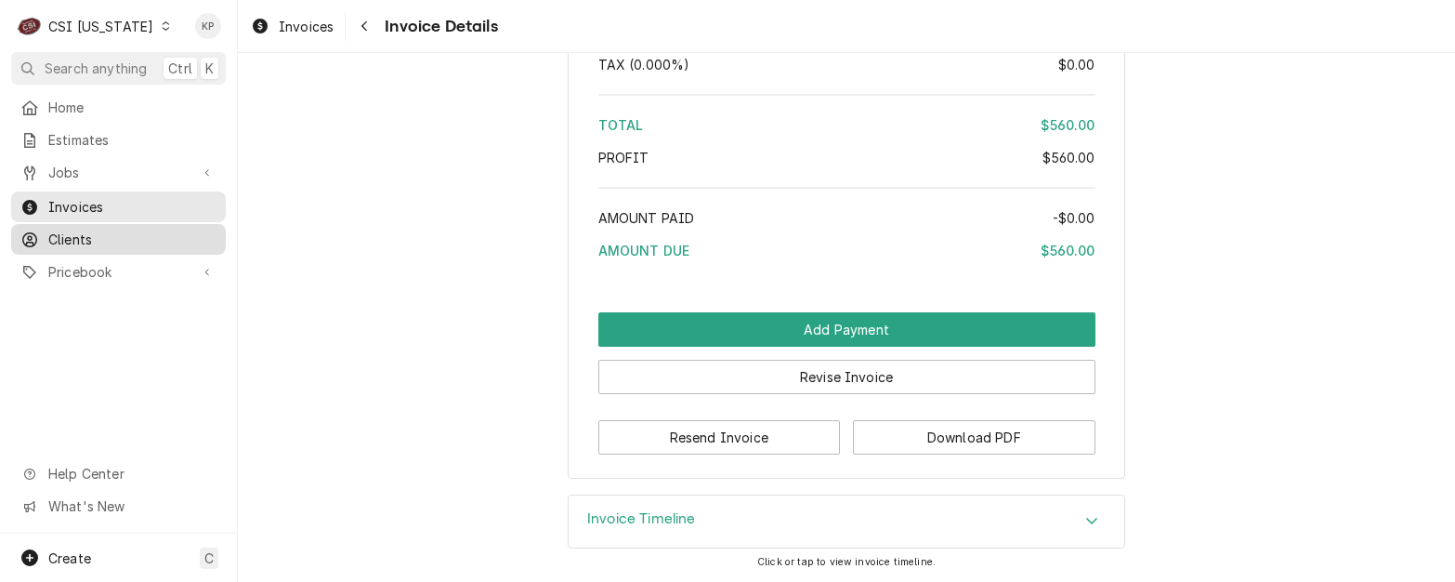
click at [72, 233] on span "Clients" at bounding box center [132, 239] width 168 height 20
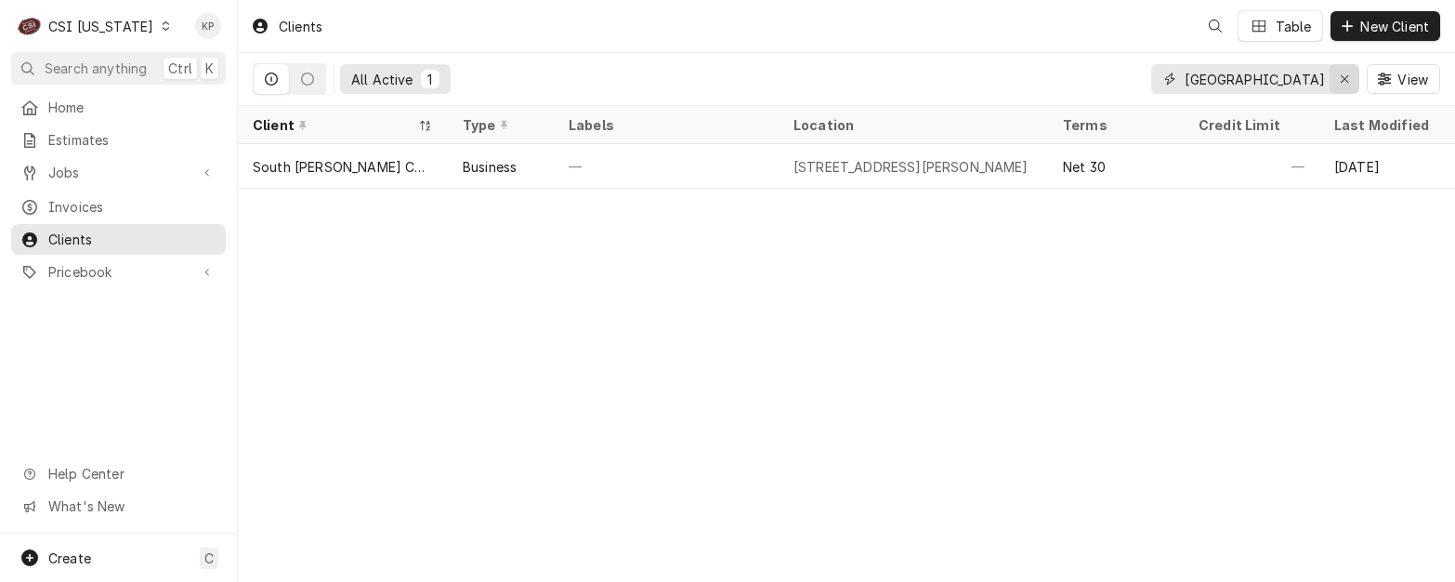
click at [1340, 79] on icon "Erase input" at bounding box center [1345, 78] width 10 height 13
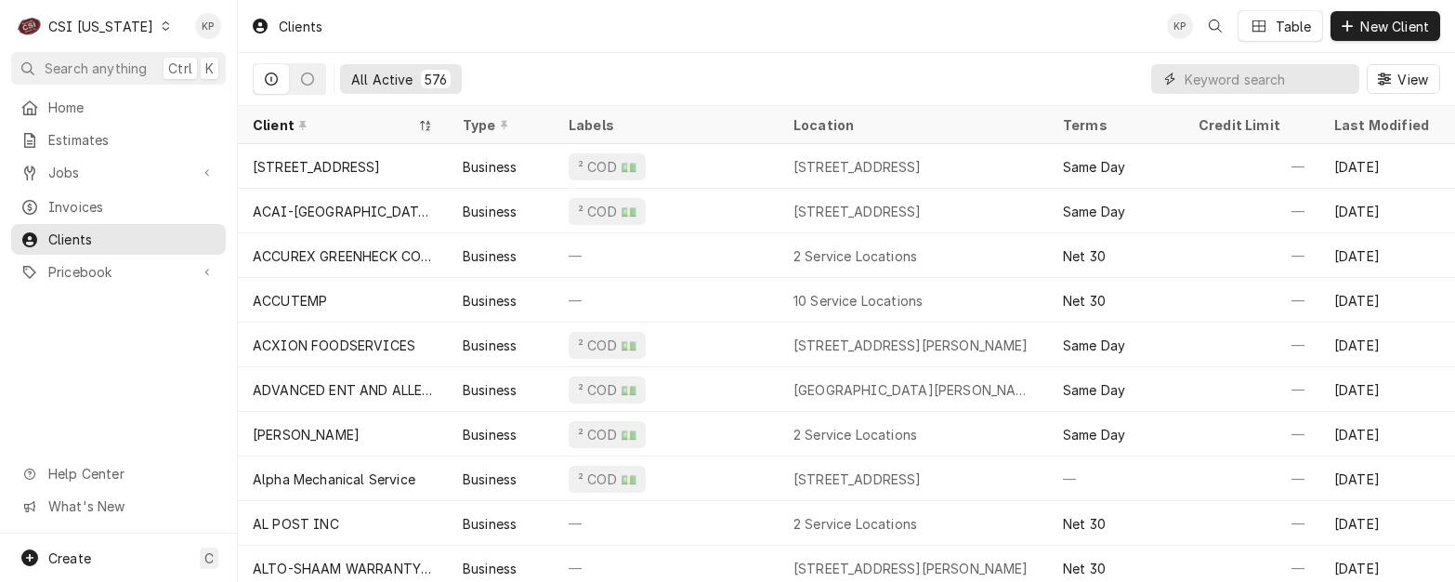
paste input "THE LEGACY COMPANY"
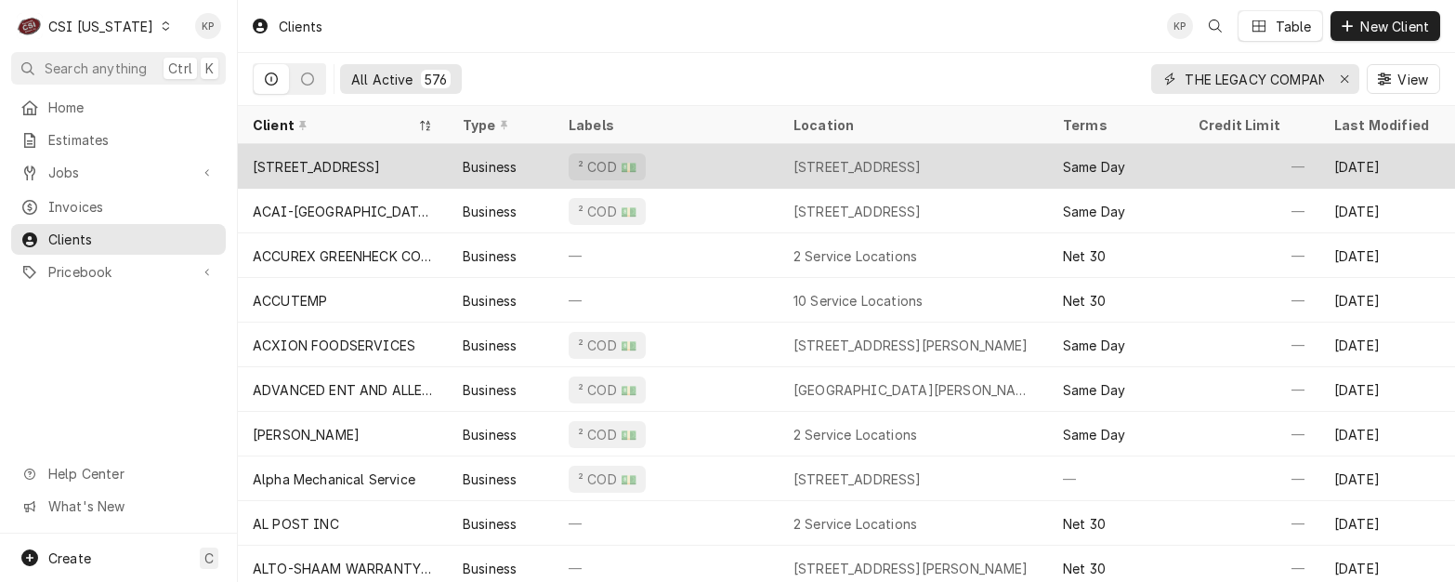
scroll to position [0, 15]
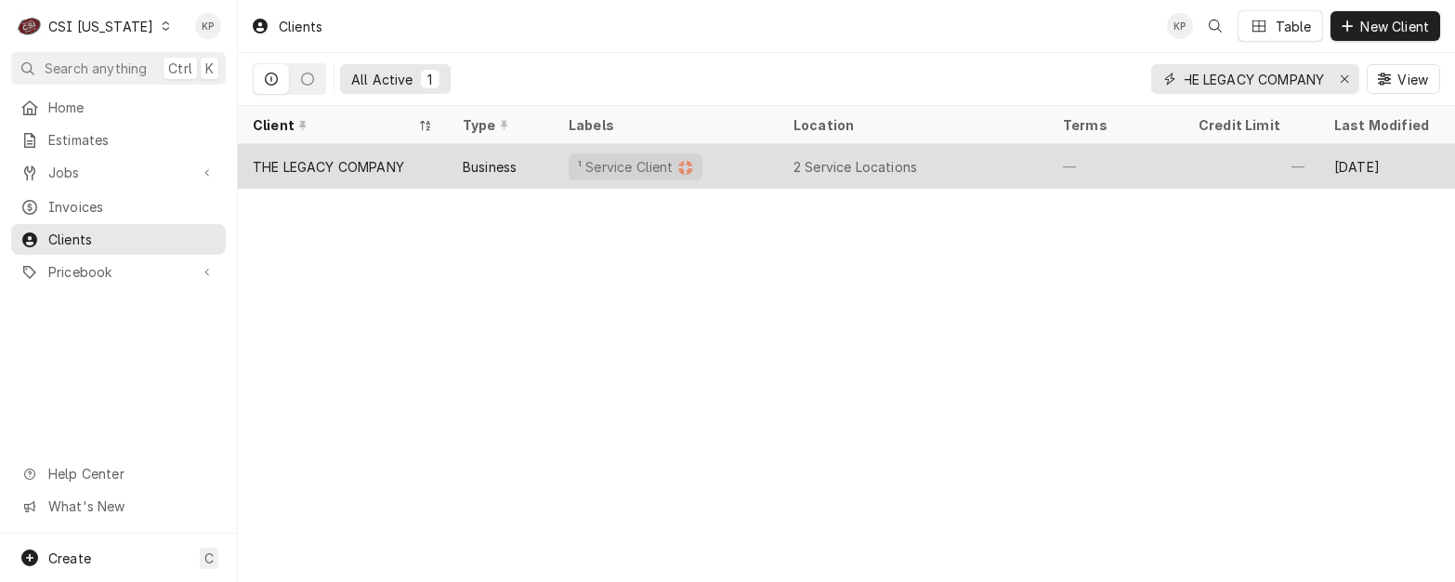
type input "THE LEGACY COMPANY"
click at [301, 161] on div "THE LEGACY COMPANY" at bounding box center [328, 167] width 151 height 20
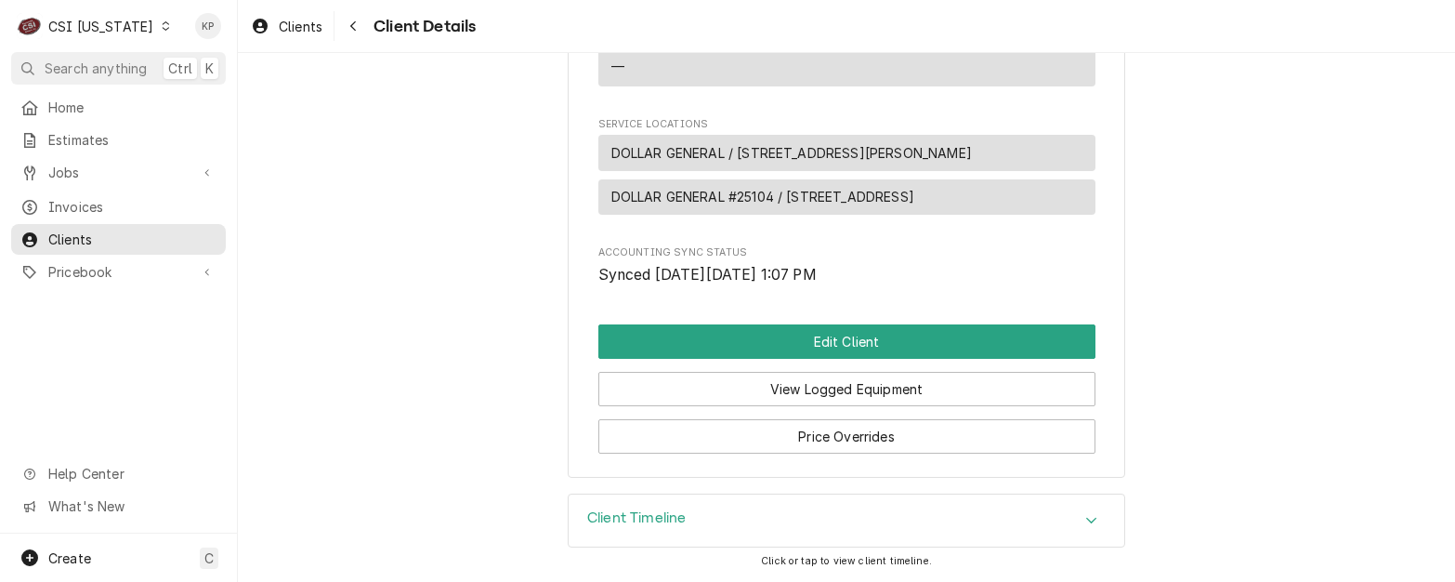
scroll to position [1248, 0]
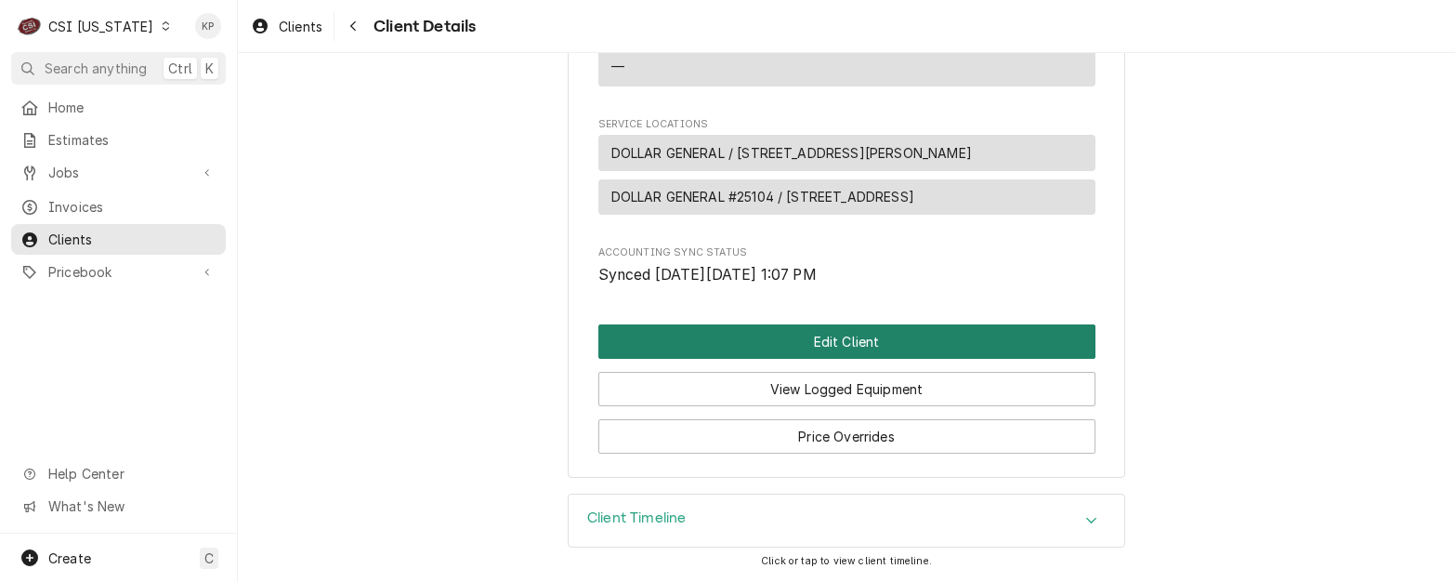
click at [798, 340] on button "Edit Client" at bounding box center [846, 341] width 497 height 34
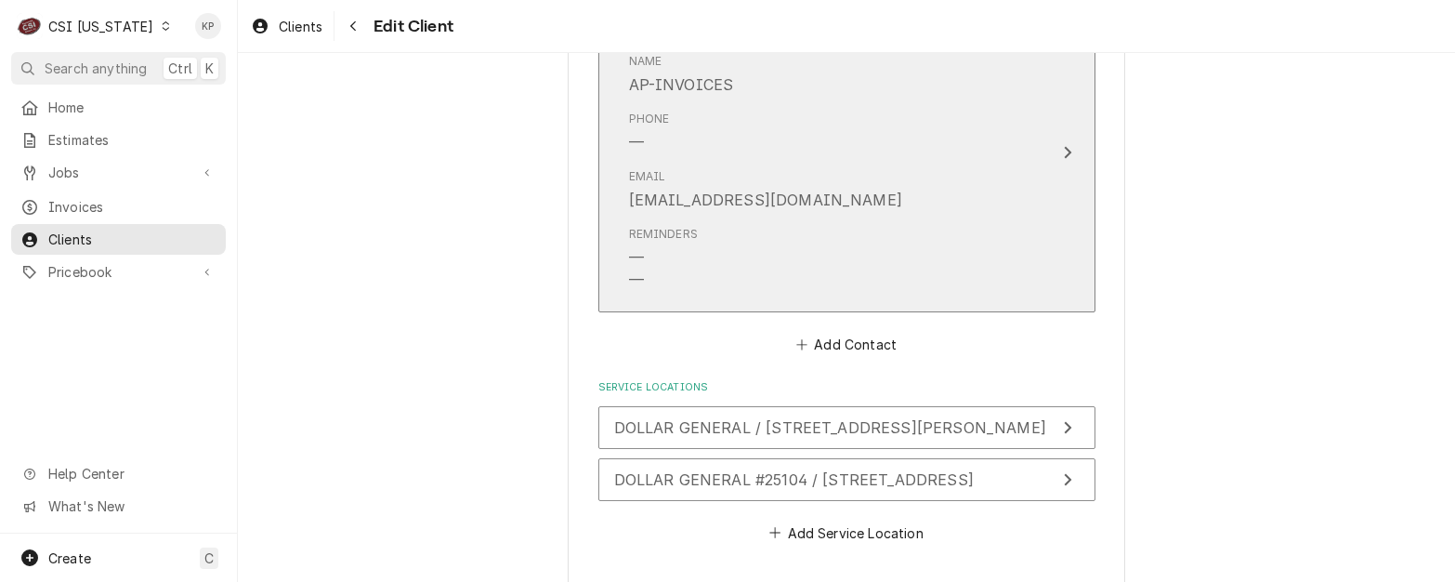
scroll to position [2368, 0]
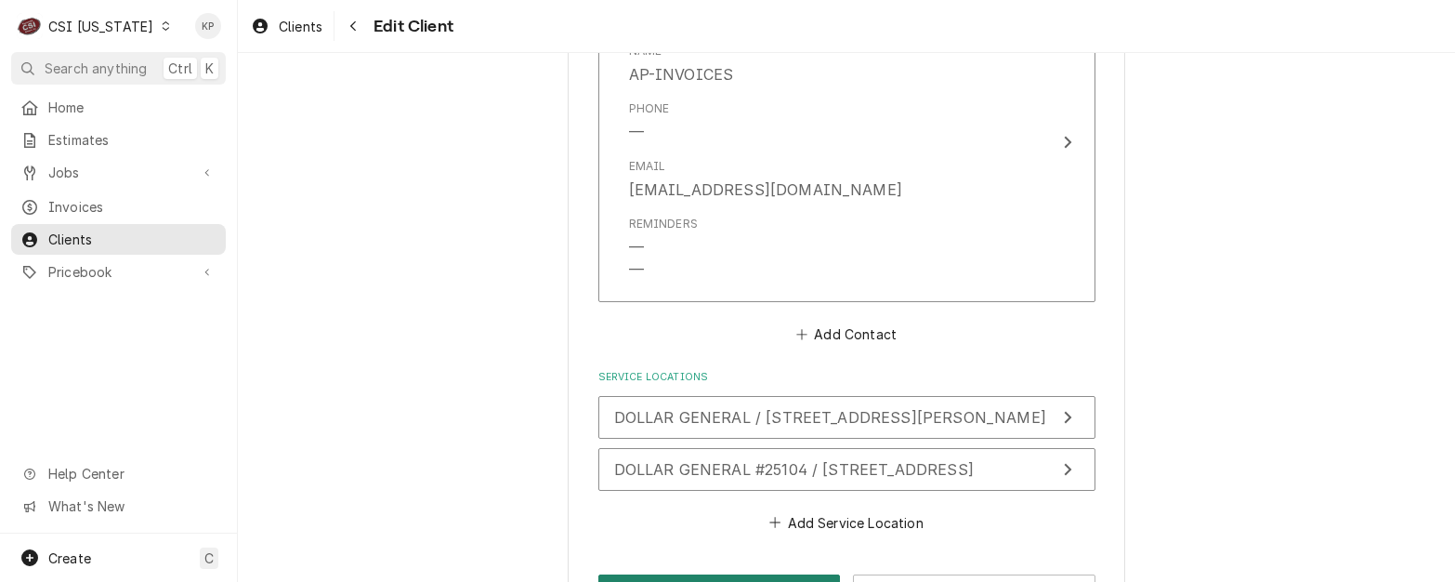
click at [739, 574] on button "Save" at bounding box center [719, 591] width 242 height 34
type textarea "x"
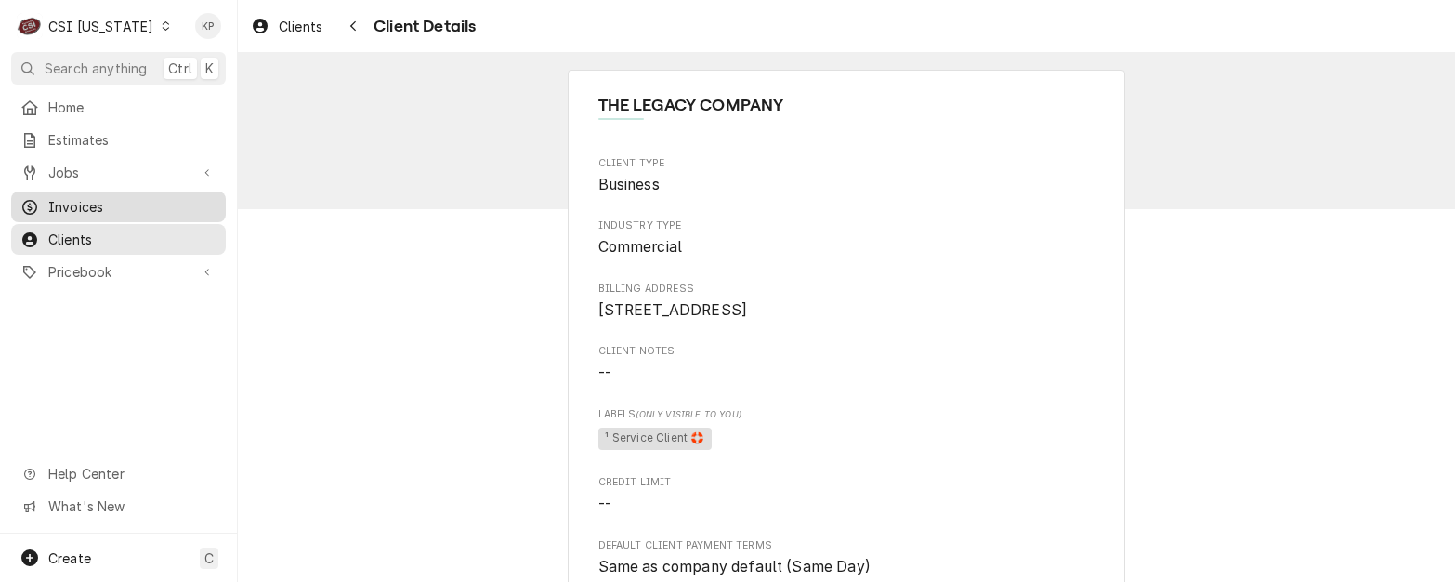
drag, startPoint x: 78, startPoint y: 204, endPoint x: 119, endPoint y: 209, distance: 41.1
click at [78, 204] on span "Invoices" at bounding box center [132, 207] width 168 height 20
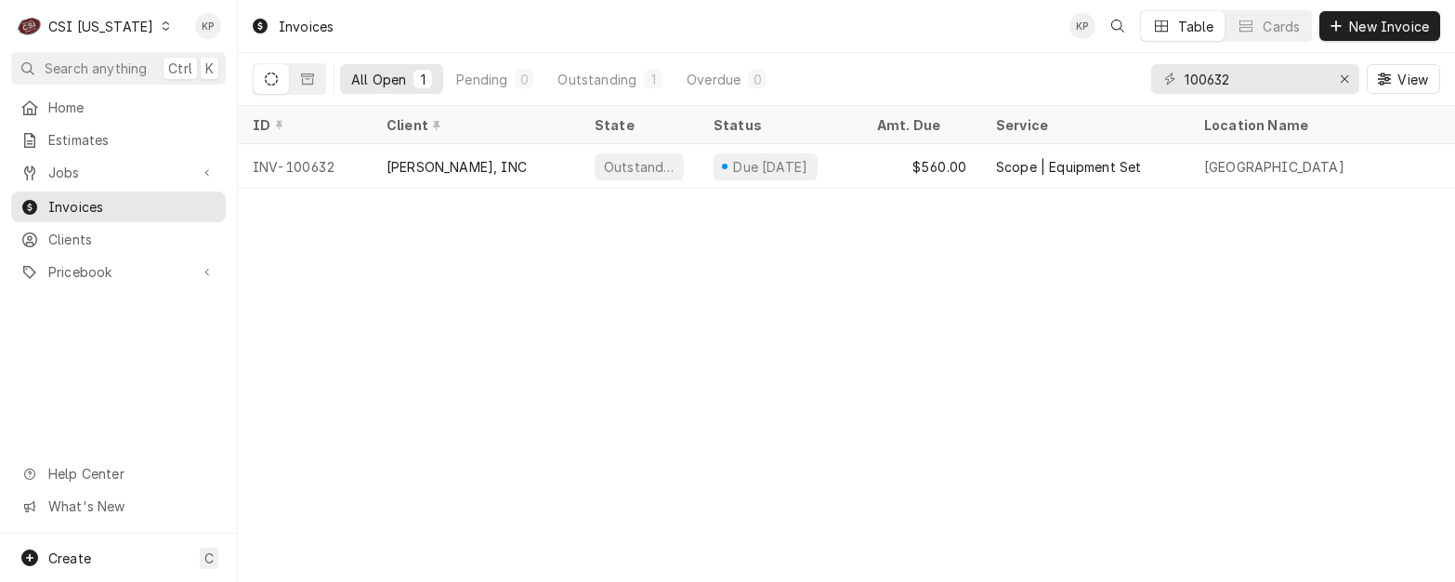
click at [162, 28] on icon "Dynamic Content Wrapper" at bounding box center [166, 25] width 8 height 9
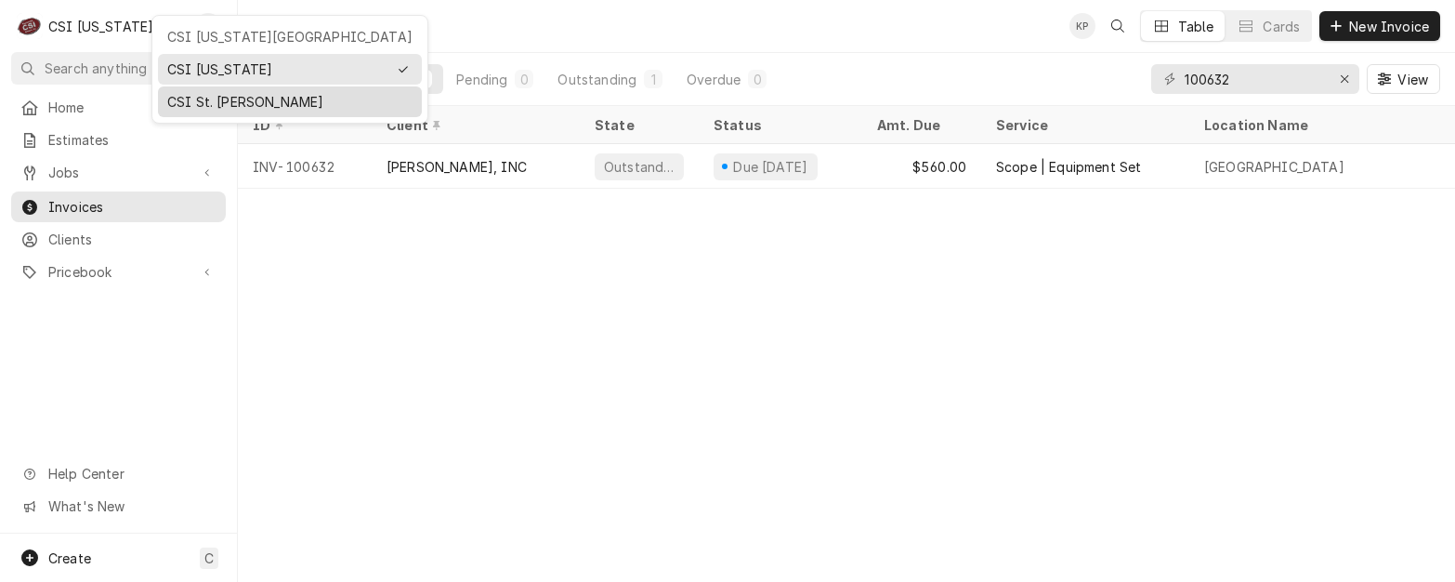
click at [180, 96] on div "CSI St. [PERSON_NAME]" at bounding box center [289, 102] width 245 height 20
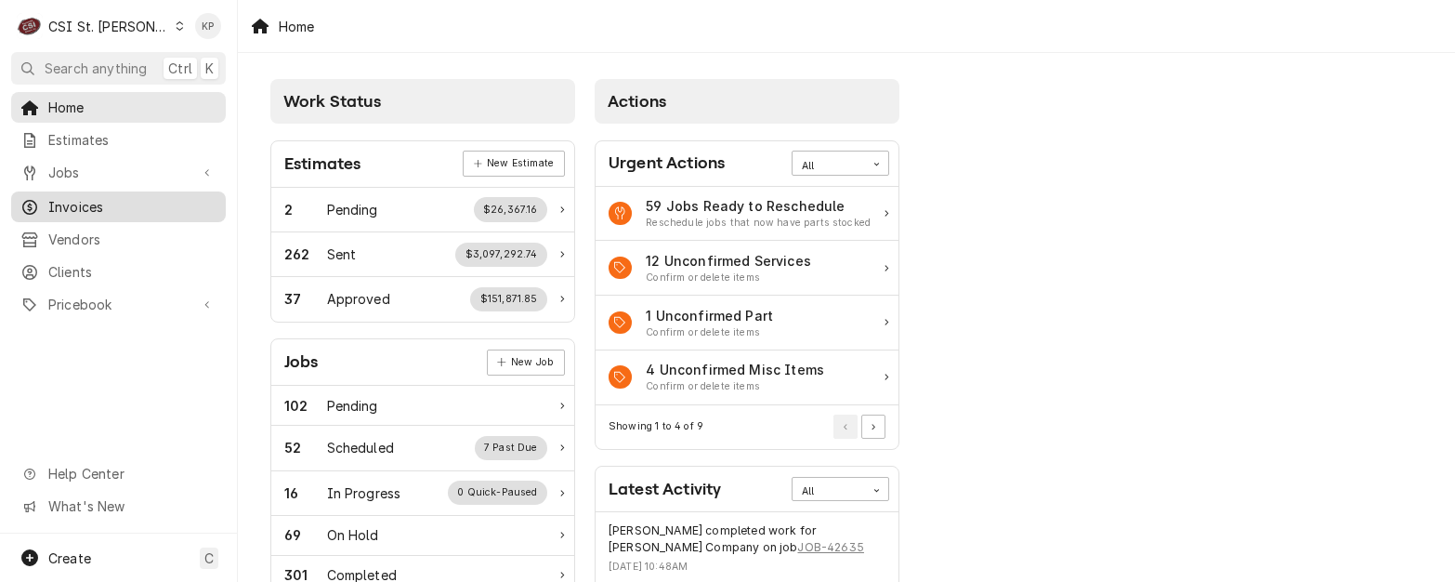
click at [87, 206] on span "Invoices" at bounding box center [132, 207] width 168 height 20
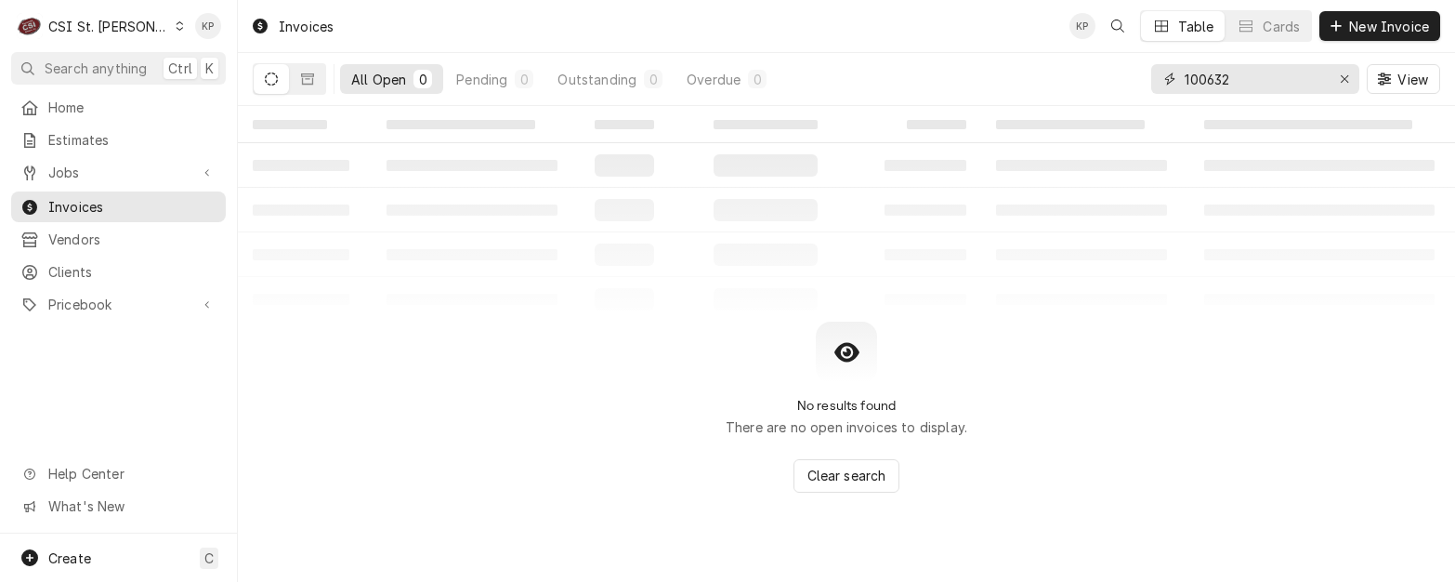
drag, startPoint x: 1241, startPoint y: 71, endPoint x: 1321, endPoint y: 84, distance: 80.9
click at [1235, 74] on input "100632" at bounding box center [1253, 79] width 139 height 30
click at [1342, 74] on icon "Erase input" at bounding box center [1345, 78] width 10 height 13
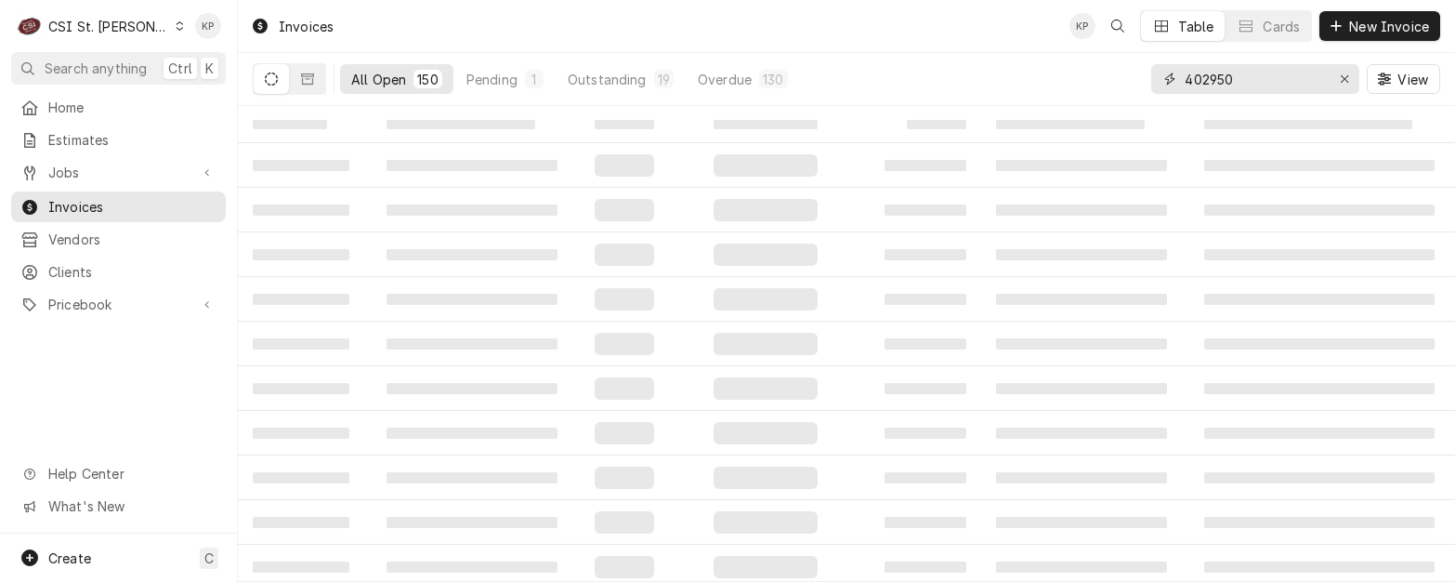
type input "402950"
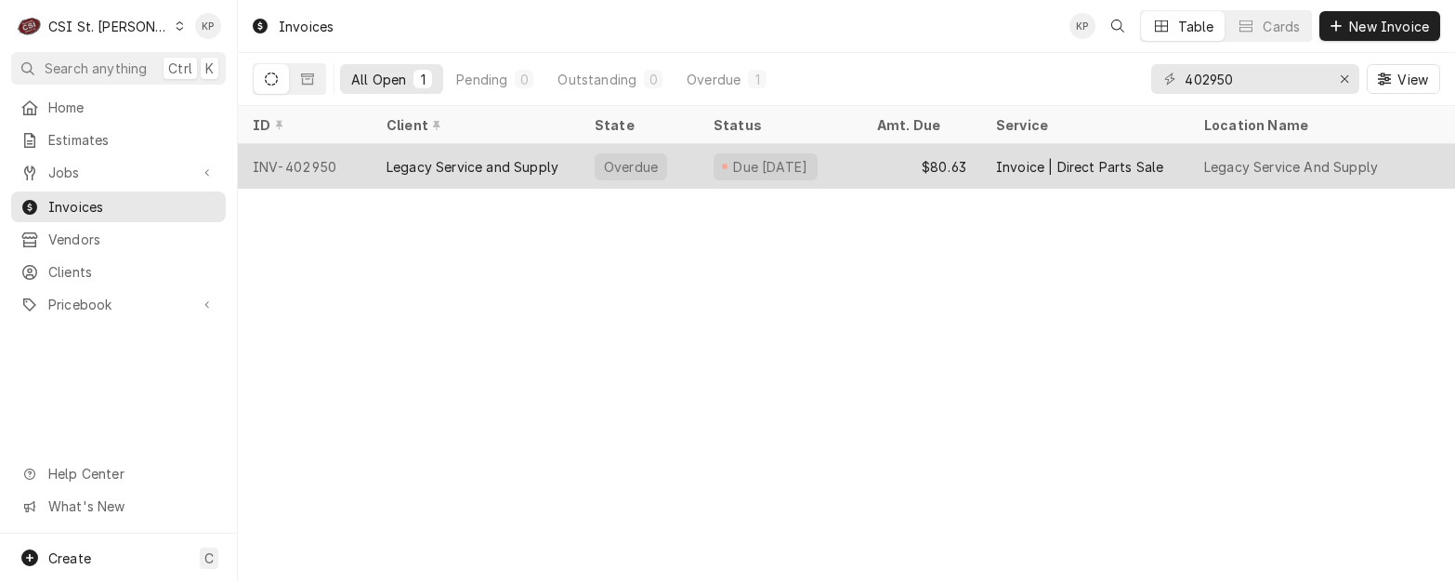
click at [396, 167] on div "Legacy Service and Supply" at bounding box center [472, 167] width 172 height 20
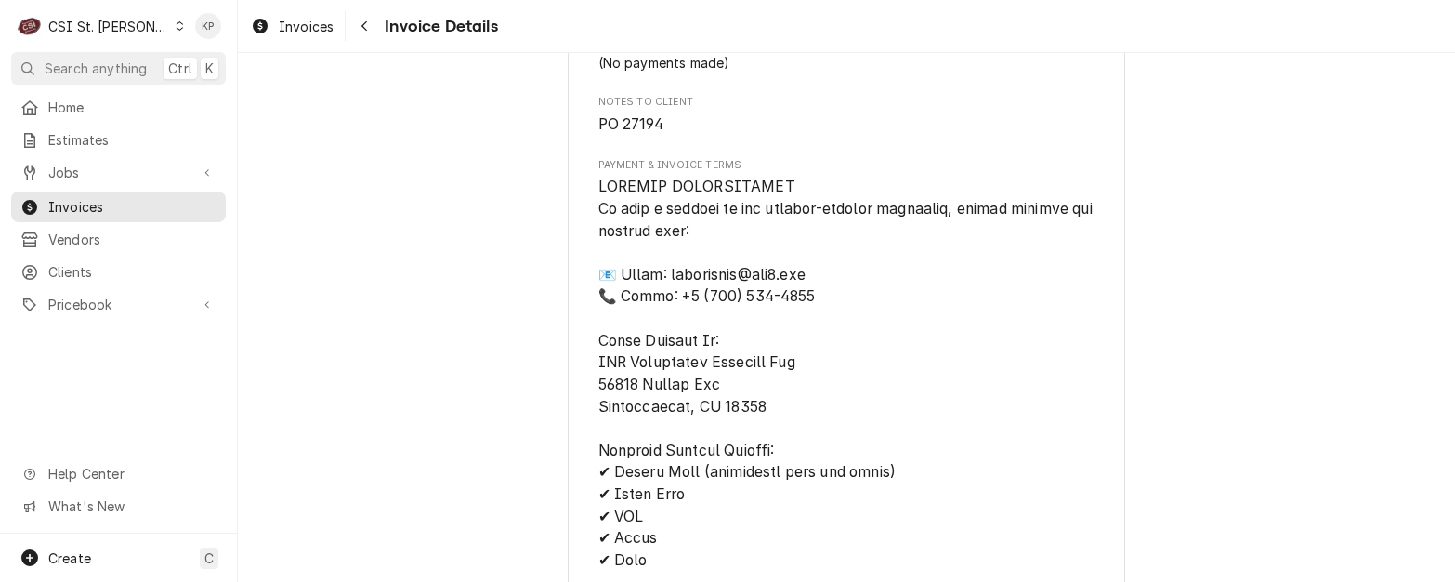
scroll to position [1486, 0]
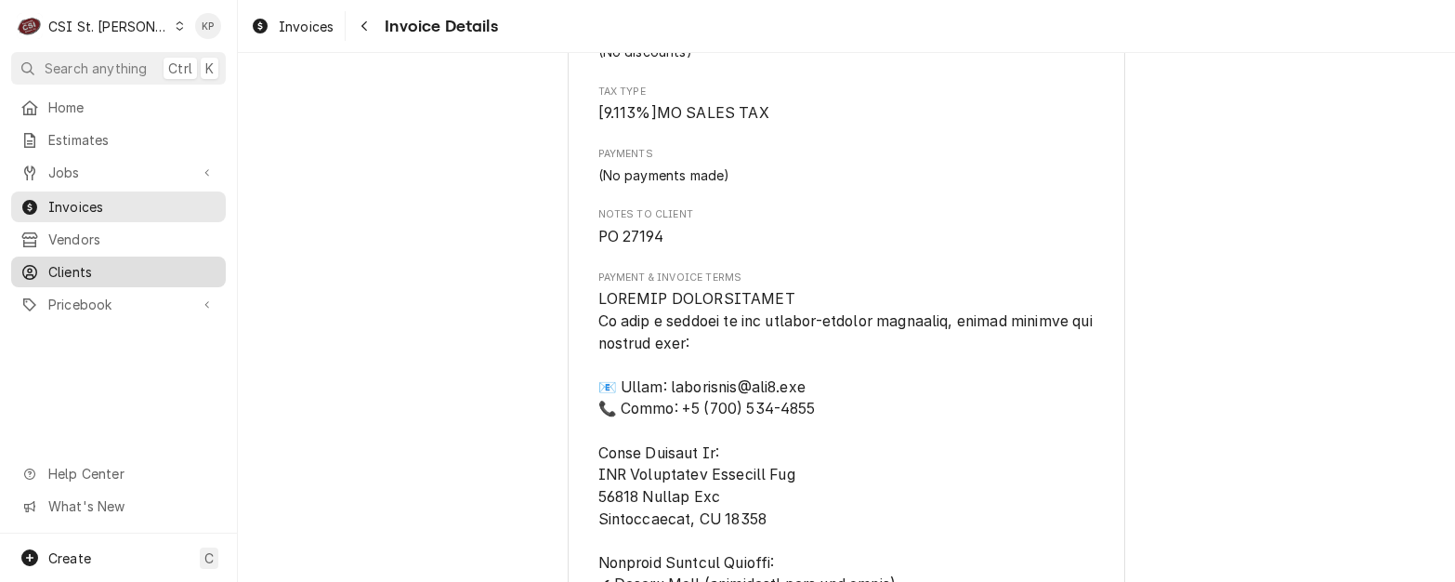
drag, startPoint x: 67, startPoint y: 258, endPoint x: 157, endPoint y: 265, distance: 90.3
click at [67, 262] on span "Clients" at bounding box center [132, 272] width 168 height 20
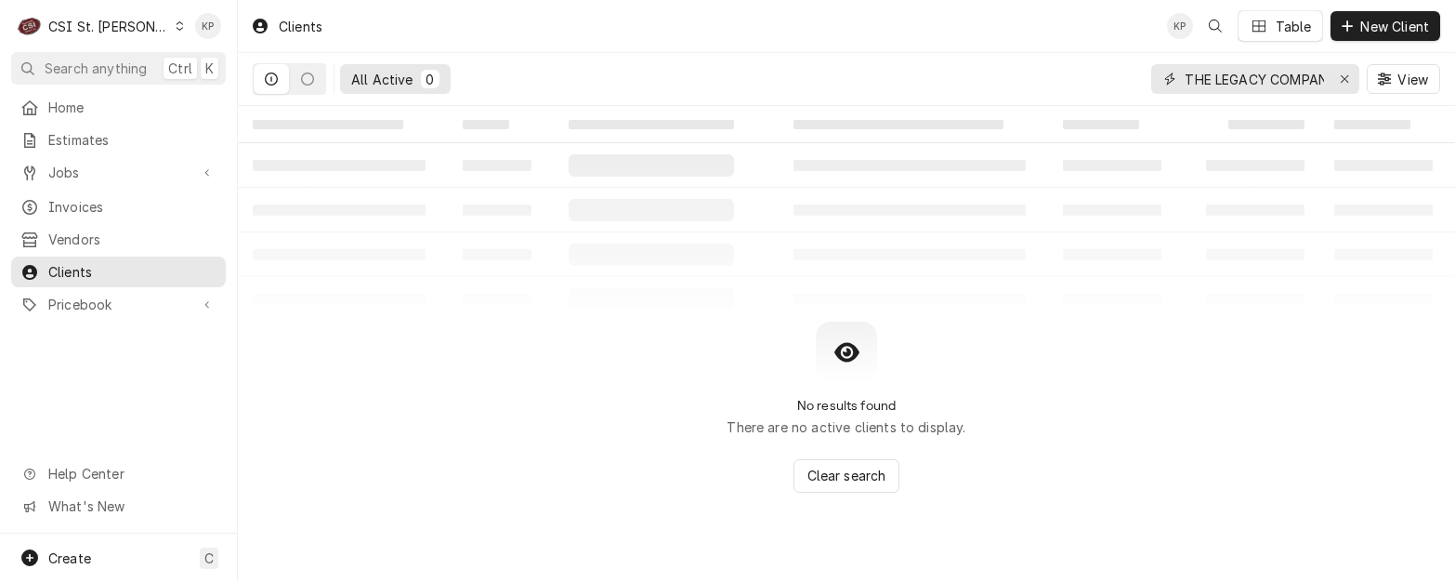
click at [1268, 79] on input "THE LEGACY COMPANY" at bounding box center [1253, 79] width 139 height 30
click at [1324, 77] on div "THE LEGACY COMPANY" at bounding box center [1255, 79] width 208 height 30
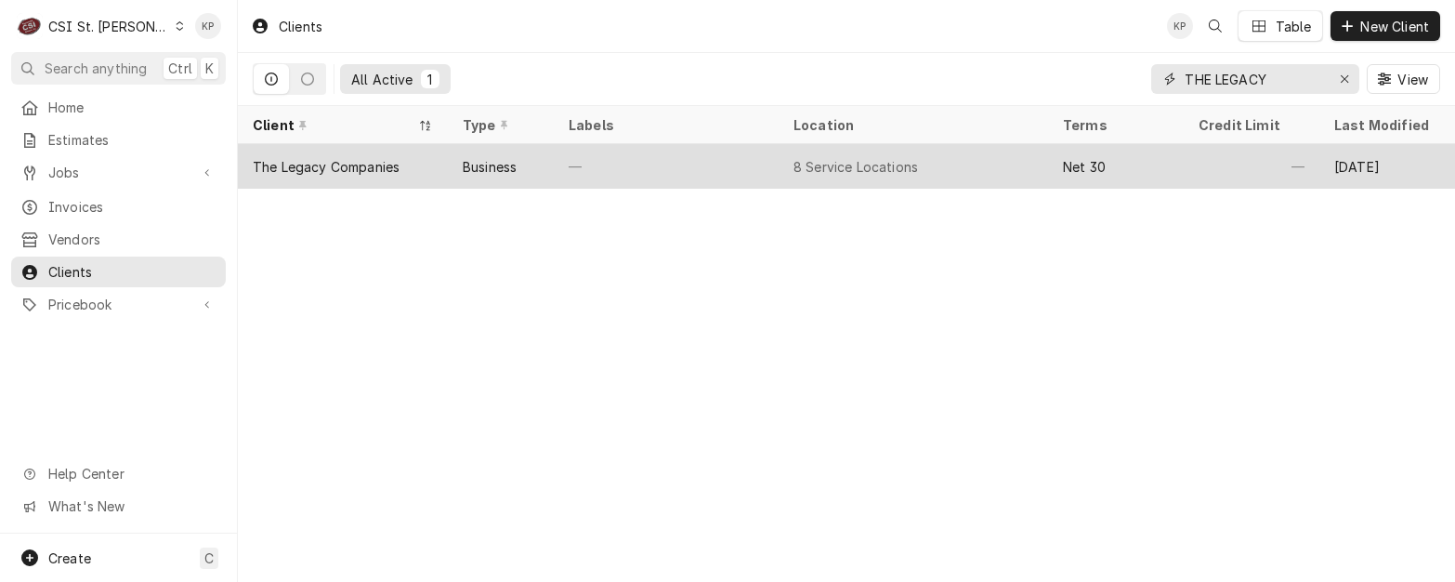
type input "THE LEGACY"
click at [281, 167] on div "The Legacy Companies" at bounding box center [326, 167] width 147 height 20
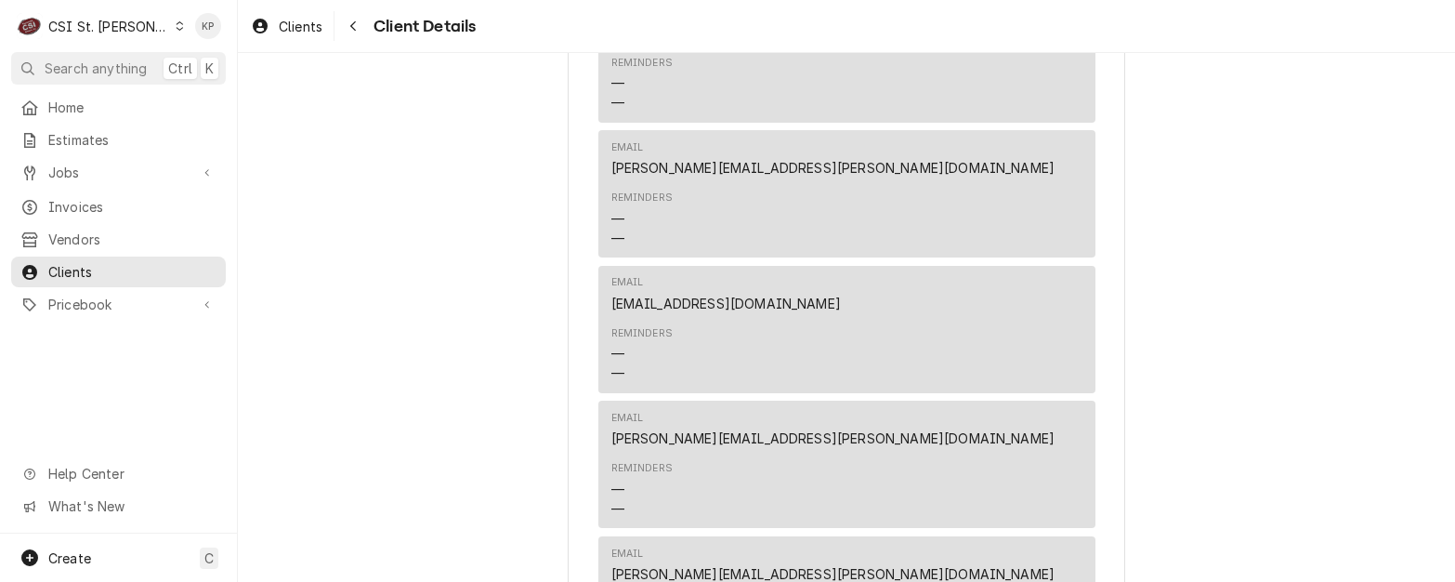
scroll to position [743, 0]
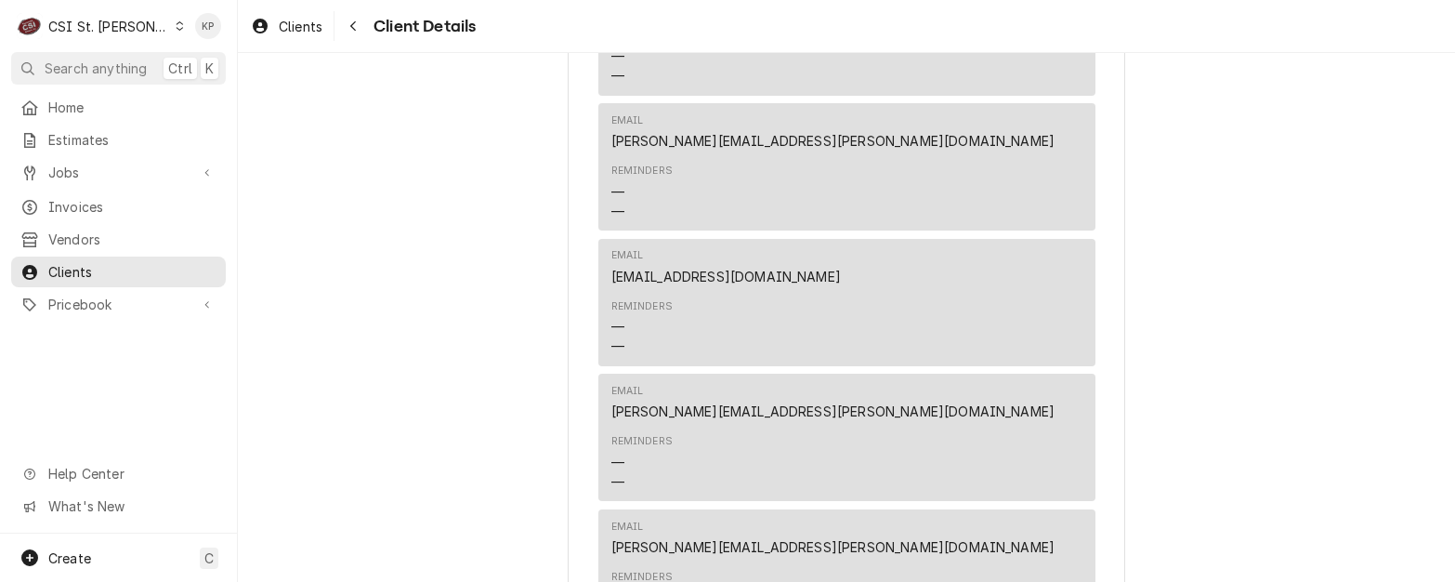
click at [995, 315] on div "Reminders — —" at bounding box center [846, 328] width 471 height 70
click at [1261, 332] on div "The Legacy Companies Client Type Business Industry Type Commercial Billing Addr…" at bounding box center [846, 328] width 1217 height 2036
click at [886, 292] on div "Email apinvoicesonly@thelegacycompanies.com" at bounding box center [846, 267] width 471 height 50
drag, startPoint x: 890, startPoint y: 302, endPoint x: 611, endPoint y: 294, distance: 278.8
click at [611, 292] on div "Email apinvoicesonly@thelegacycompanies.com" at bounding box center [846, 267] width 471 height 50
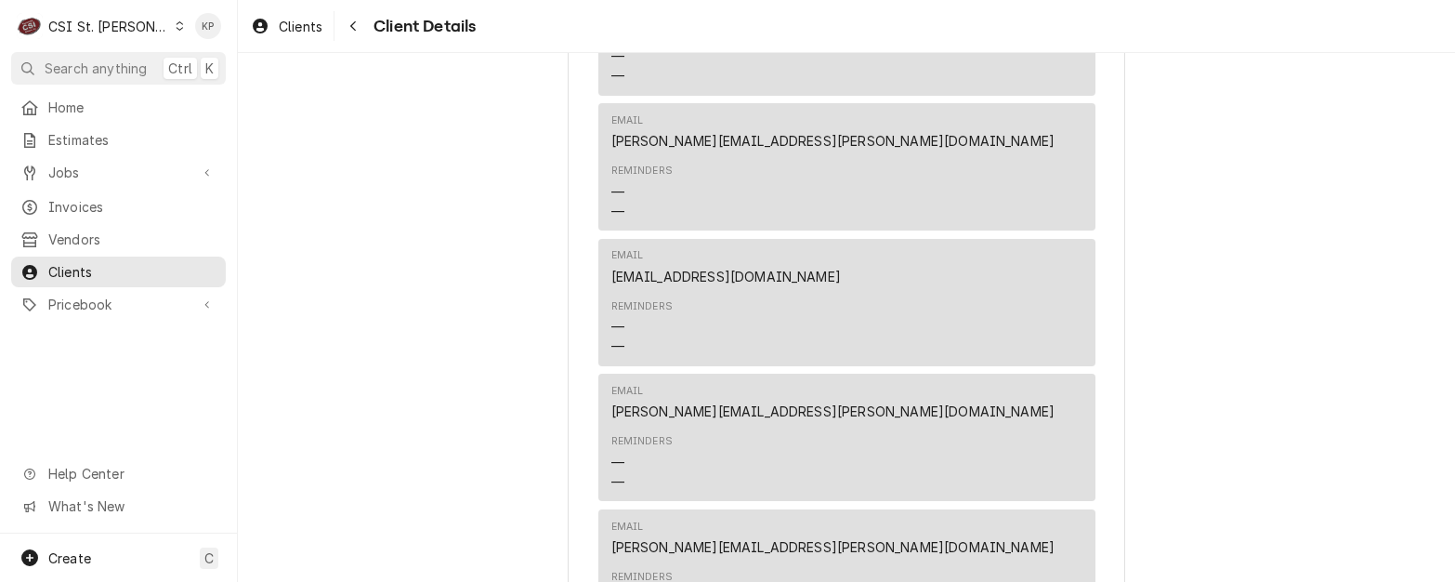
click at [616, 284] on link "apinvoicesonly@thelegacycompanies.com" at bounding box center [725, 276] width 229 height 16
click at [611, 284] on link "apinvoicesonly@thelegacycompanies.com" at bounding box center [725, 276] width 229 height 16
click at [820, 284] on link "apinvoicesonly@thelegacycompanies.com" at bounding box center [725, 276] width 229 height 16
click at [1296, 297] on div "The Legacy Companies Client Type Business Industry Type Commercial Billing Addr…" at bounding box center [846, 328] width 1217 height 2036
drag, startPoint x: 885, startPoint y: 299, endPoint x: 578, endPoint y: 295, distance: 307.5
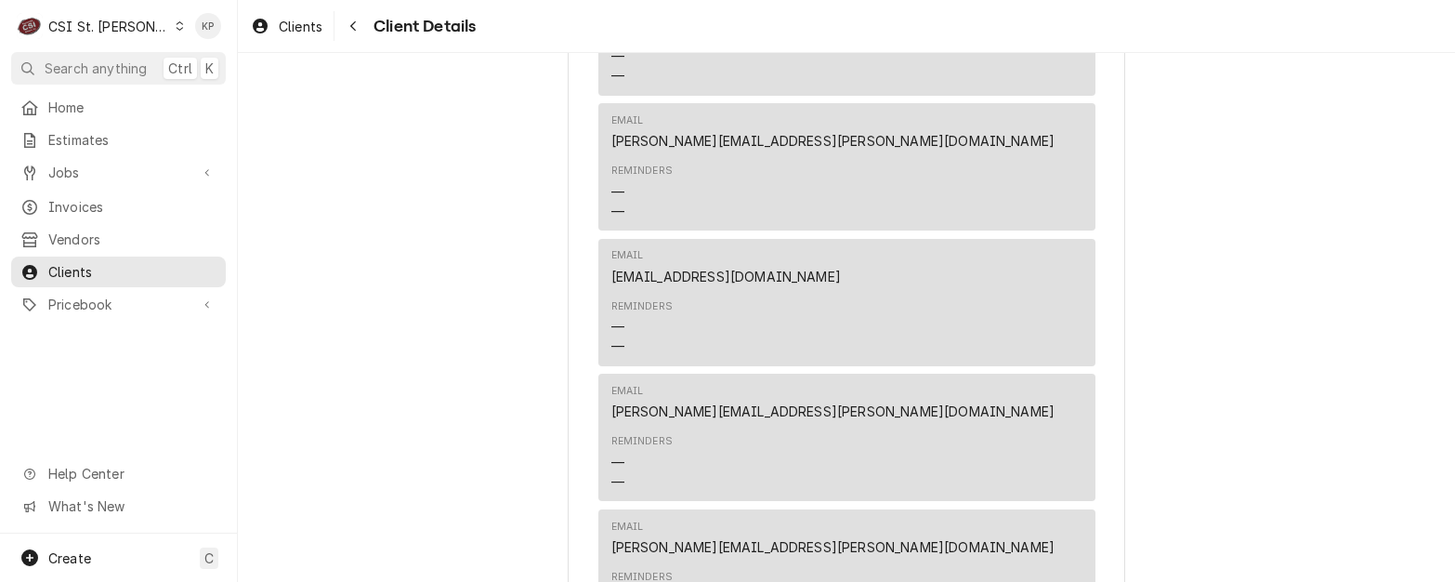
click at [578, 295] on div "The Legacy Companies Client Type Business Industry Type Commercial Billing Addr…" at bounding box center [846, 329] width 557 height 2004
drag, startPoint x: 578, startPoint y: 295, endPoint x: 629, endPoint y: 300, distance: 51.3
copy link "apinvoicesonly@thelegacycompanies.com"
click at [285, 20] on span "Clients" at bounding box center [301, 27] width 44 height 20
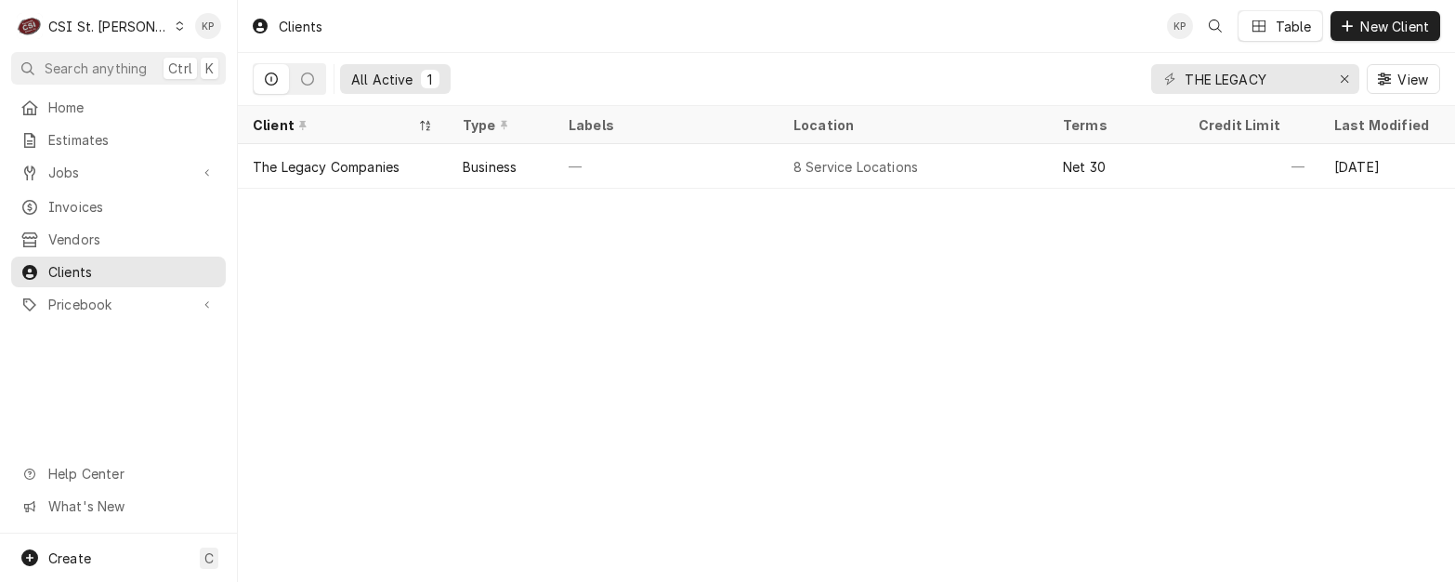
click at [176, 21] on icon "Dynamic Content Wrapper" at bounding box center [180, 25] width 8 height 9
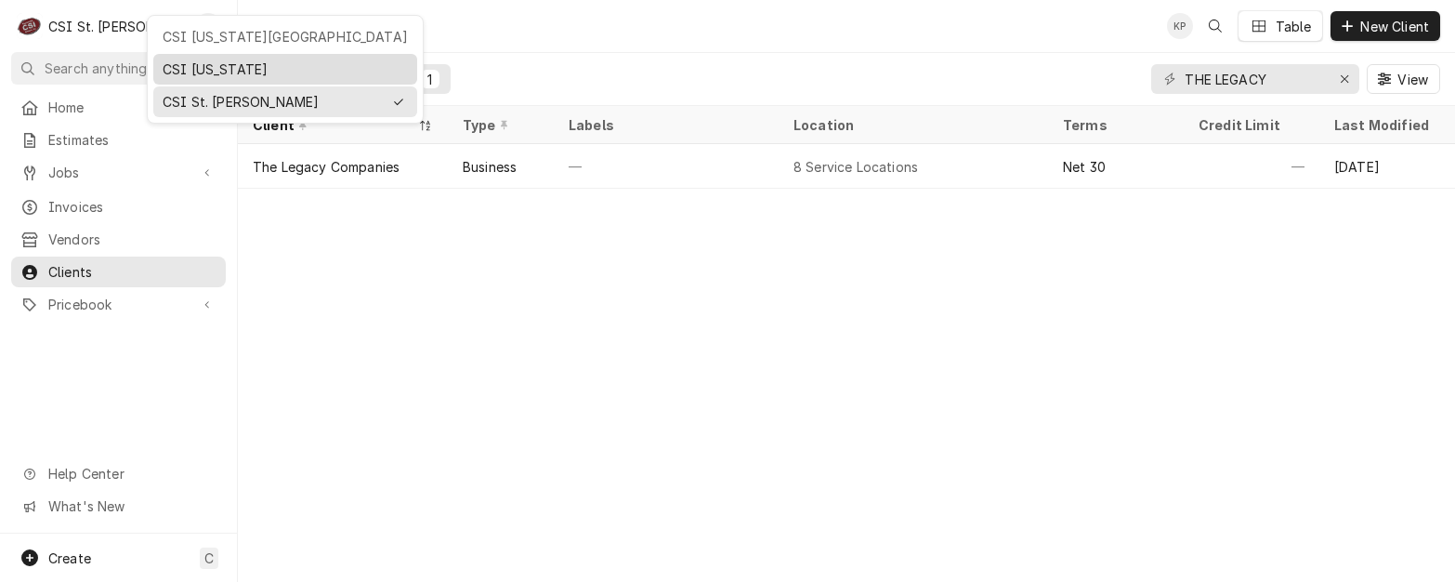
click at [203, 76] on div "CSI [US_STATE]" at bounding box center [285, 69] width 245 height 20
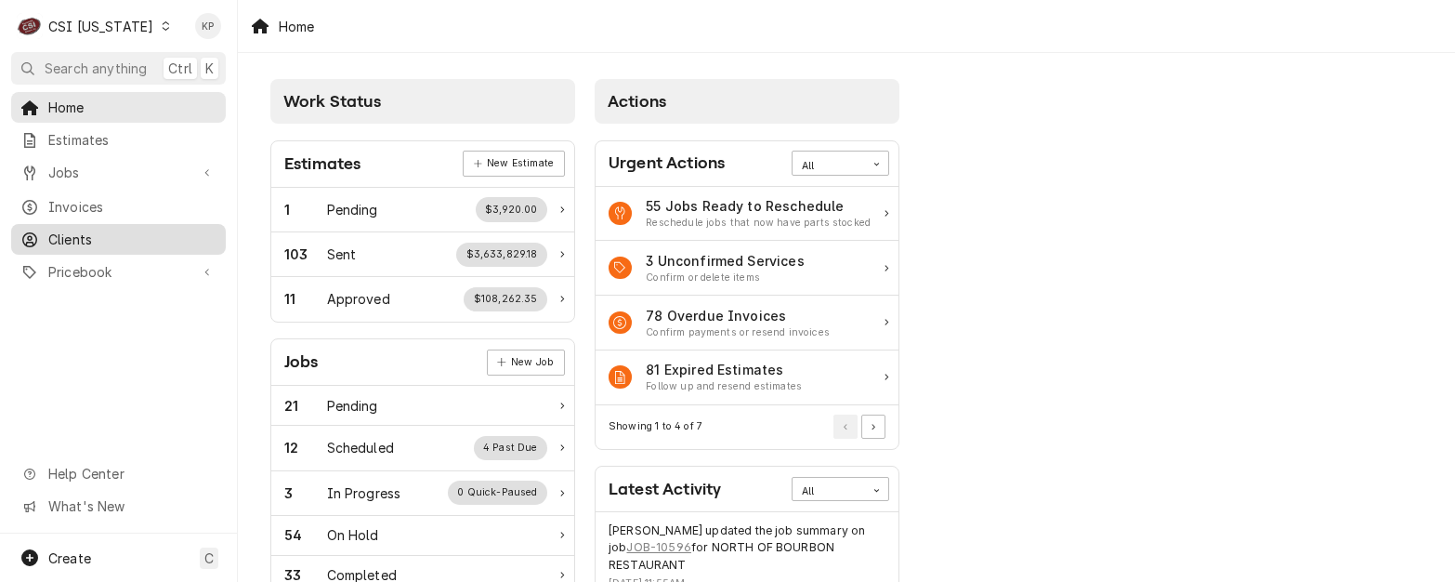
click at [77, 229] on span "Clients" at bounding box center [132, 239] width 168 height 20
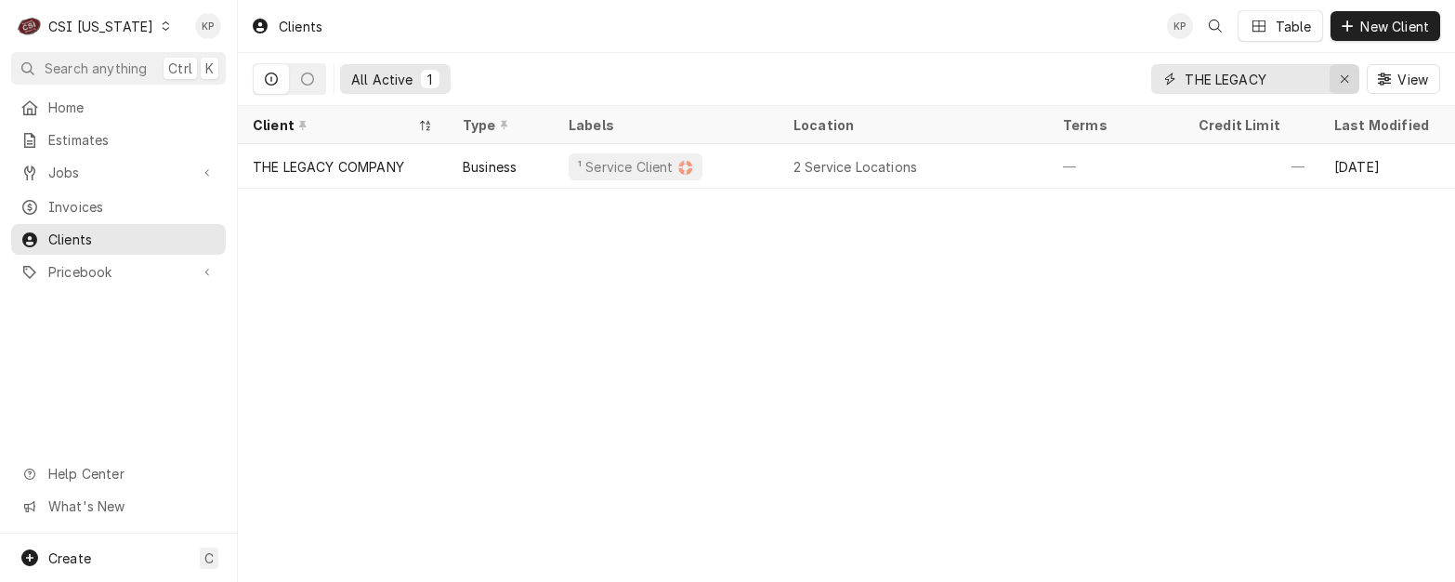
click at [1338, 78] on div "Erase input" at bounding box center [1344, 79] width 19 height 19
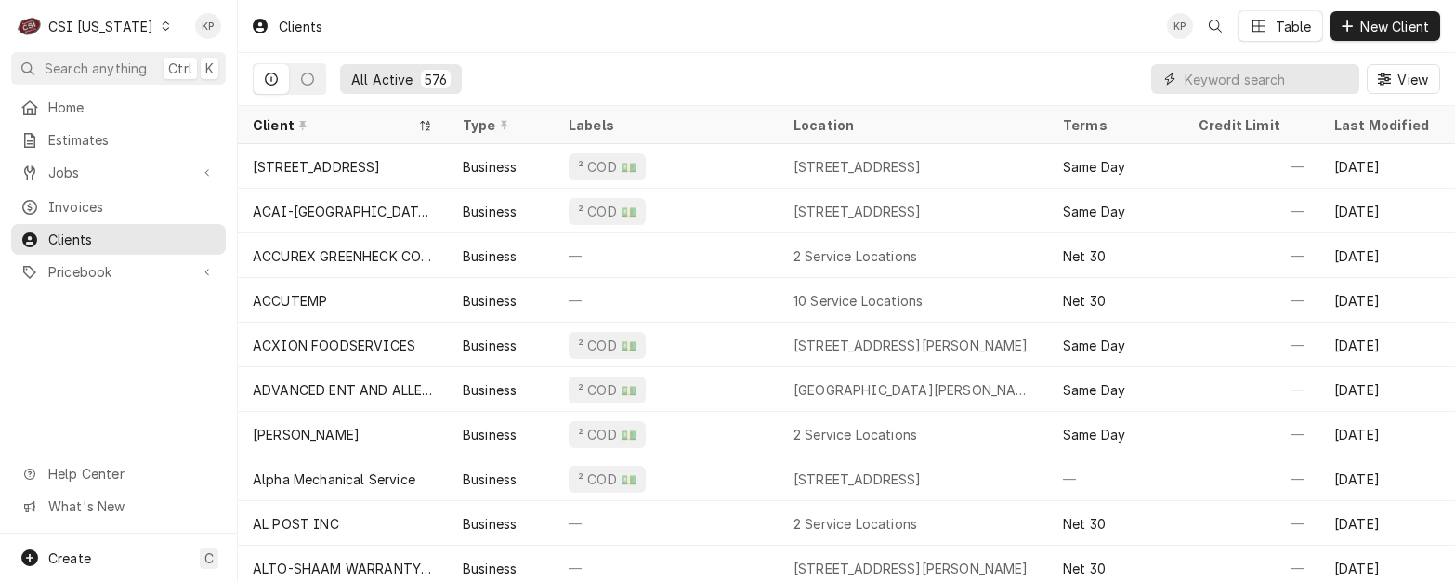
paste input "TRIMARK - [PERSON_NAME]"
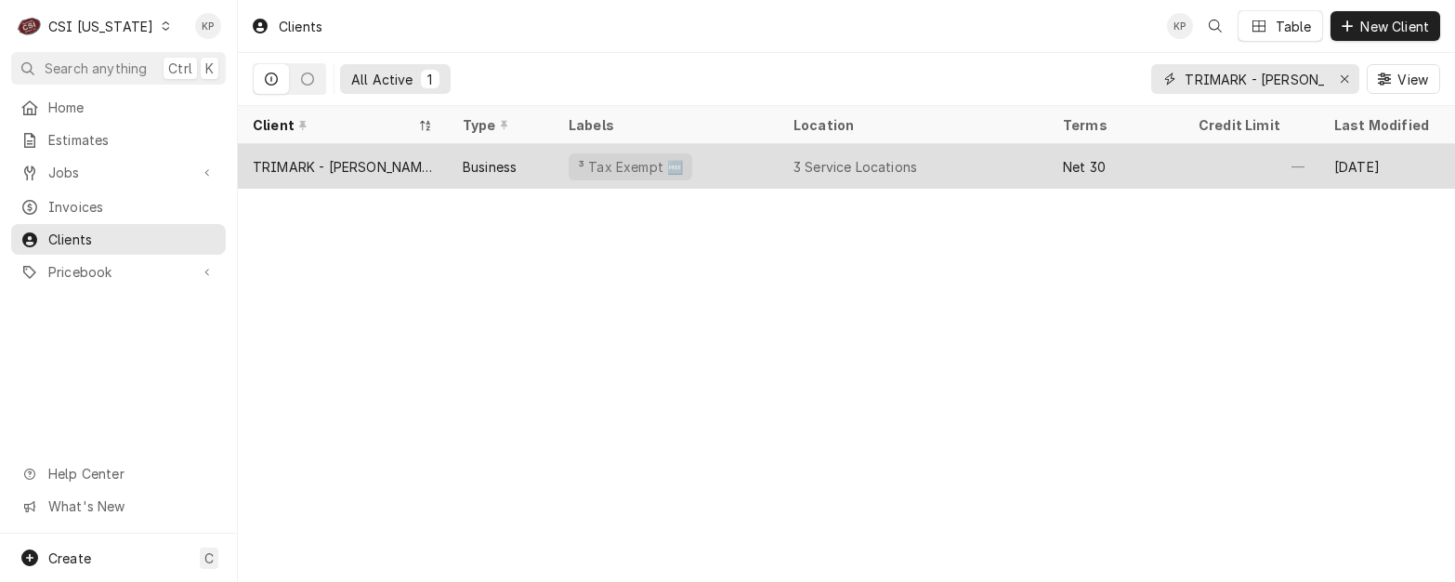
type input "TRIMARK - [PERSON_NAME]"
click at [345, 158] on div "TRIMARK - [PERSON_NAME]" at bounding box center [343, 167] width 180 height 20
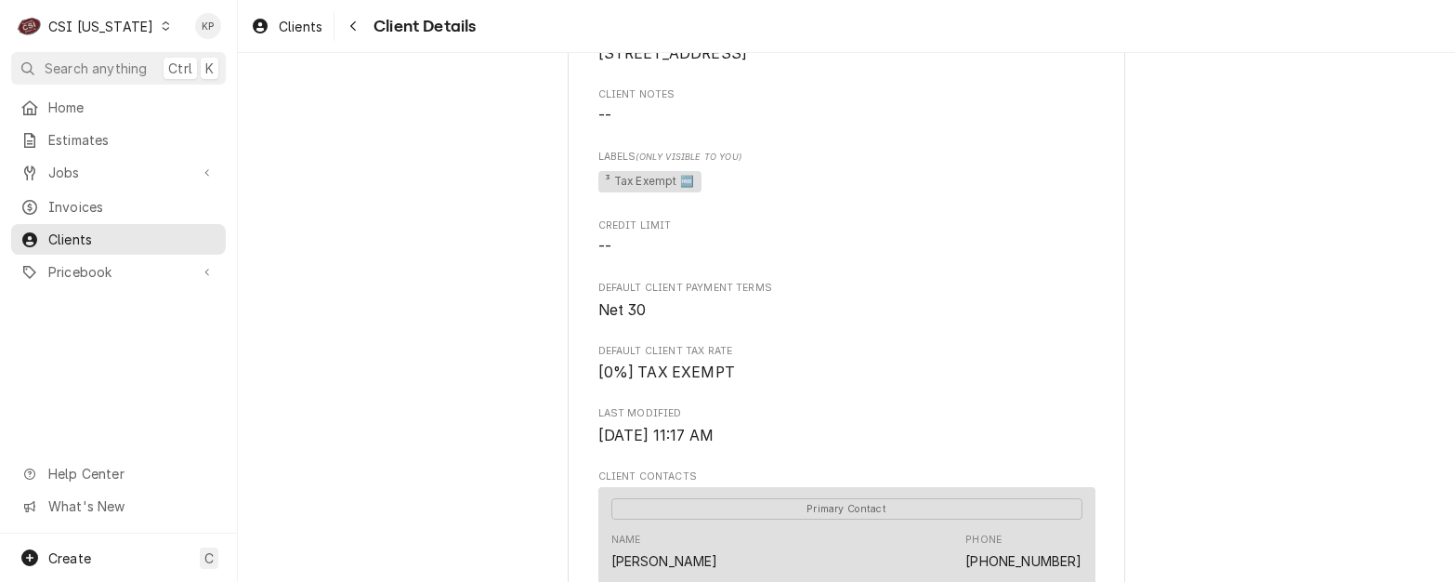
scroll to position [743, 0]
